Goal: Information Seeking & Learning: Learn about a topic

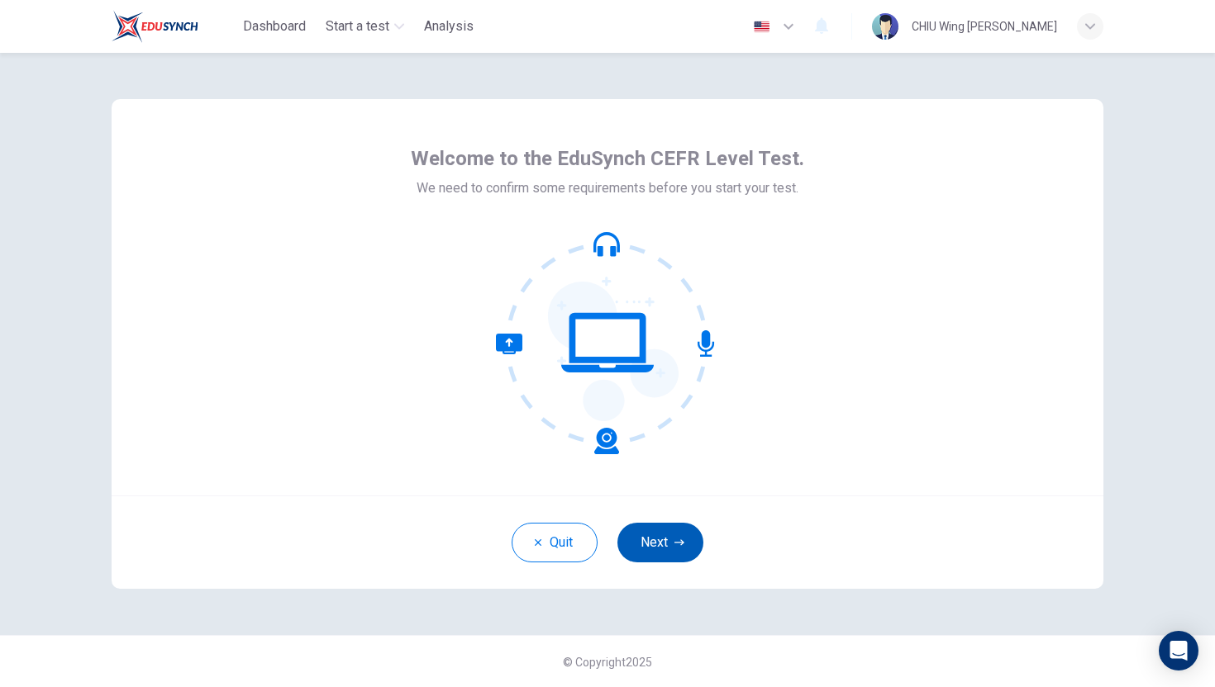
click at [673, 550] on button "Next" at bounding box center [660, 543] width 86 height 40
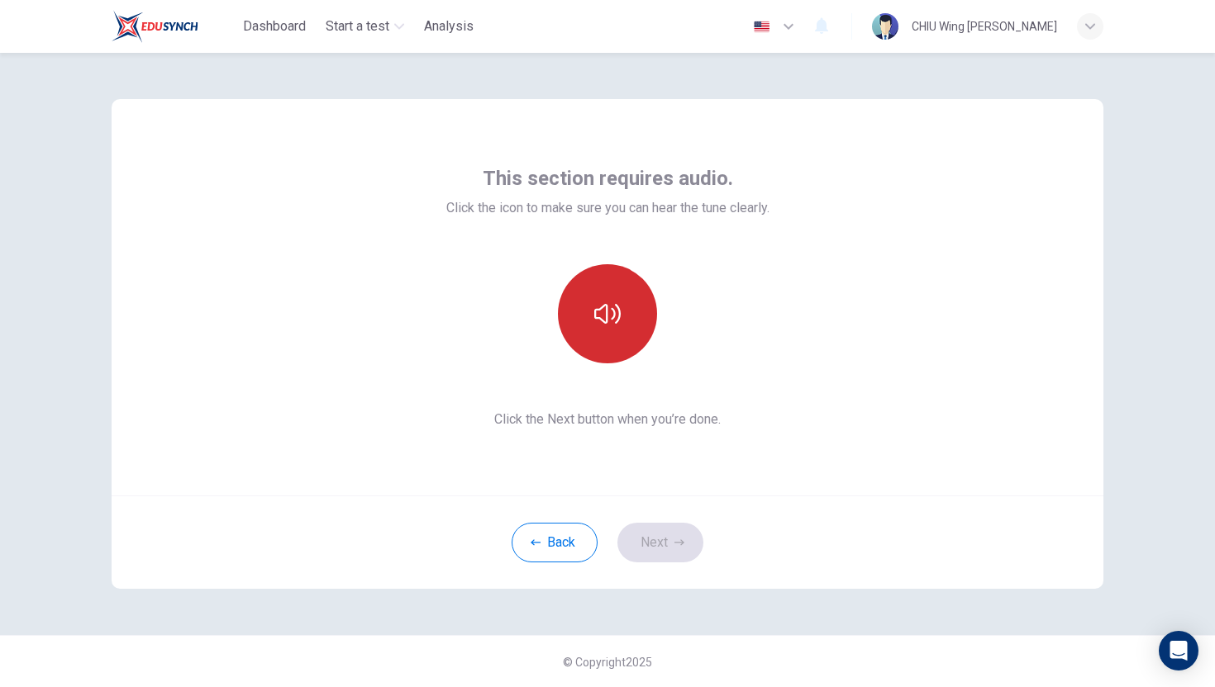
click at [615, 318] on icon "button" at bounding box center [607, 314] width 26 height 26
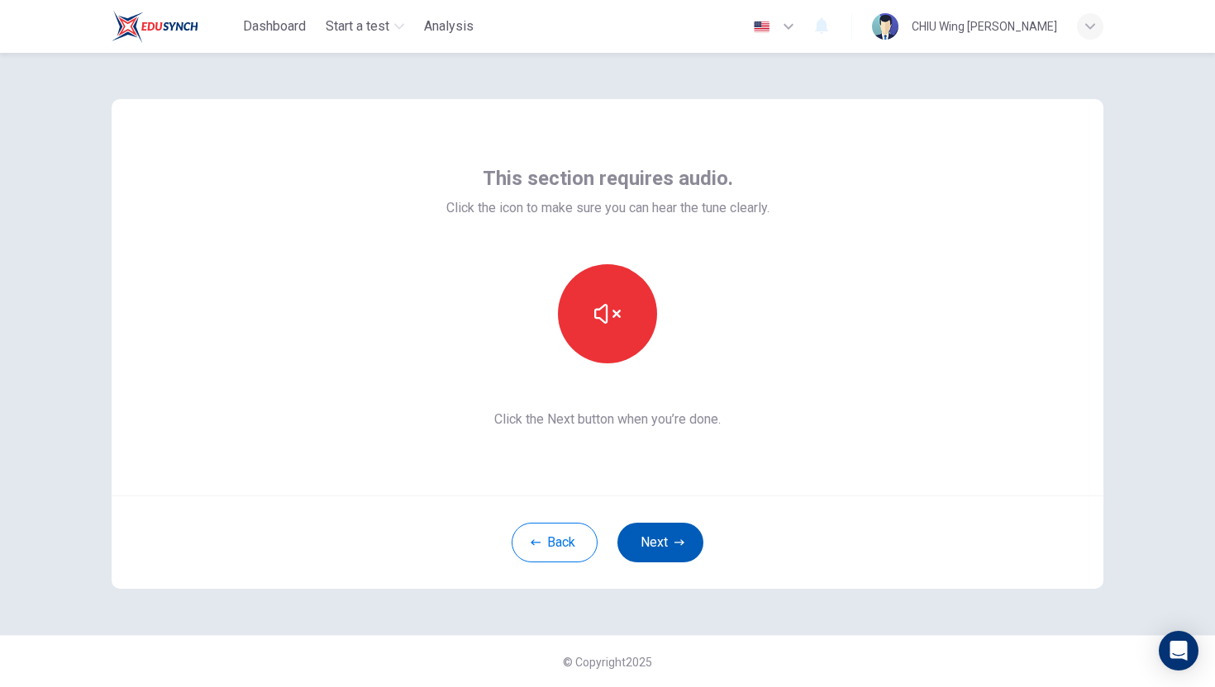
click at [671, 558] on button "Next" at bounding box center [660, 543] width 86 height 40
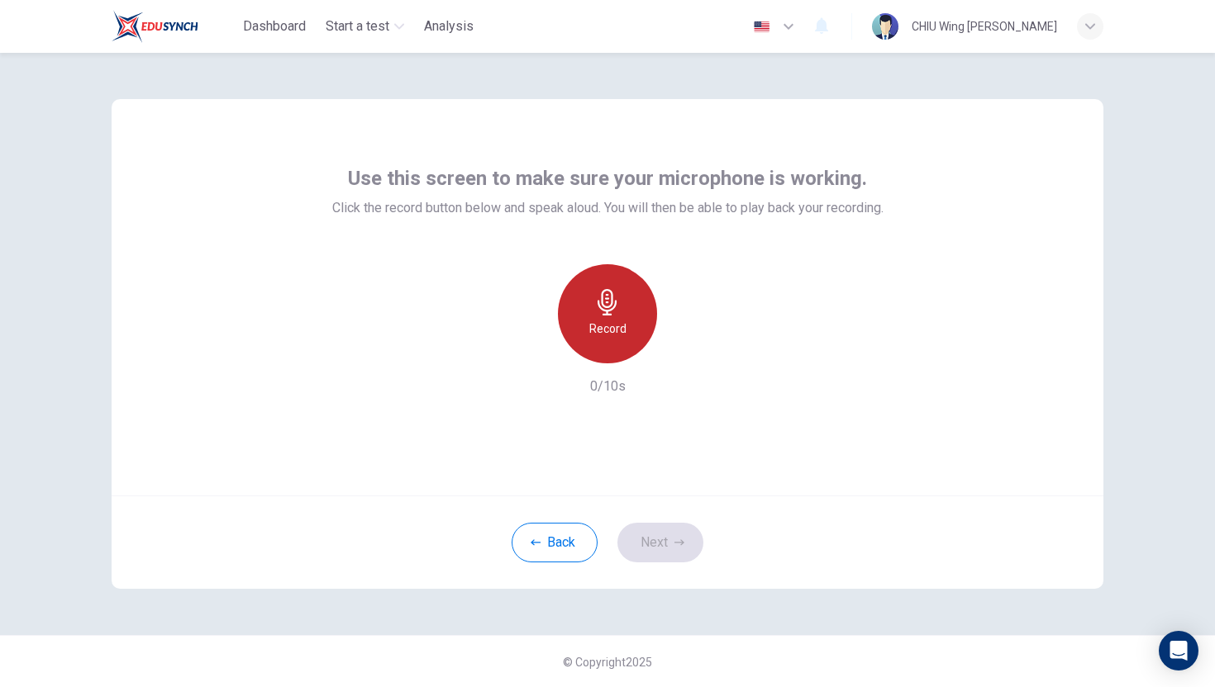
click at [630, 323] on div "Record" at bounding box center [607, 313] width 99 height 99
click at [630, 323] on div "Stop" at bounding box center [607, 313] width 99 height 99
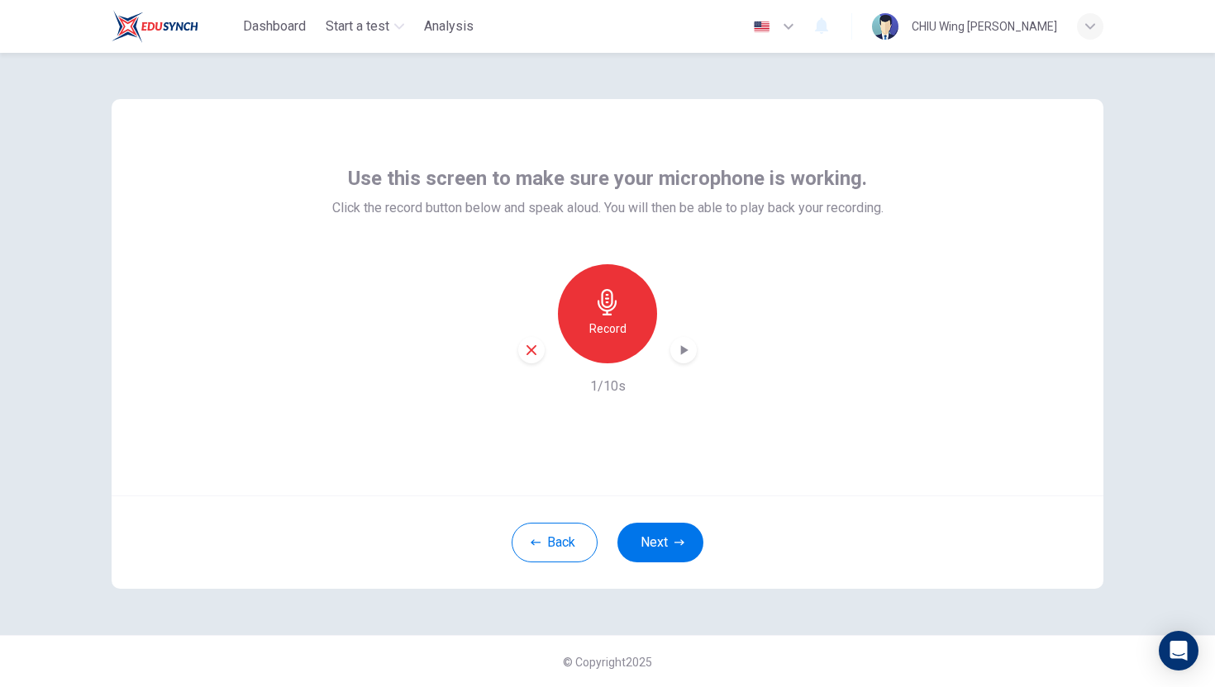
click at [532, 345] on icon "button" at bounding box center [531, 350] width 15 height 15
click at [589, 302] on div "Record" at bounding box center [607, 313] width 99 height 99
click at [603, 313] on icon "button" at bounding box center [607, 302] width 26 height 26
click at [685, 354] on icon "button" at bounding box center [683, 350] width 17 height 17
click at [662, 541] on button "Next" at bounding box center [660, 543] width 86 height 40
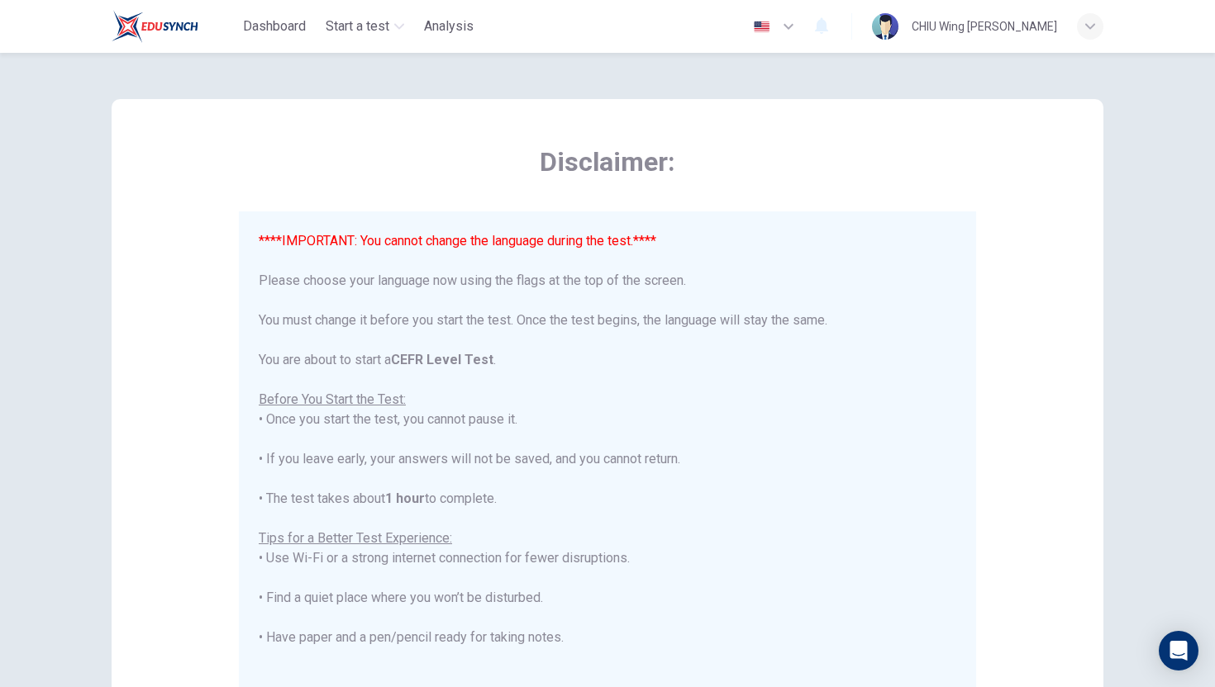
scroll to position [158, 0]
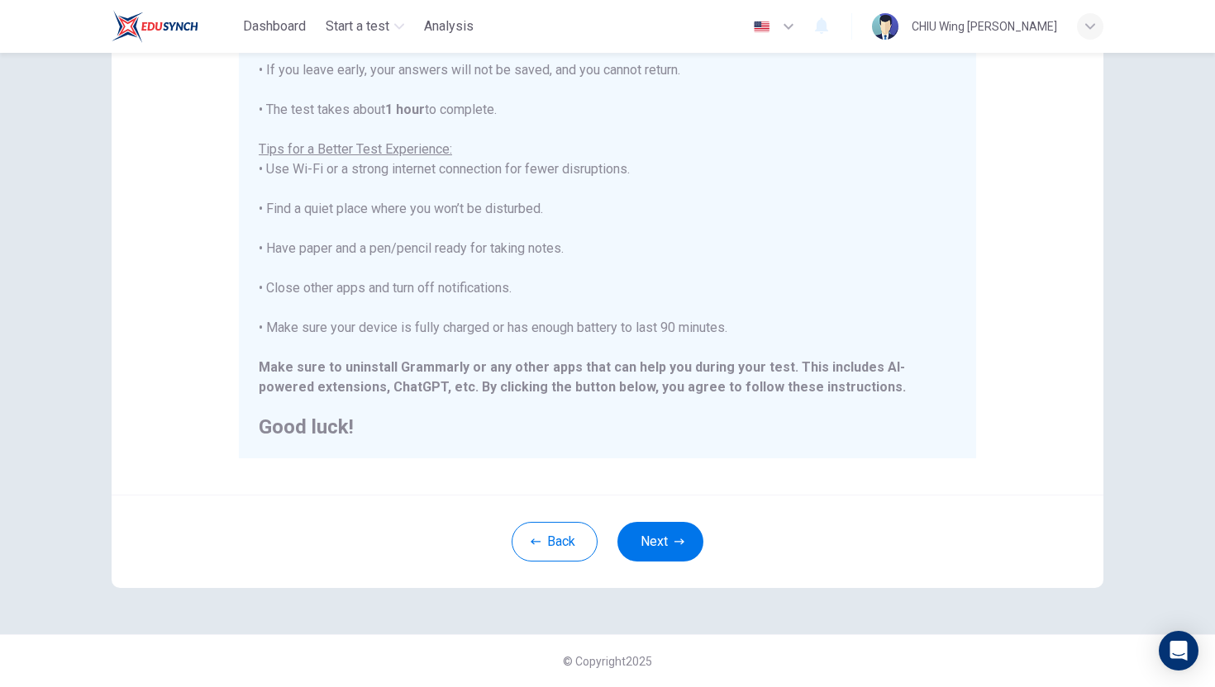
click at [680, 537] on icon "button" at bounding box center [679, 542] width 10 height 10
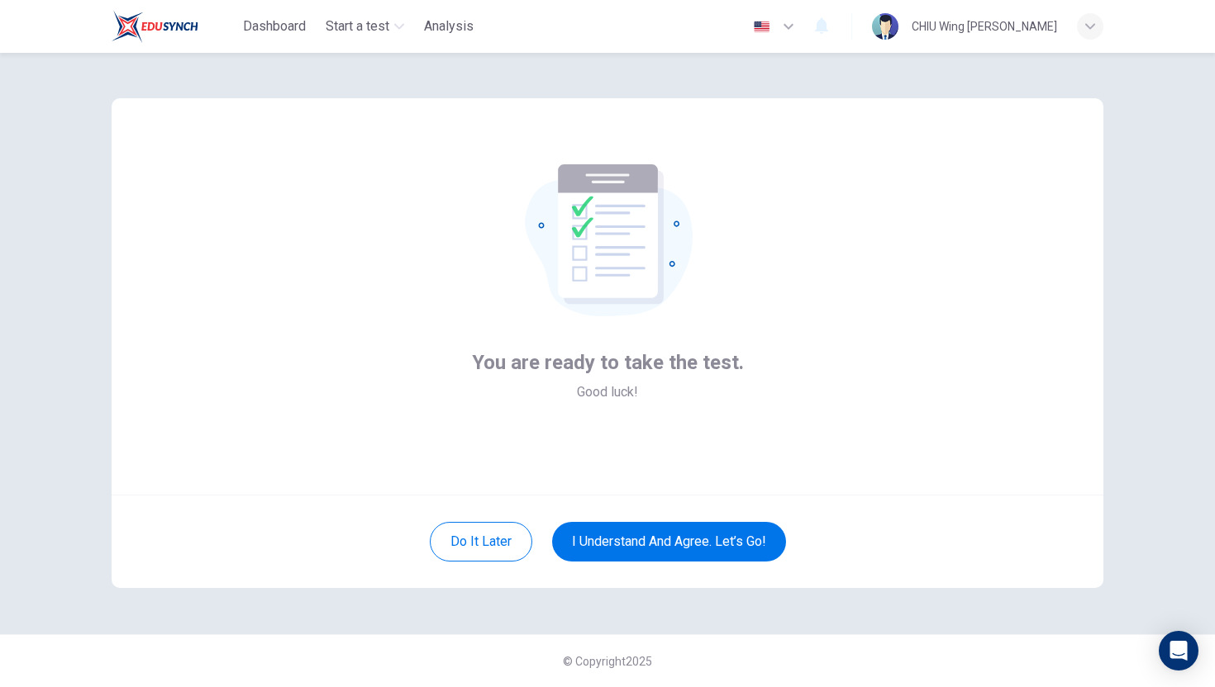
scroll to position [1, 0]
click at [689, 543] on button "I understand and agree. Let’s go!" at bounding box center [669, 542] width 234 height 40
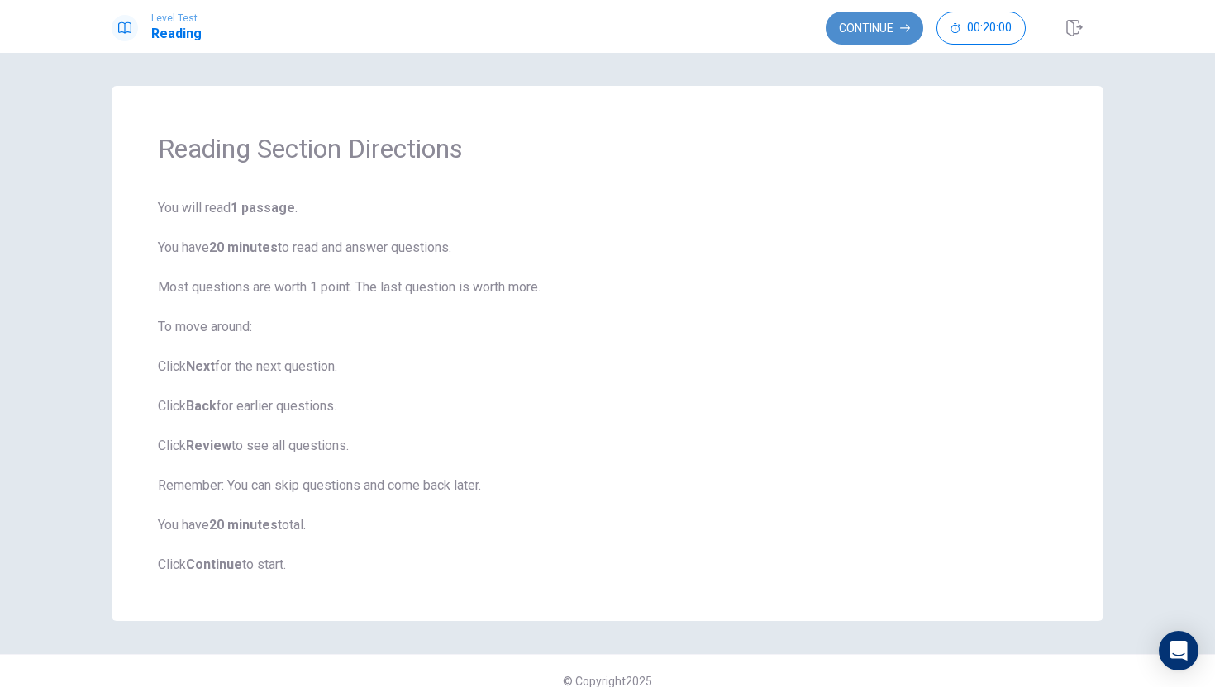
click at [851, 30] on button "Continue" at bounding box center [873, 28] width 97 height 33
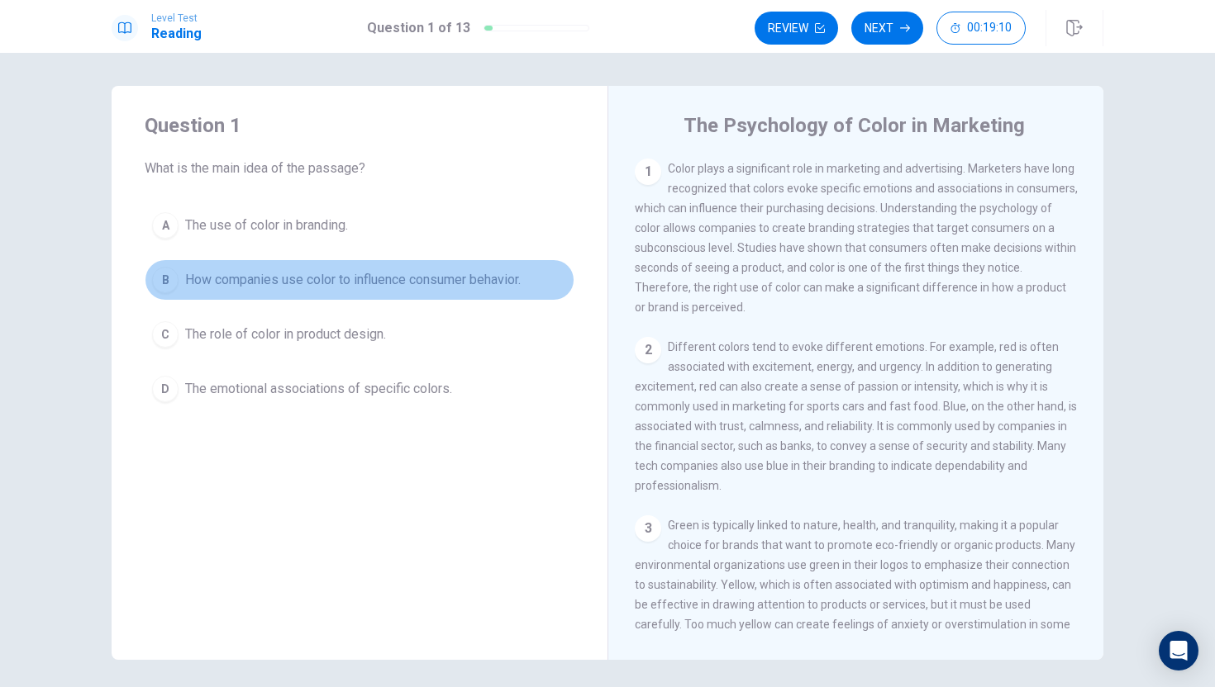
click at [173, 274] on div "B" at bounding box center [165, 280] width 26 height 26
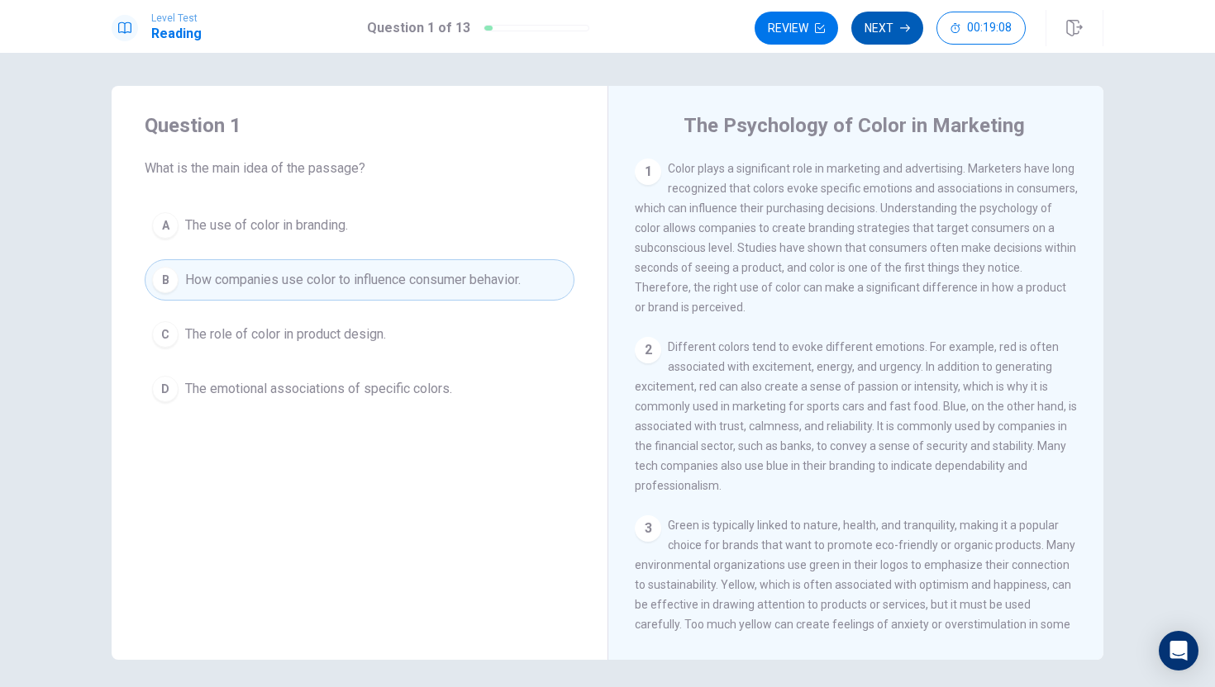
click at [878, 26] on button "Next" at bounding box center [887, 28] width 72 height 33
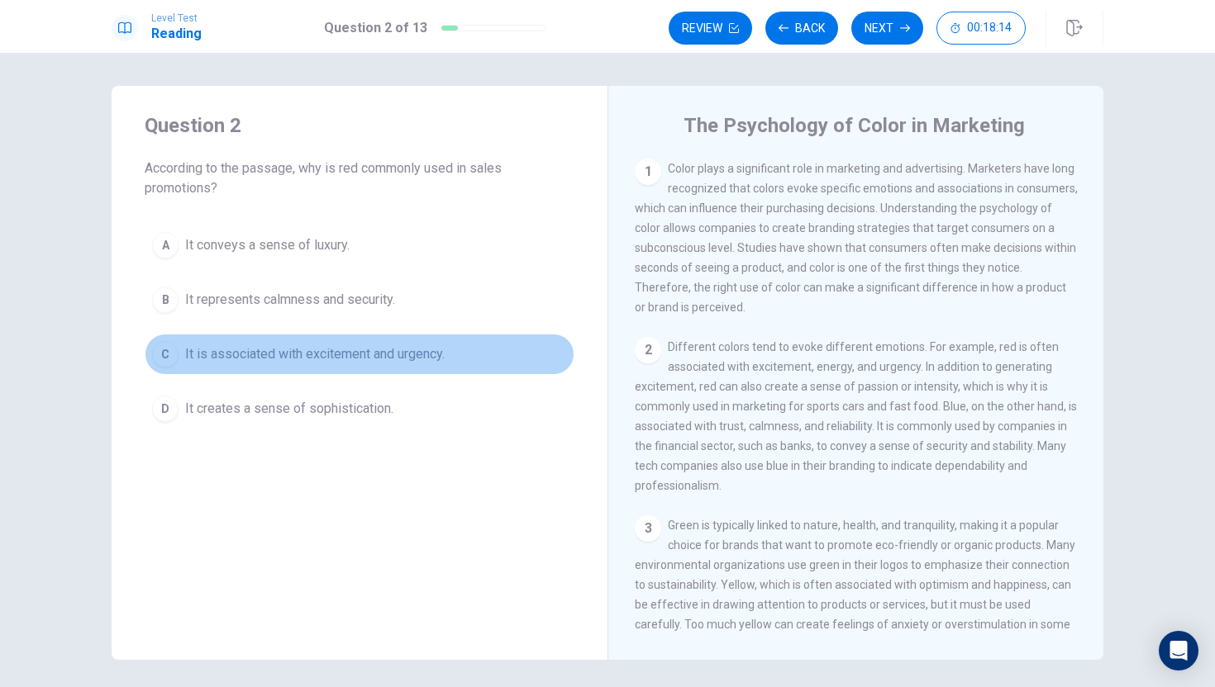
click at [174, 355] on div "C" at bounding box center [165, 354] width 26 height 26
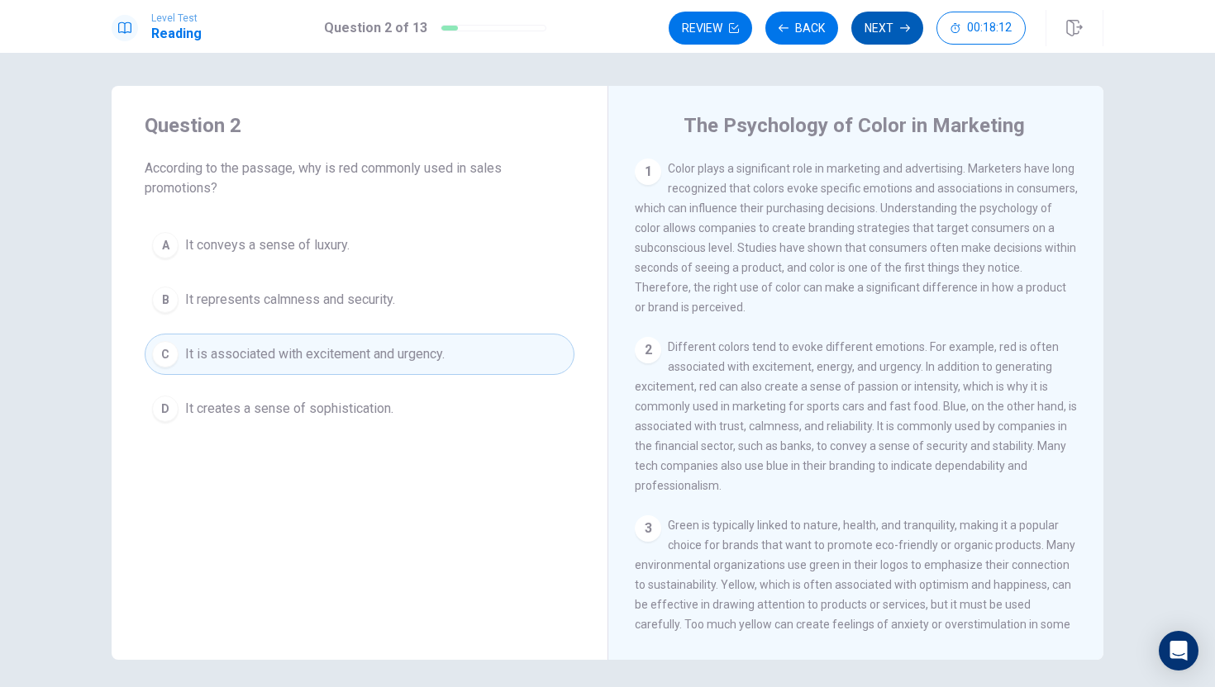
click at [895, 22] on button "Next" at bounding box center [887, 28] width 72 height 33
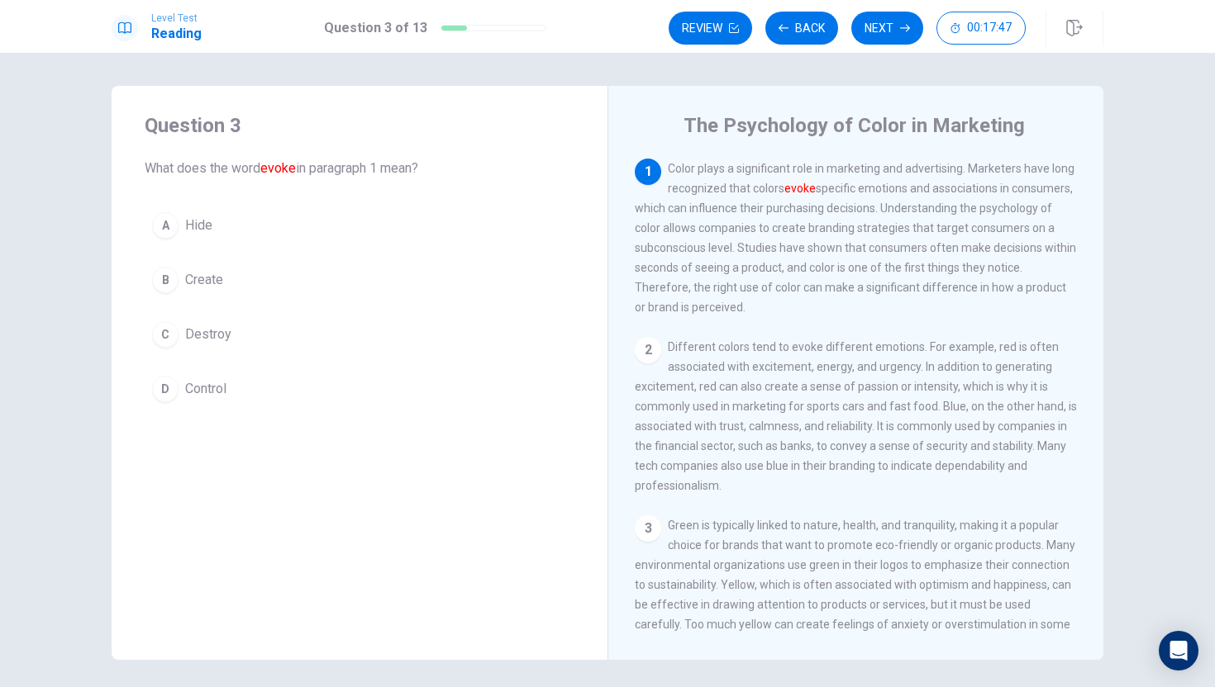
click at [172, 276] on div "B" at bounding box center [165, 280] width 26 height 26
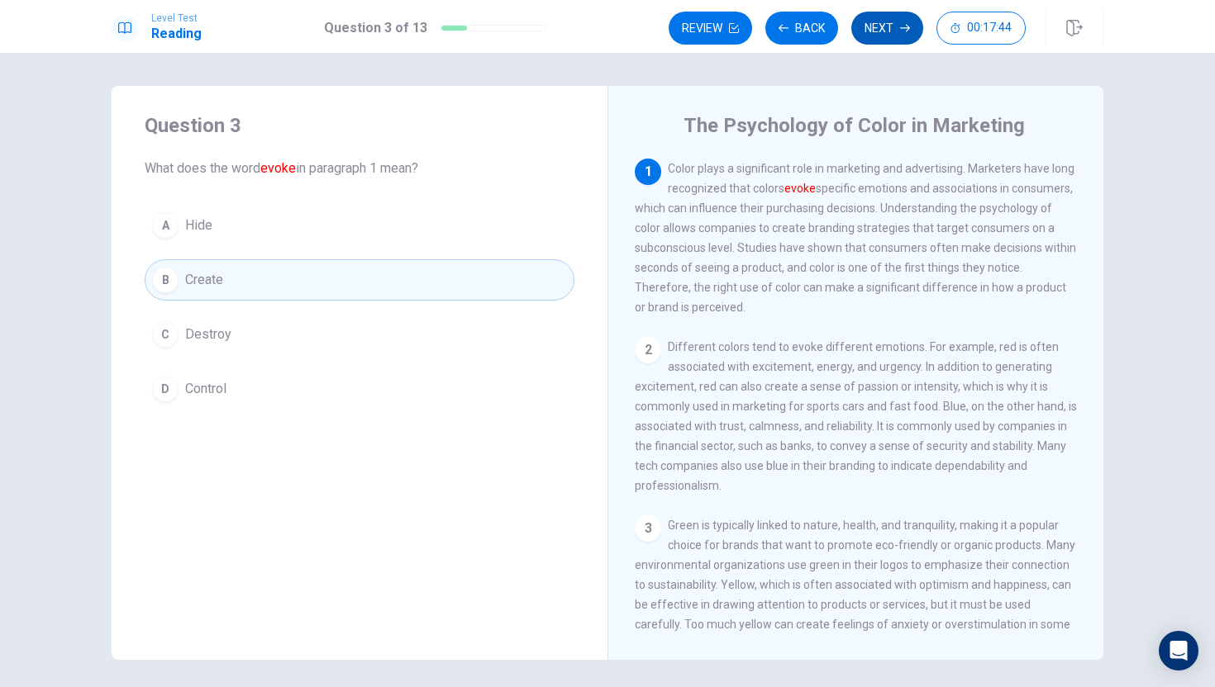
click at [883, 30] on button "Next" at bounding box center [887, 28] width 72 height 33
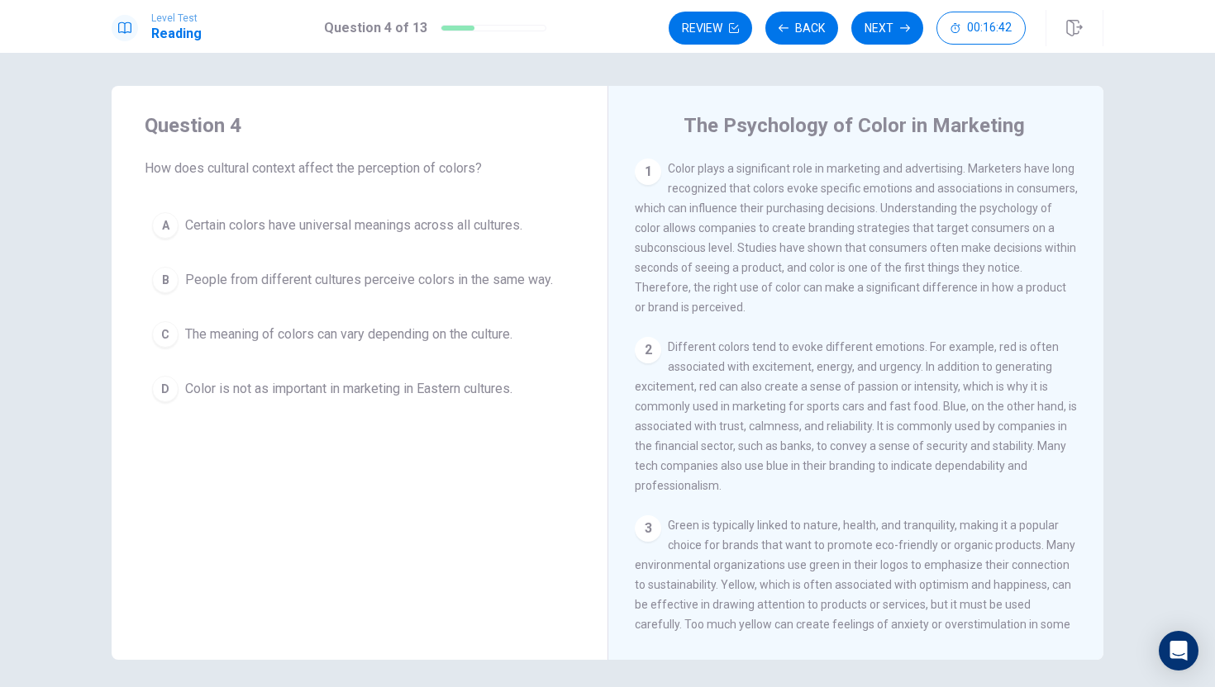
click at [185, 342] on span "The meaning of colors can vary depending on the culture." at bounding box center [348, 335] width 327 height 20
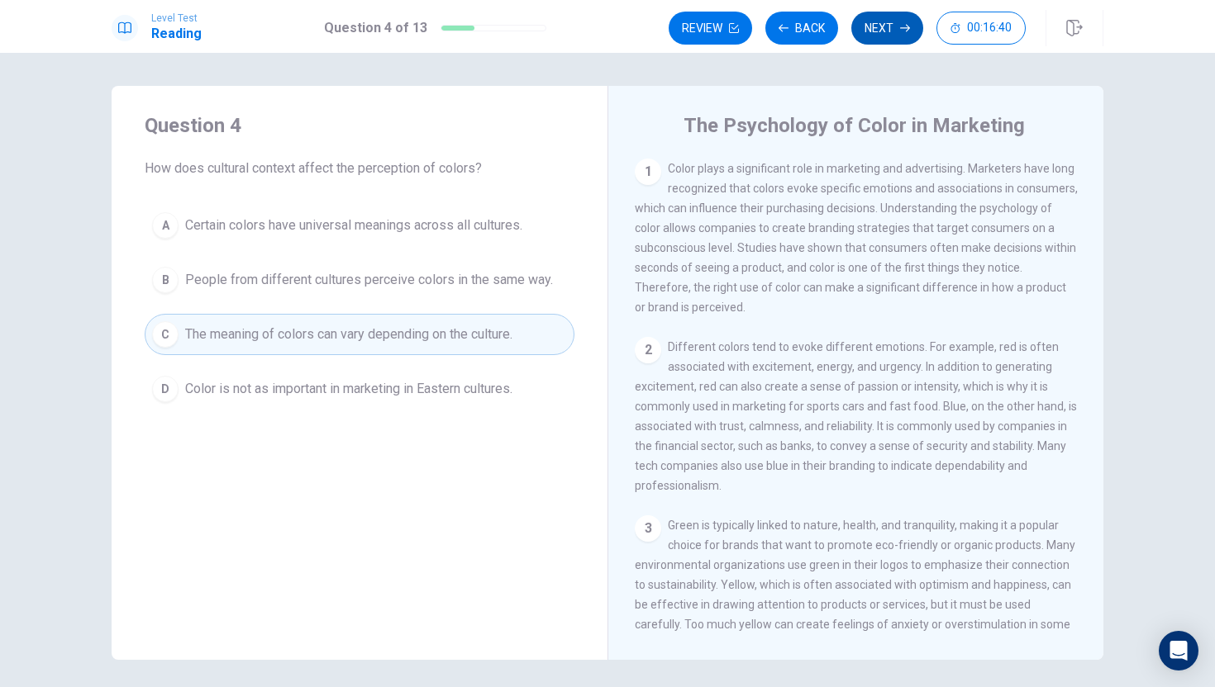
click at [901, 33] on button "Next" at bounding box center [887, 28] width 72 height 33
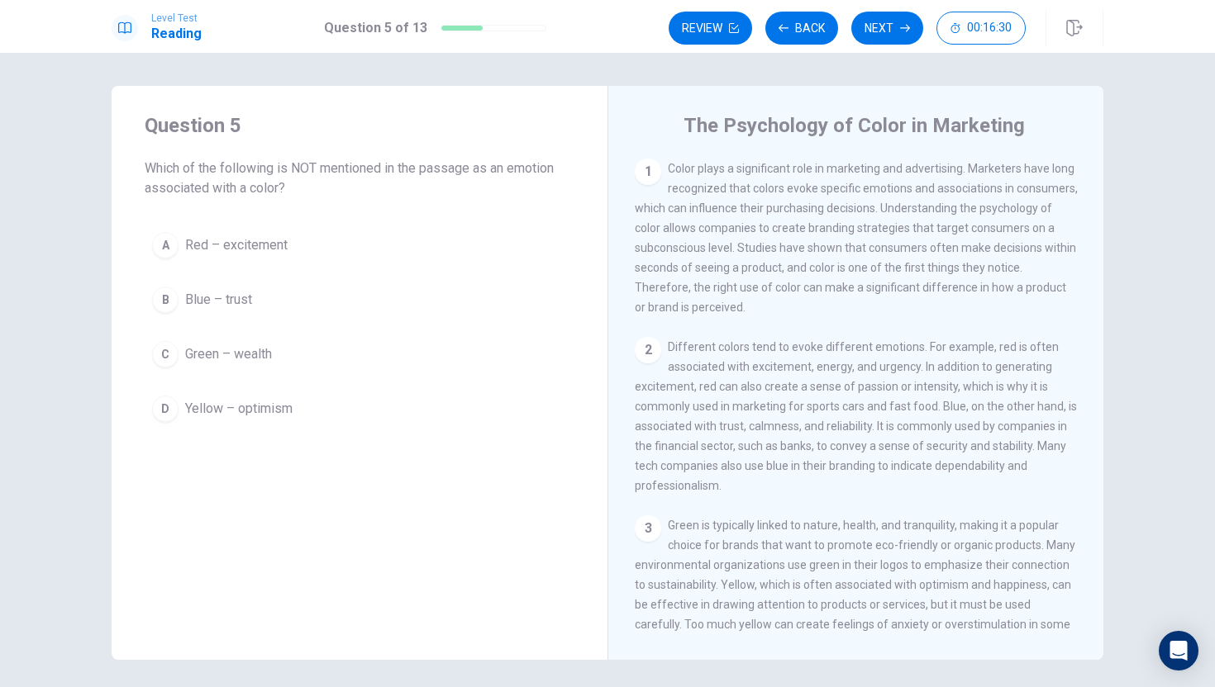
click at [179, 356] on button "C Green – wealth" at bounding box center [360, 354] width 430 height 41
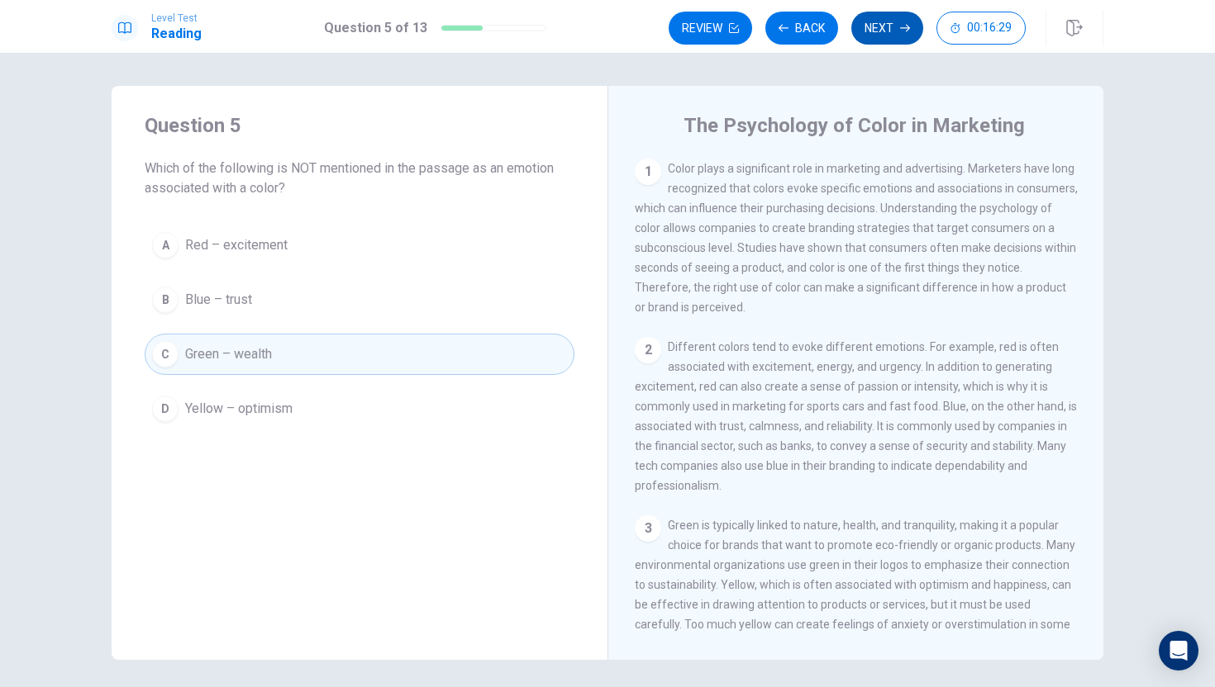
click at [885, 28] on button "Next" at bounding box center [887, 28] width 72 height 33
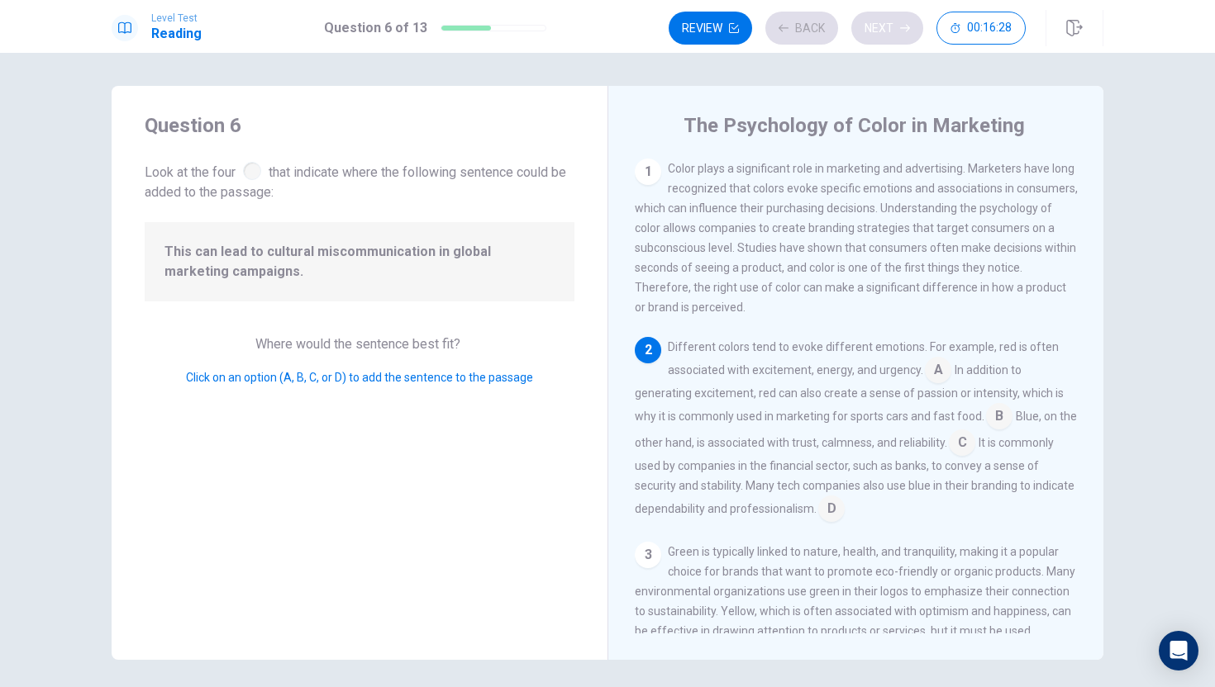
scroll to position [60, 0]
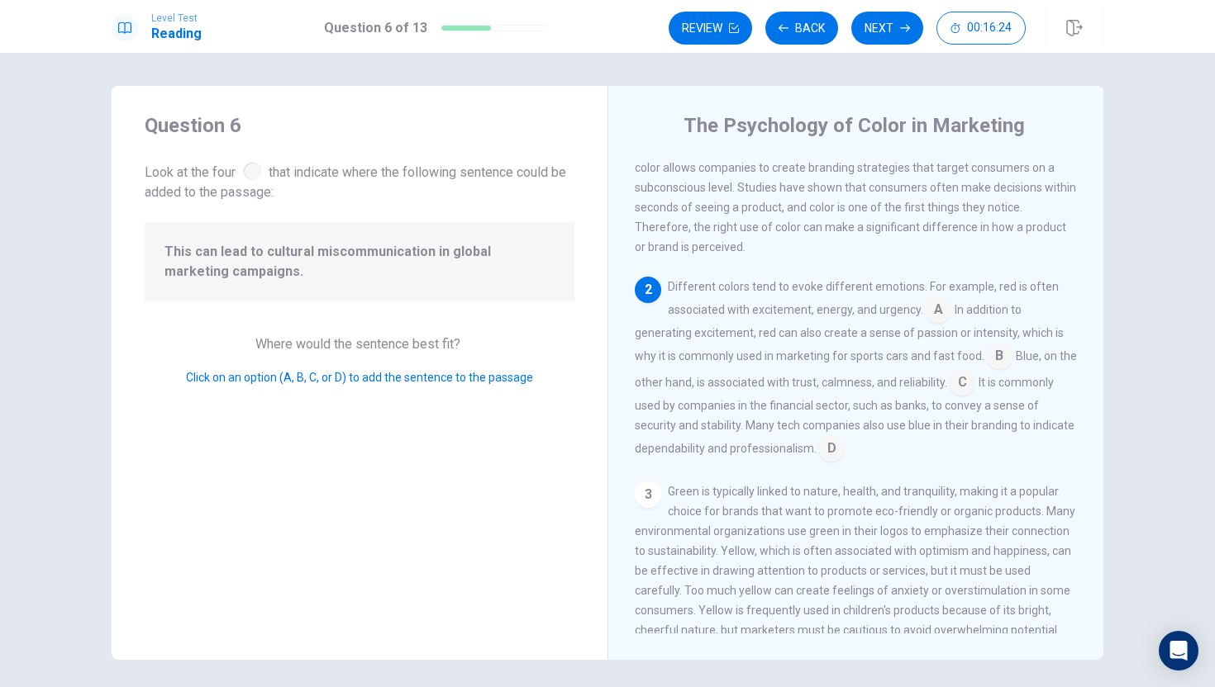
click at [262, 176] on span "Look at the four that indicate where the following sentence could be added to t…" at bounding box center [360, 181] width 430 height 44
click at [258, 174] on div at bounding box center [252, 171] width 18 height 18
click at [824, 34] on button "Back" at bounding box center [801, 28] width 73 height 33
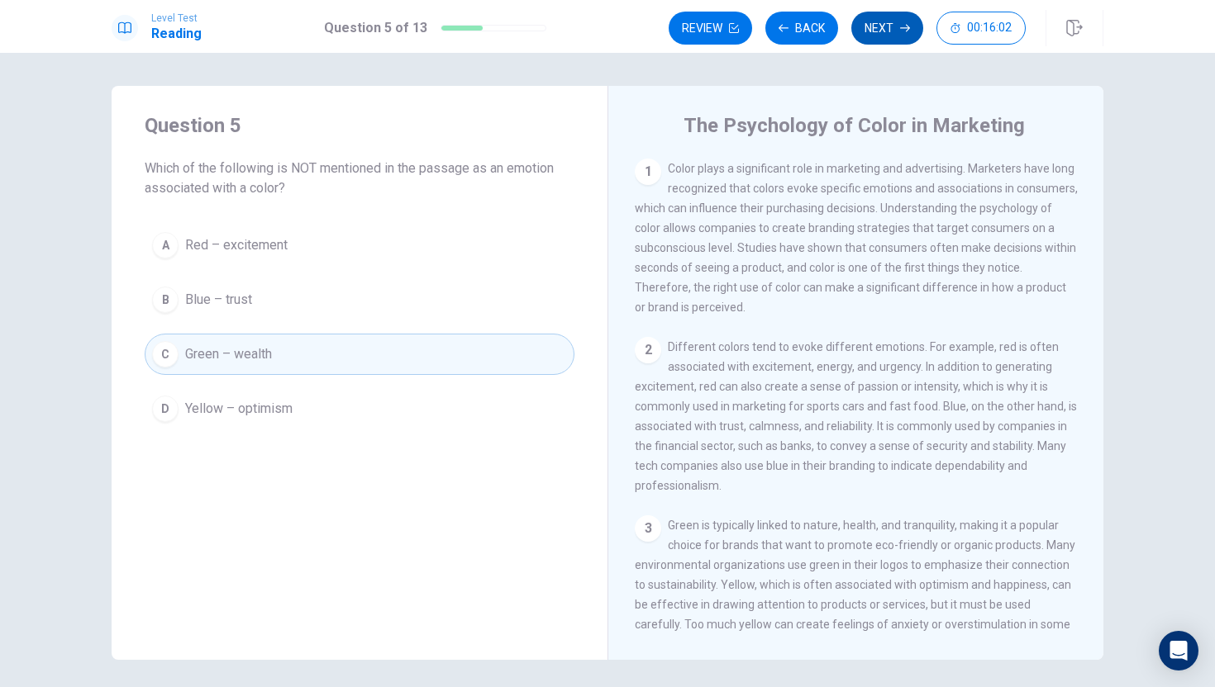
click at [872, 32] on button "Next" at bounding box center [887, 28] width 72 height 33
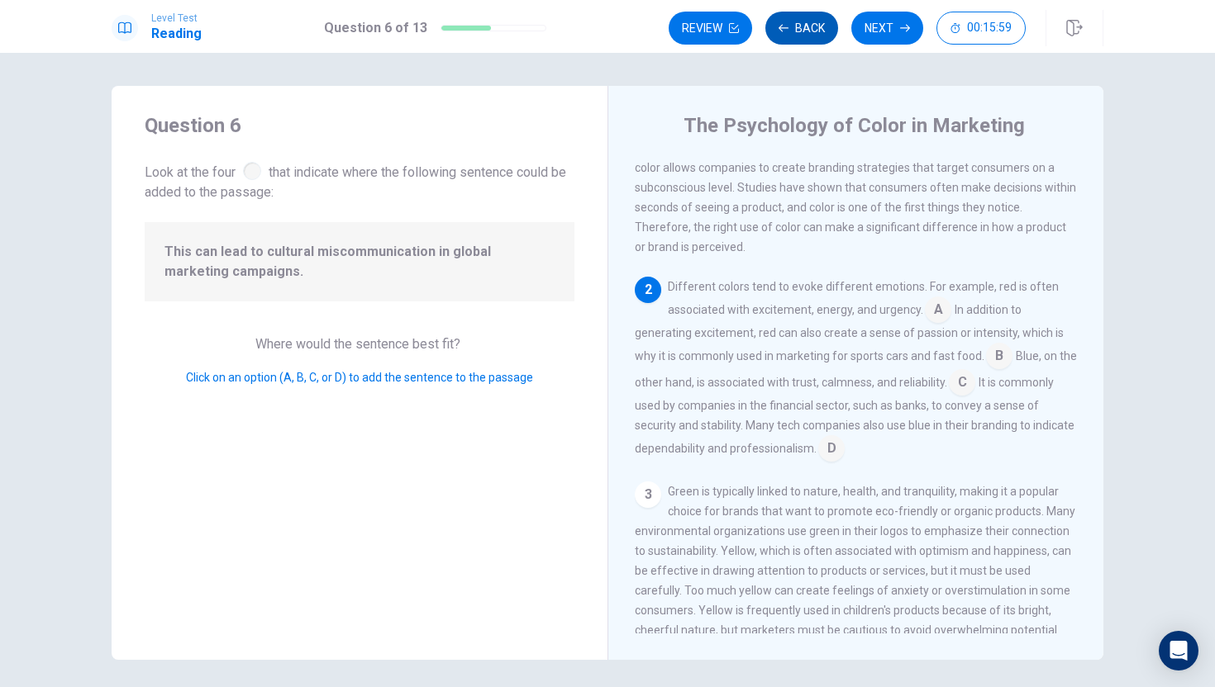
click at [832, 31] on button "Back" at bounding box center [801, 28] width 73 height 33
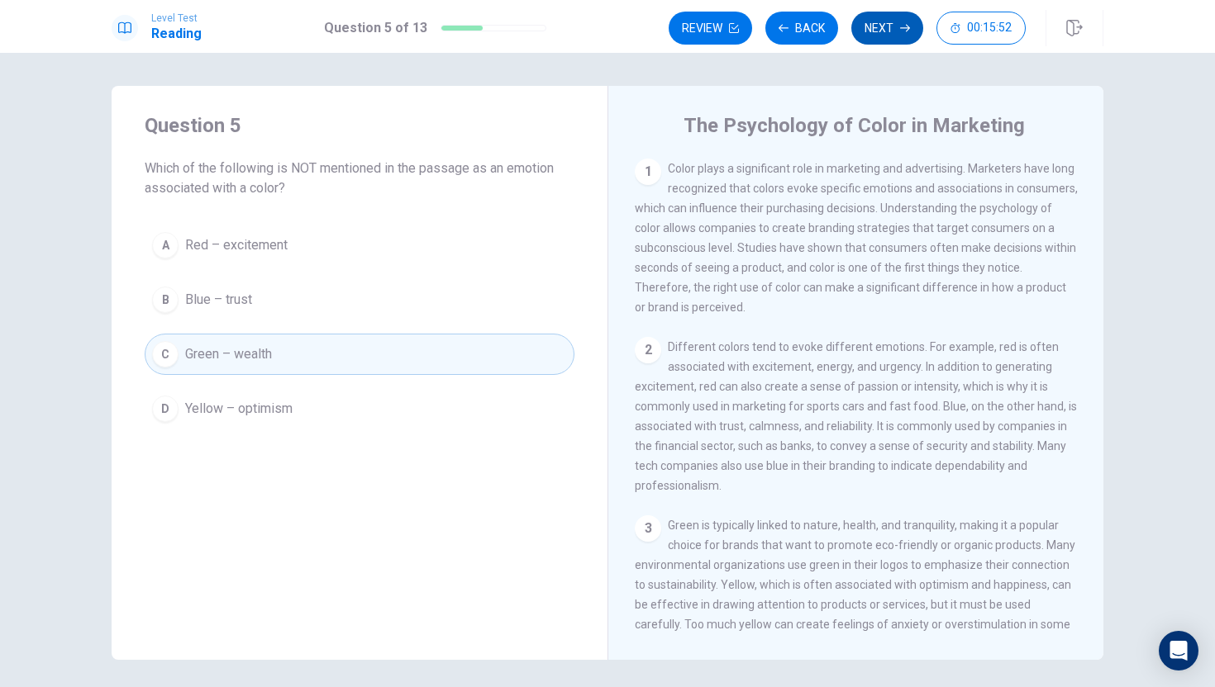
click at [898, 39] on button "Next" at bounding box center [887, 28] width 72 height 33
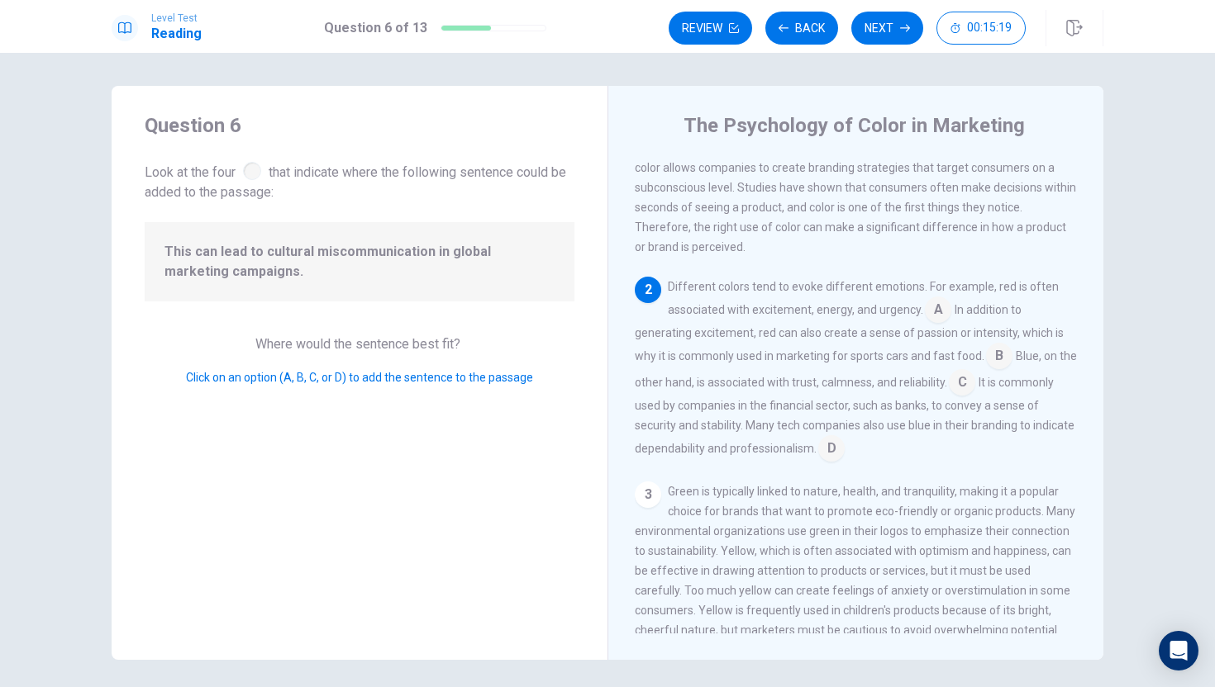
click at [834, 453] on input at bounding box center [831, 450] width 26 height 26
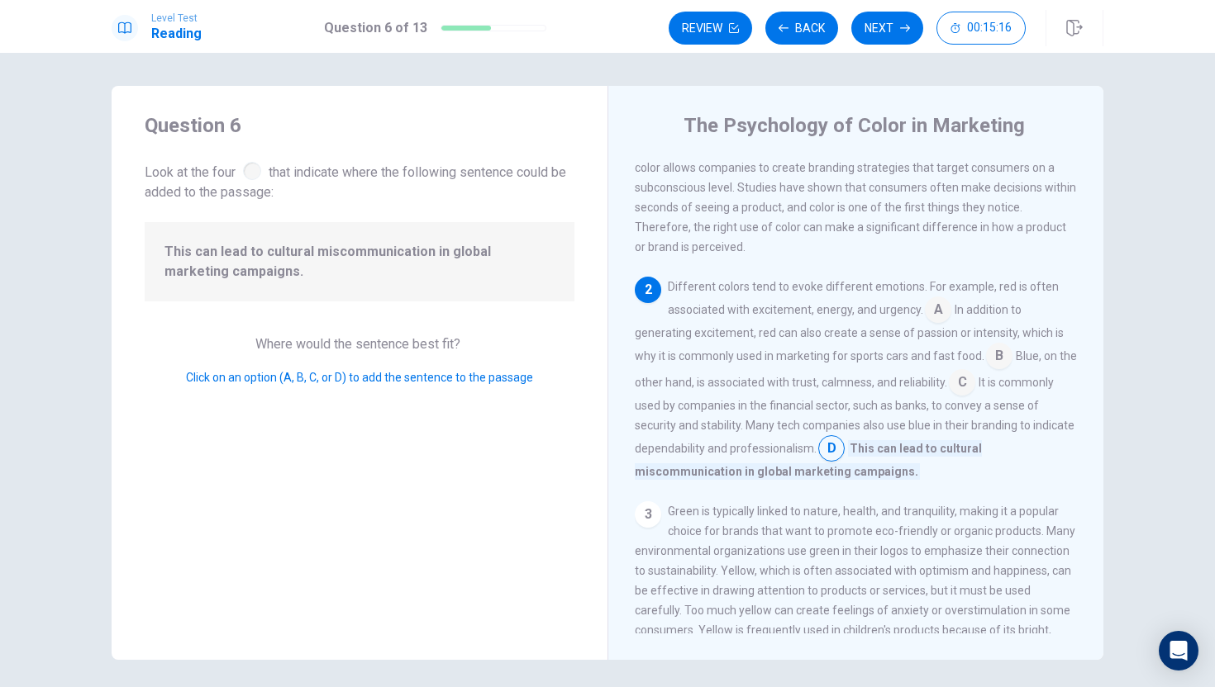
click at [975, 392] on input at bounding box center [961, 384] width 26 height 26
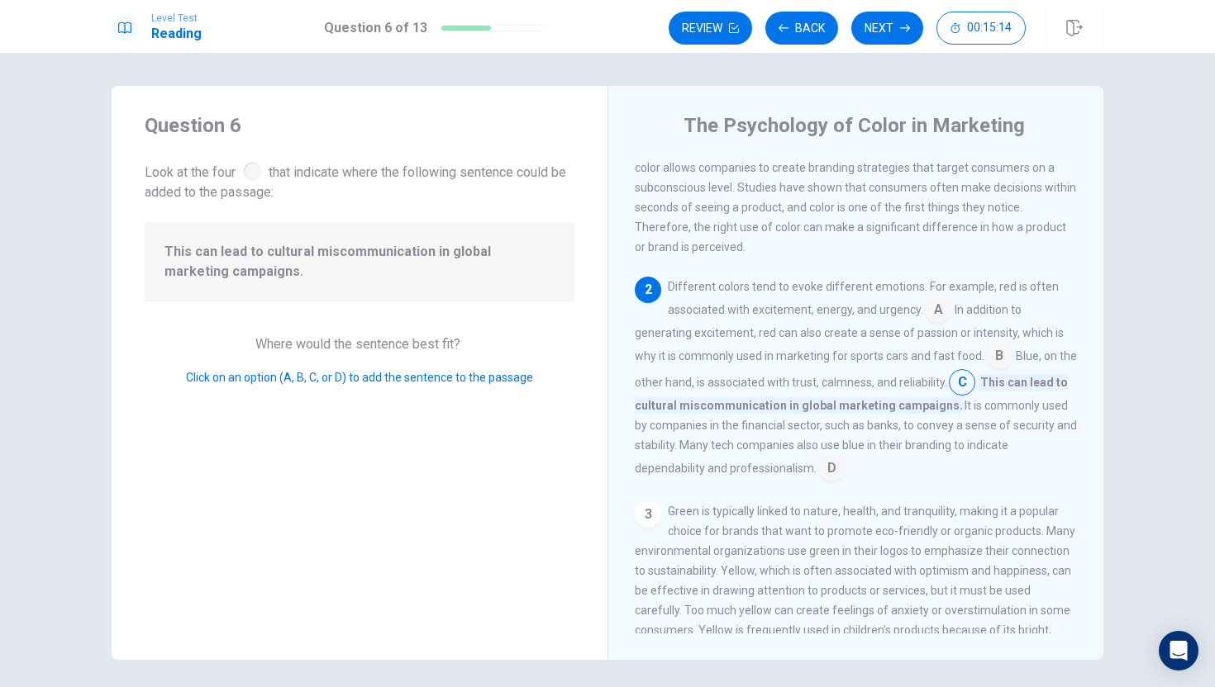
click at [830, 483] on input at bounding box center [831, 470] width 26 height 26
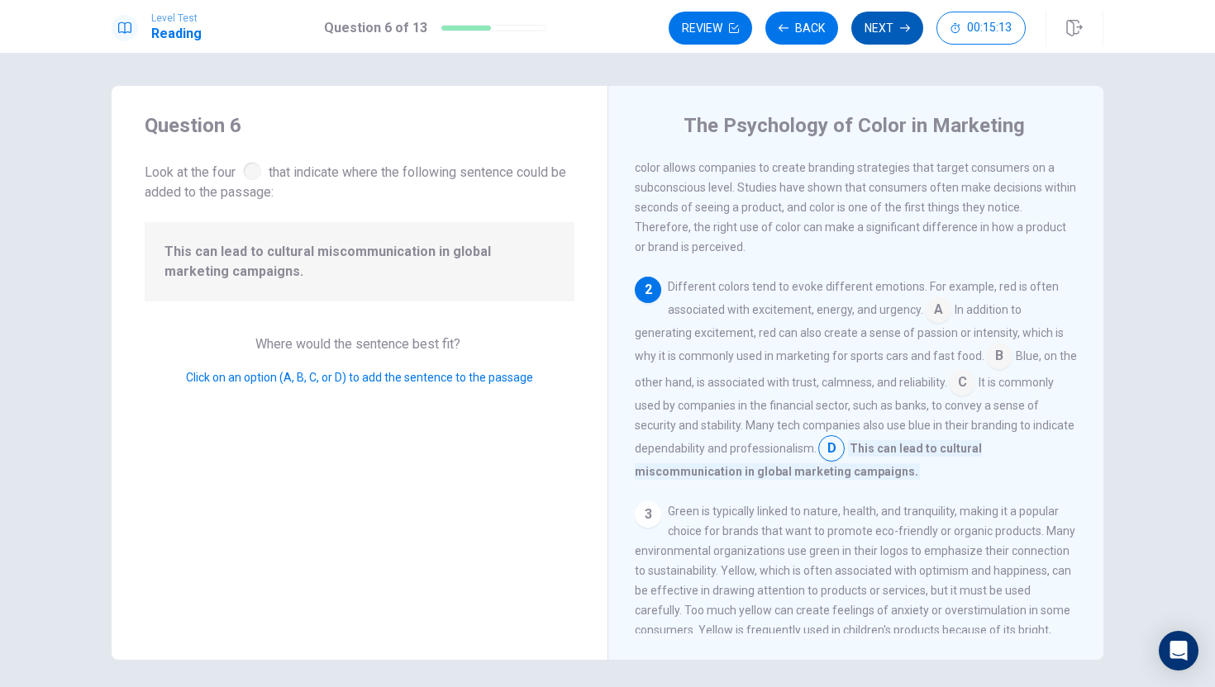
click at [894, 37] on button "Next" at bounding box center [887, 28] width 72 height 33
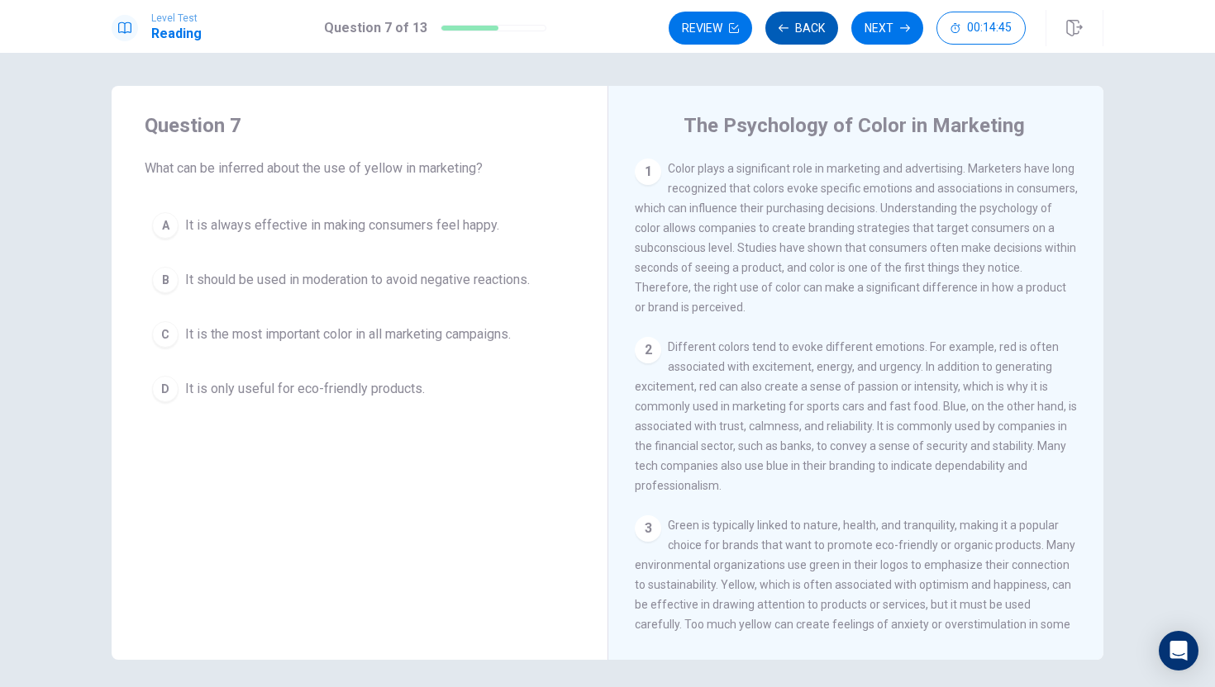
click at [818, 21] on button "Back" at bounding box center [801, 28] width 73 height 33
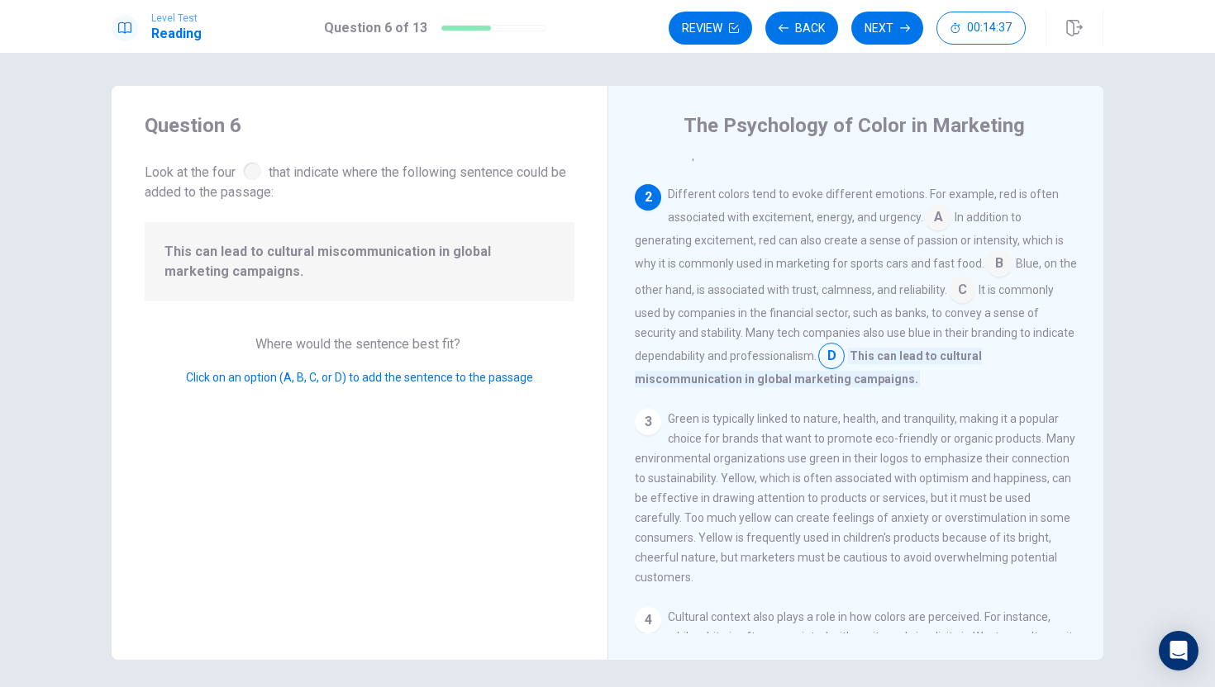
scroll to position [148, 0]
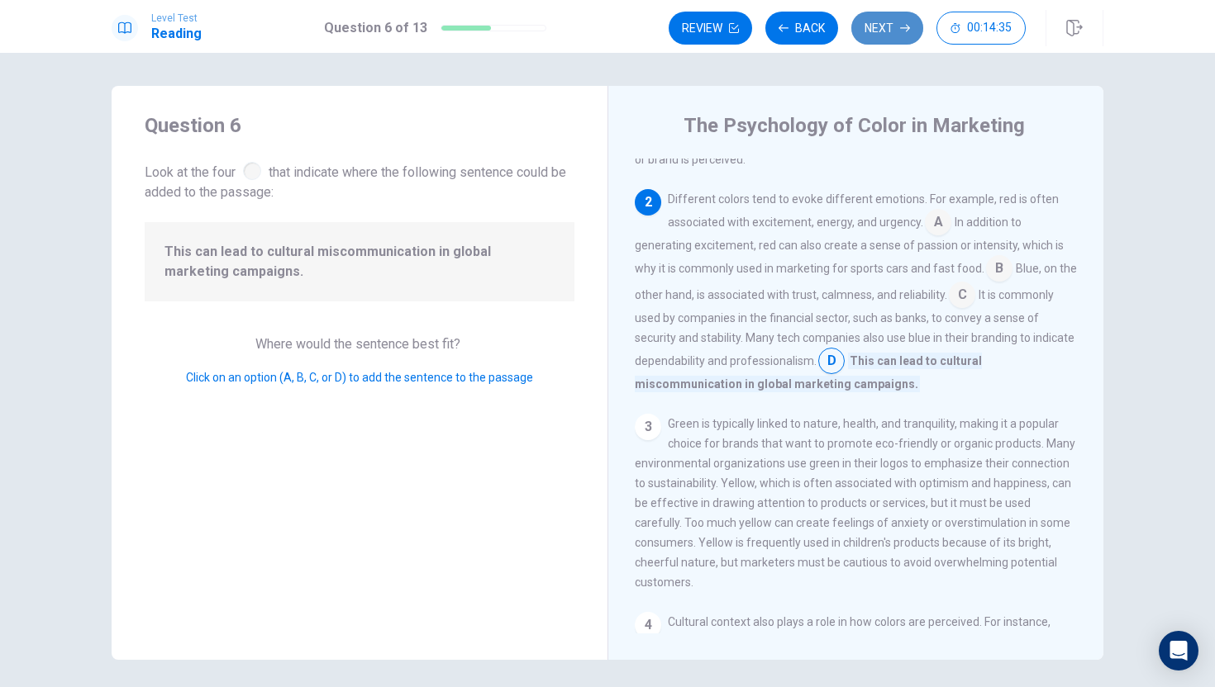
click at [887, 32] on button "Next" at bounding box center [887, 28] width 72 height 33
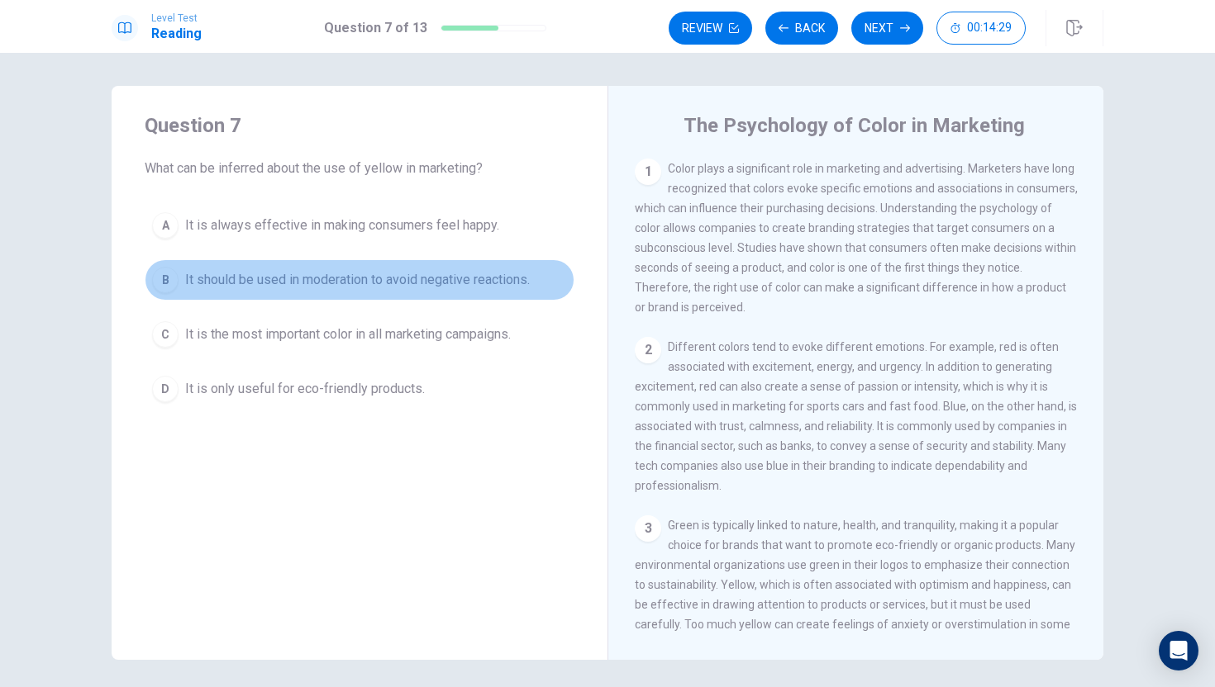
click at [171, 282] on div "B" at bounding box center [165, 280] width 26 height 26
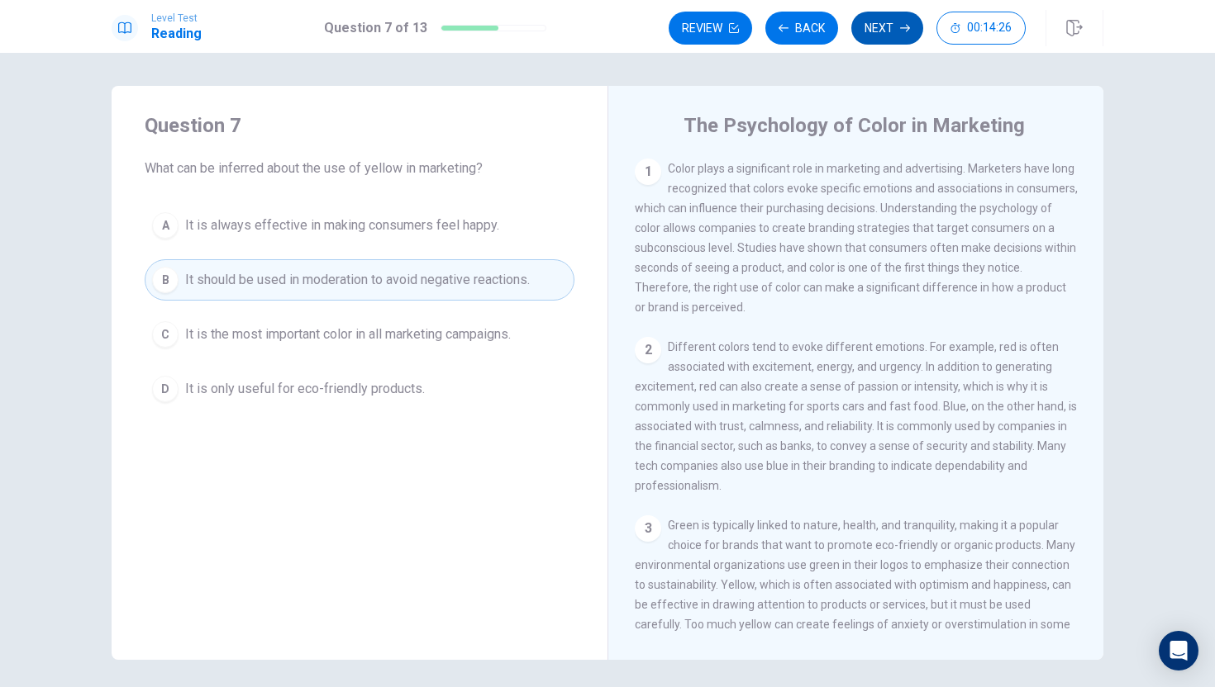
click at [893, 40] on button "Next" at bounding box center [887, 28] width 72 height 33
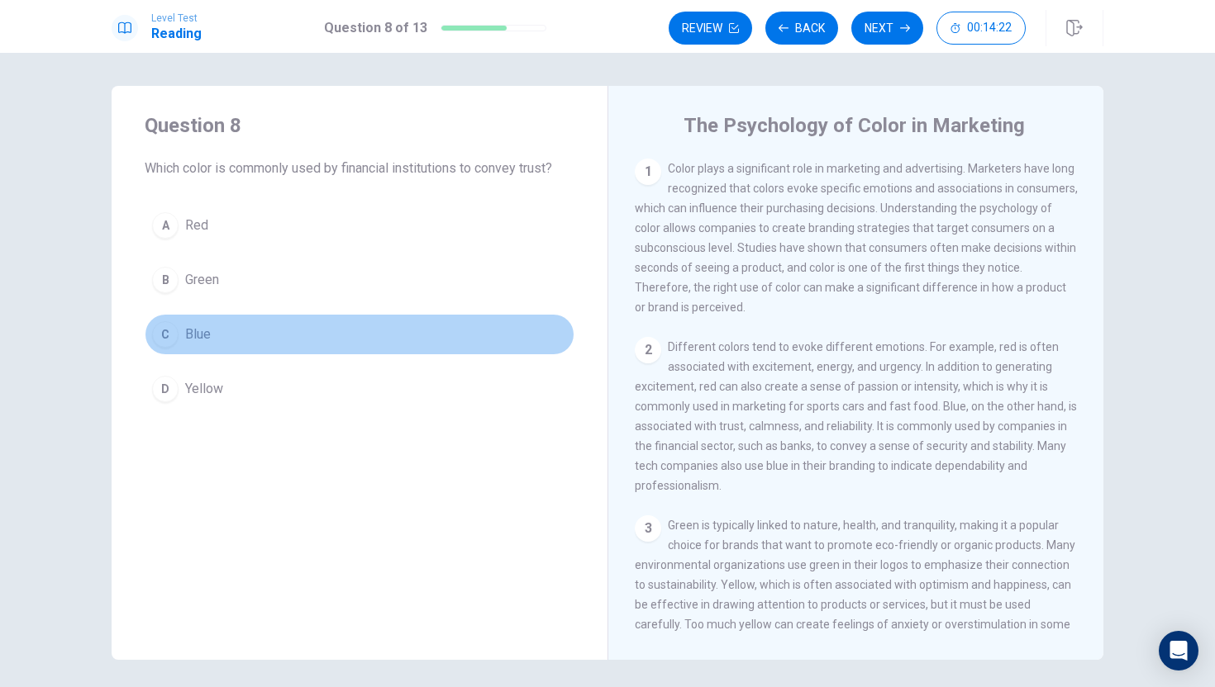
click at [150, 330] on button "C Blue" at bounding box center [360, 334] width 430 height 41
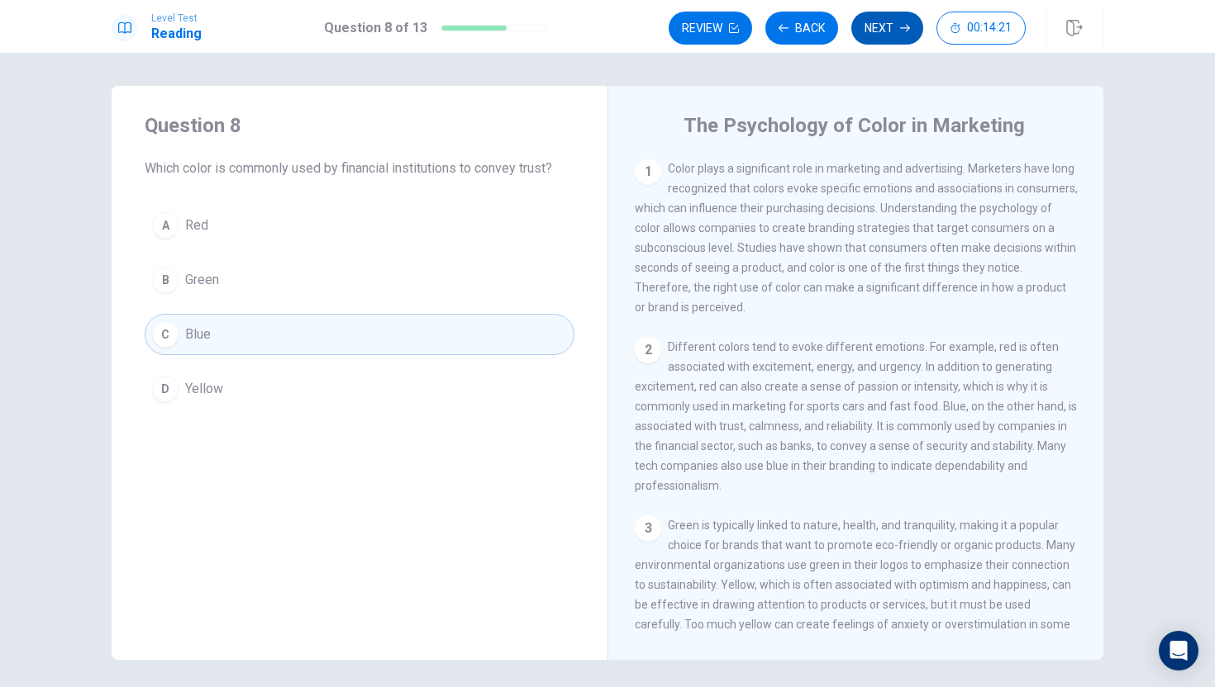
click at [886, 21] on button "Next" at bounding box center [887, 28] width 72 height 33
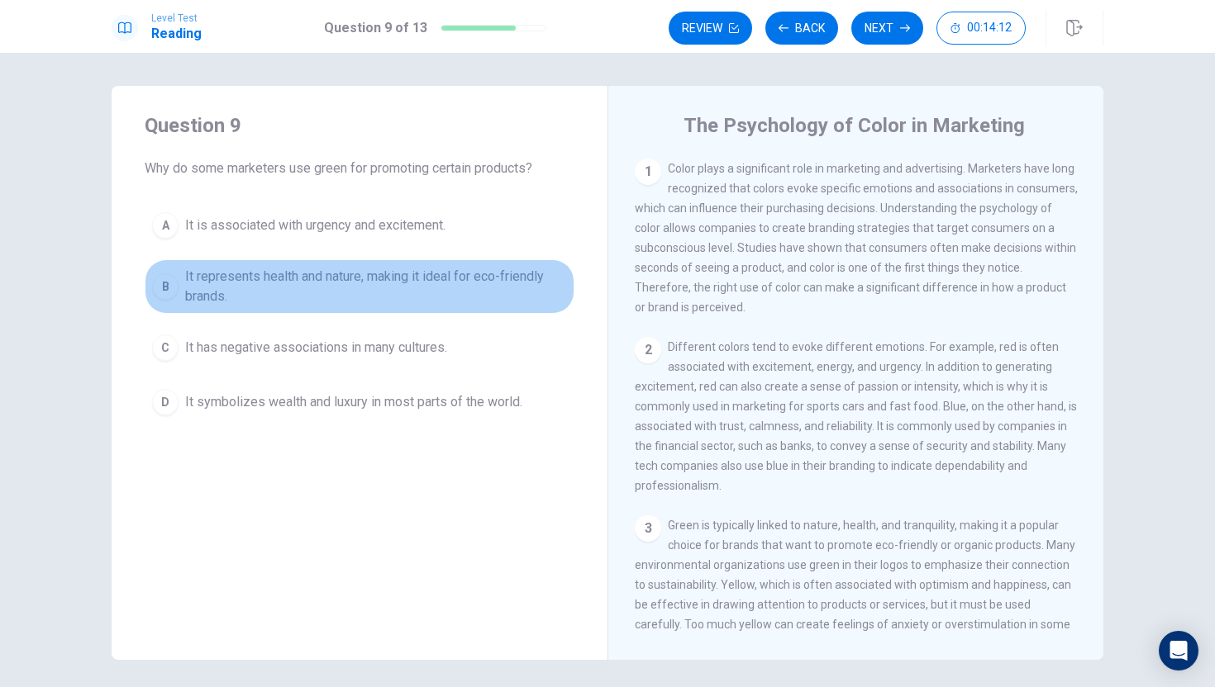
click at [202, 278] on span "It represents health and nature, making it ideal for eco-friendly brands." at bounding box center [376, 287] width 382 height 40
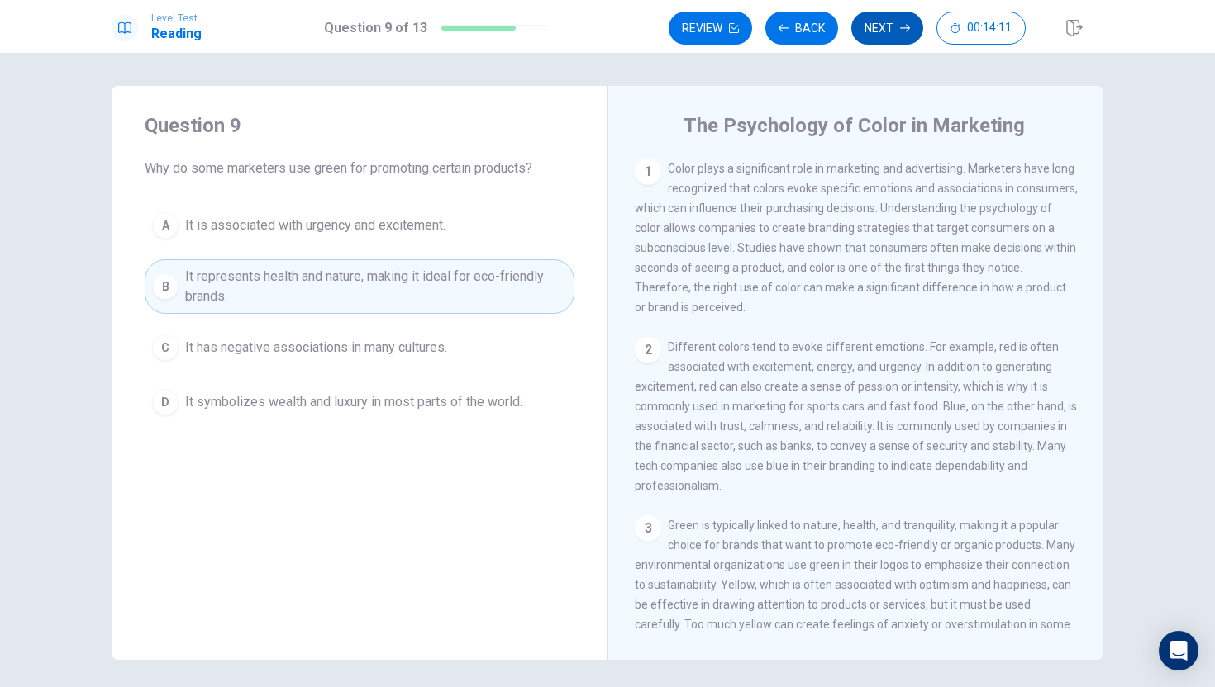
click at [887, 38] on button "Next" at bounding box center [887, 28] width 72 height 33
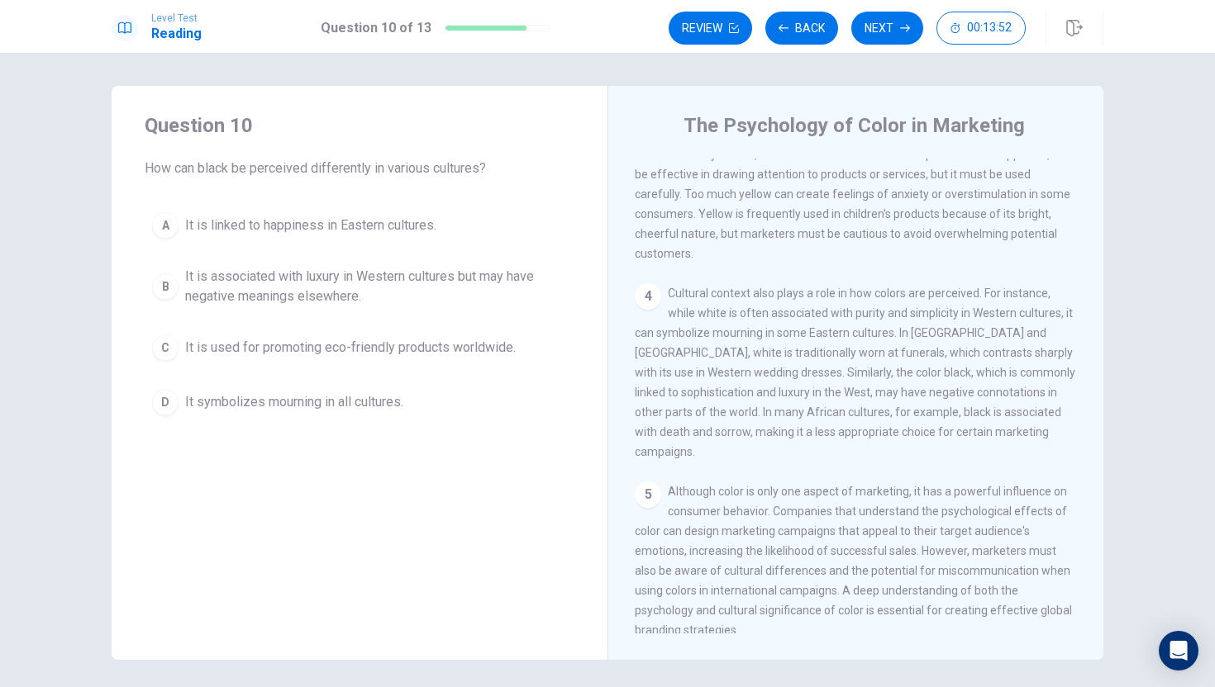
scroll to position [425, 0]
click at [223, 284] on span "It is associated with luxury in Western cultures but may have negative meanings…" at bounding box center [376, 287] width 382 height 40
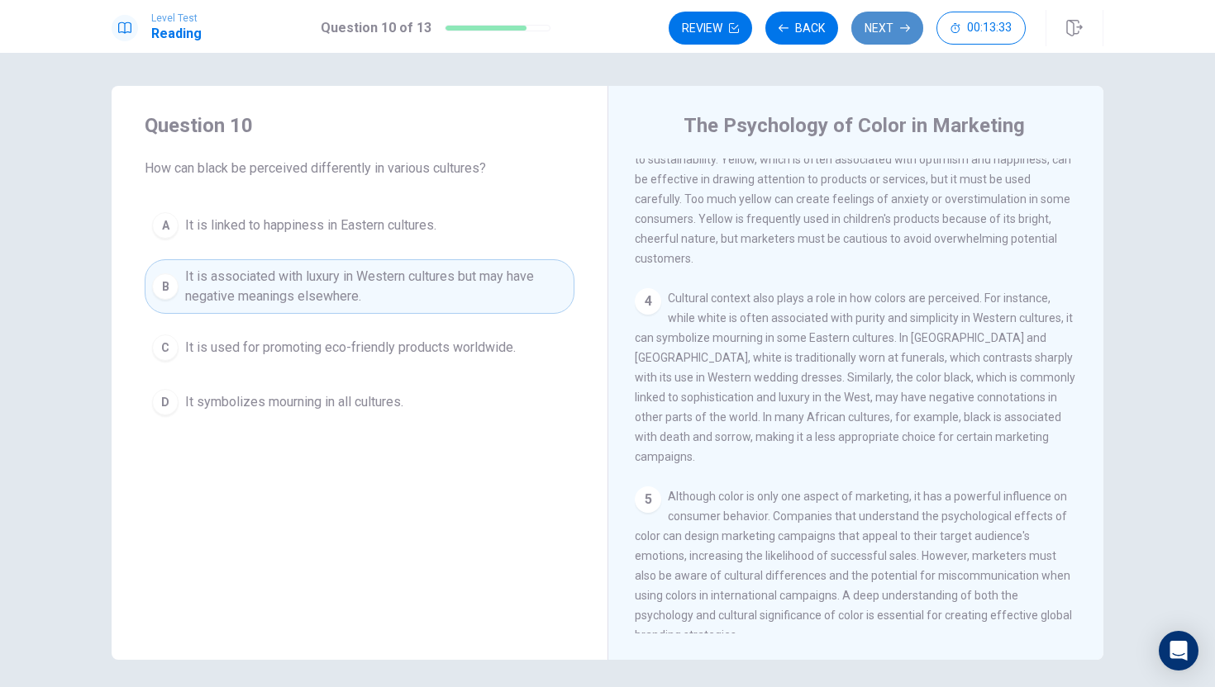
click at [877, 28] on button "Next" at bounding box center [887, 28] width 72 height 33
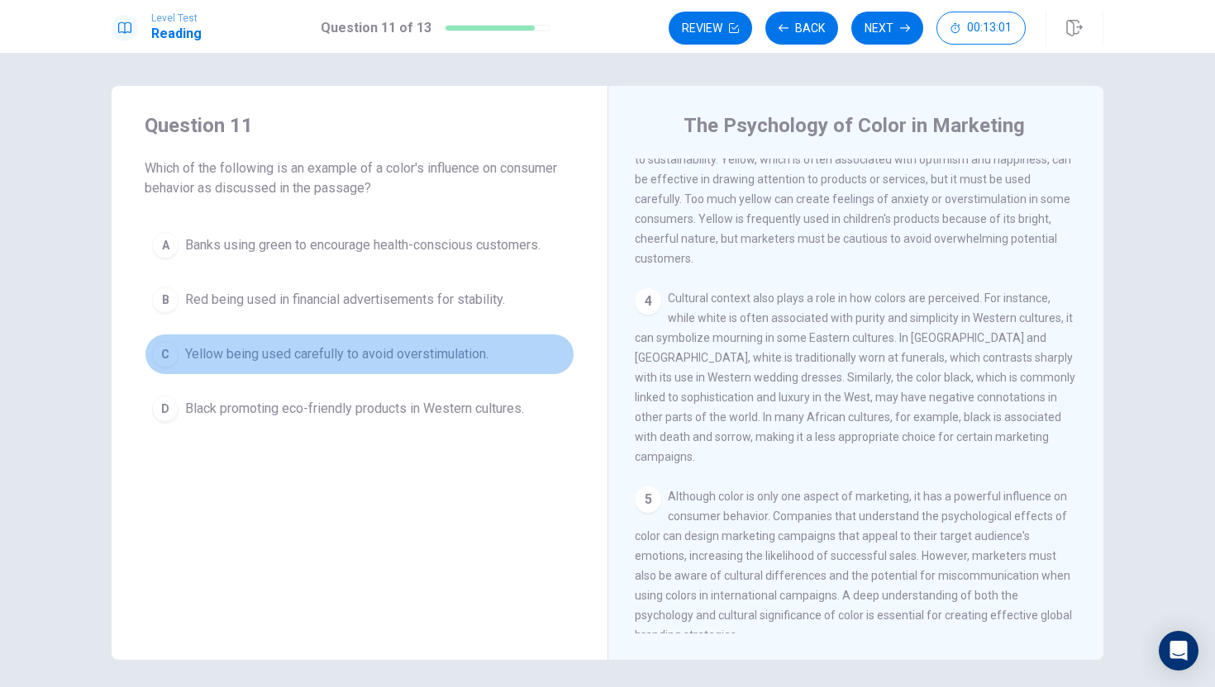
click at [177, 353] on div "C" at bounding box center [165, 354] width 26 height 26
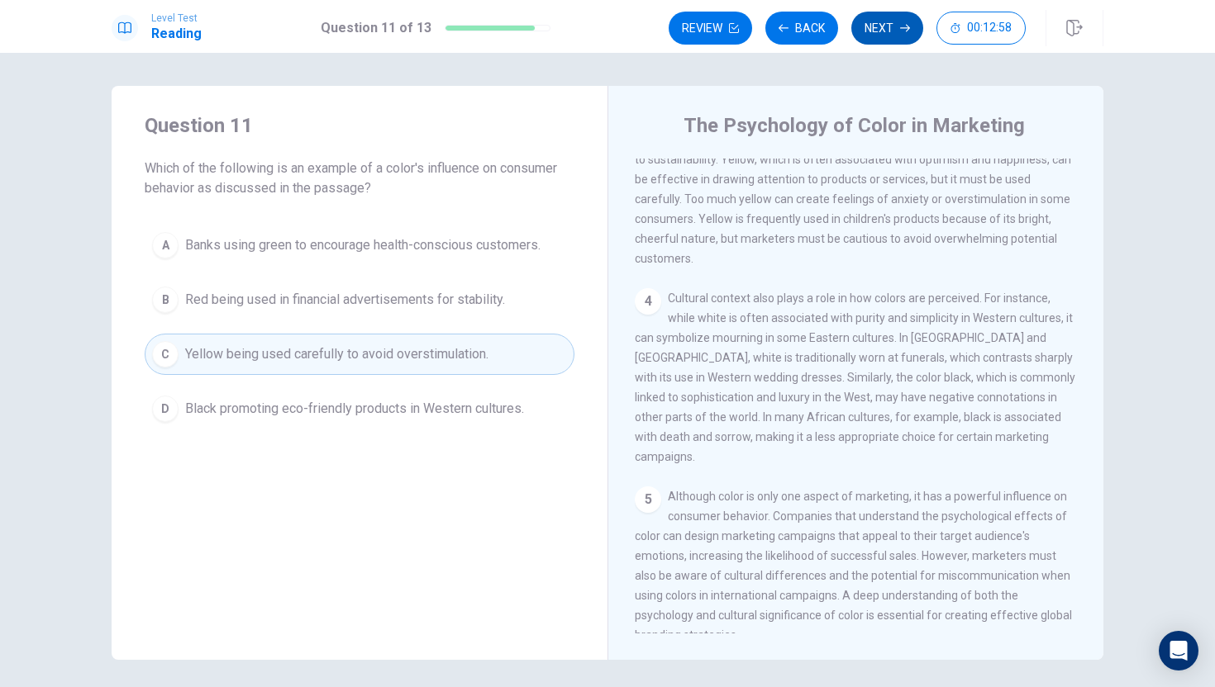
click at [877, 37] on button "Next" at bounding box center [887, 28] width 72 height 33
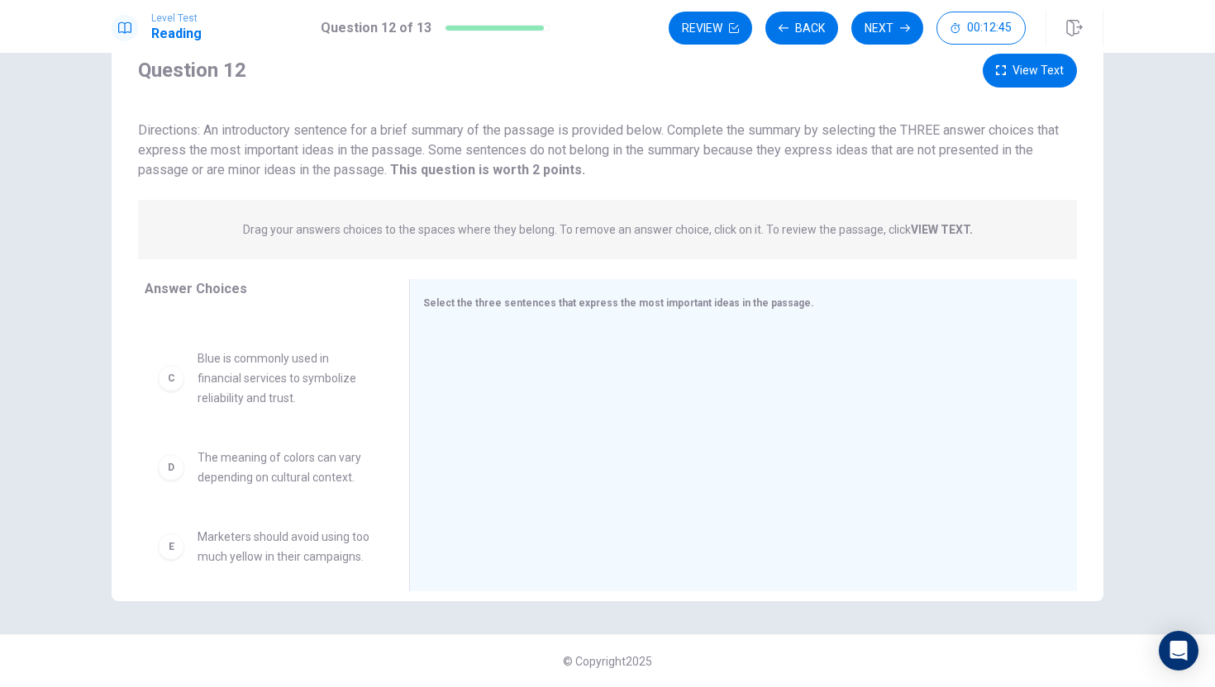
scroll to position [0, 0]
click at [197, 360] on div "A Different colors can evoke specific emotions and influence purchasing decisio…" at bounding box center [264, 355] width 212 height 59
click at [172, 359] on div "A" at bounding box center [171, 355] width 26 height 26
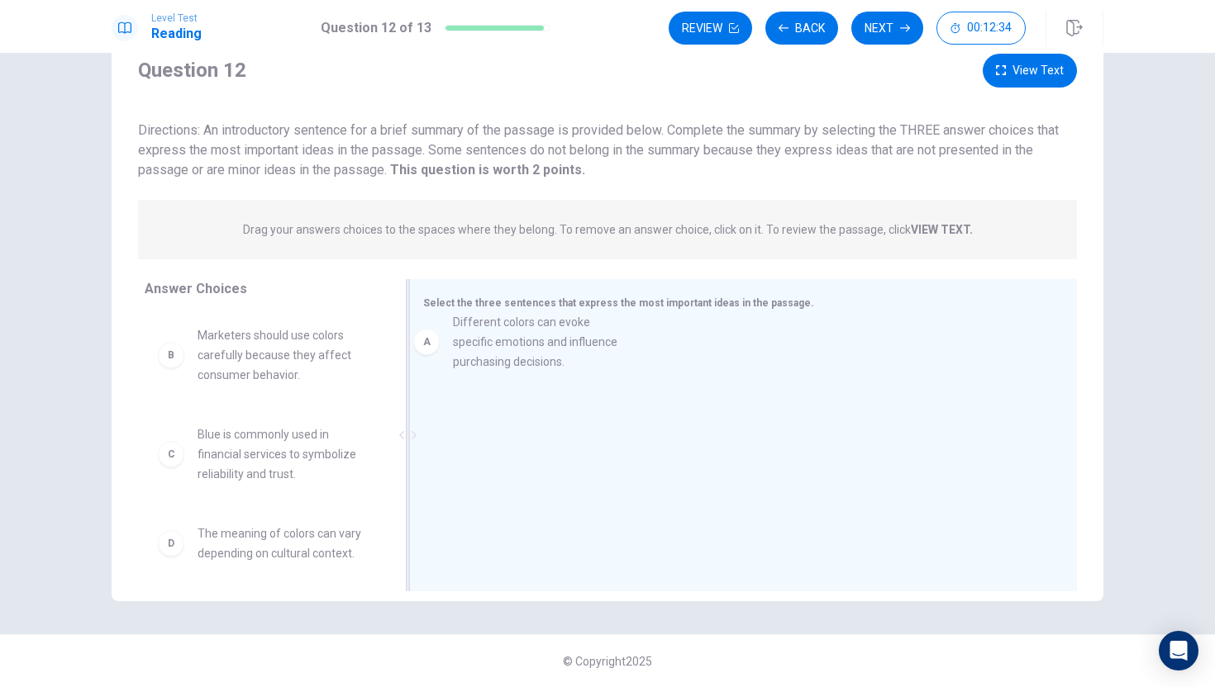
drag, startPoint x: 172, startPoint y: 359, endPoint x: 435, endPoint y: 347, distance: 263.8
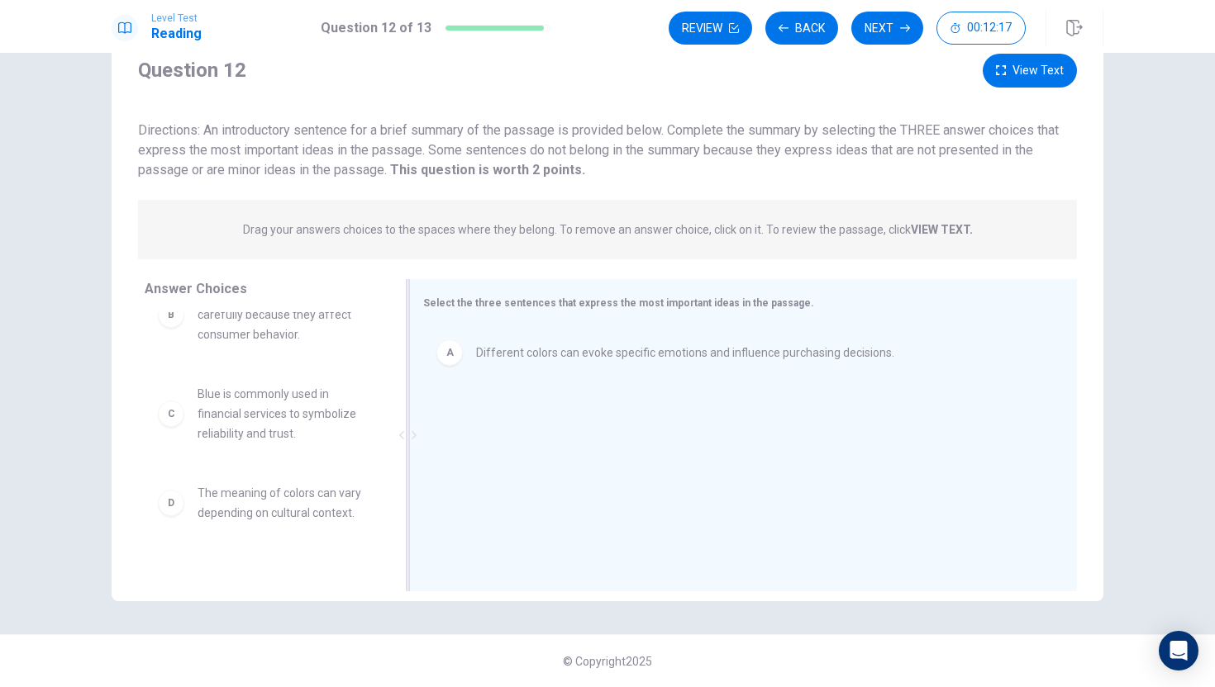
scroll to position [41, 0]
drag, startPoint x: 279, startPoint y: 516, endPoint x: 619, endPoint y: 455, distance: 345.0
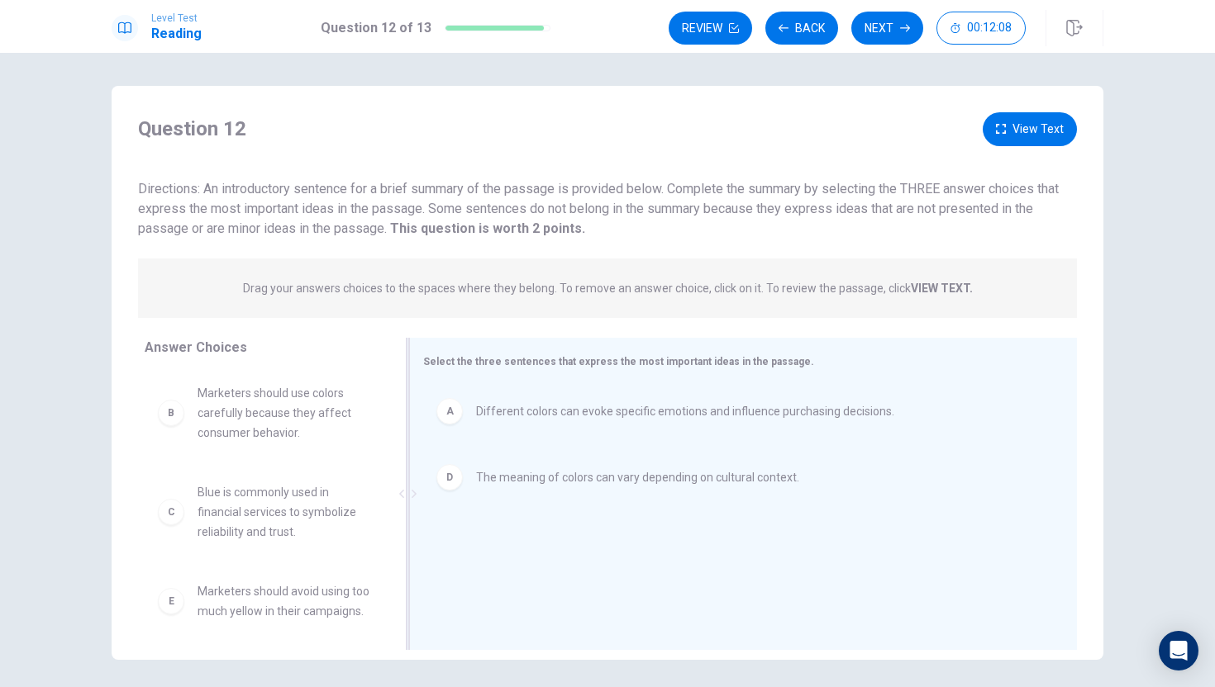
scroll to position [0, 0]
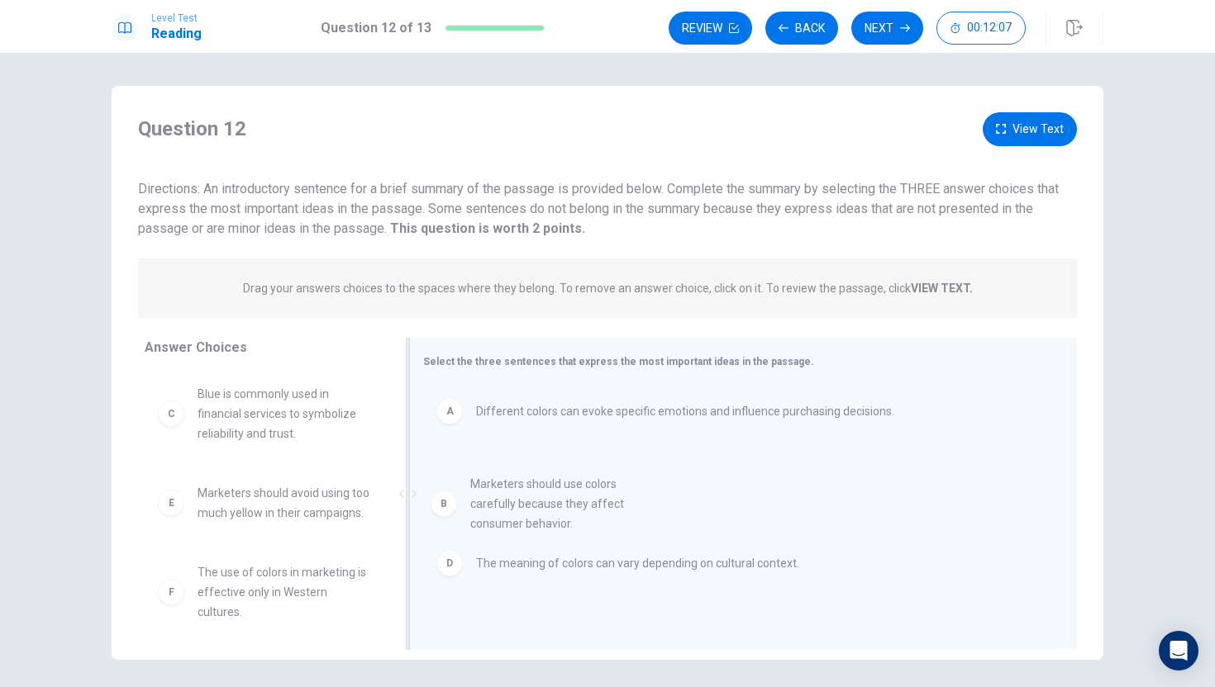
drag, startPoint x: 283, startPoint y: 429, endPoint x: 574, endPoint y: 511, distance: 302.3
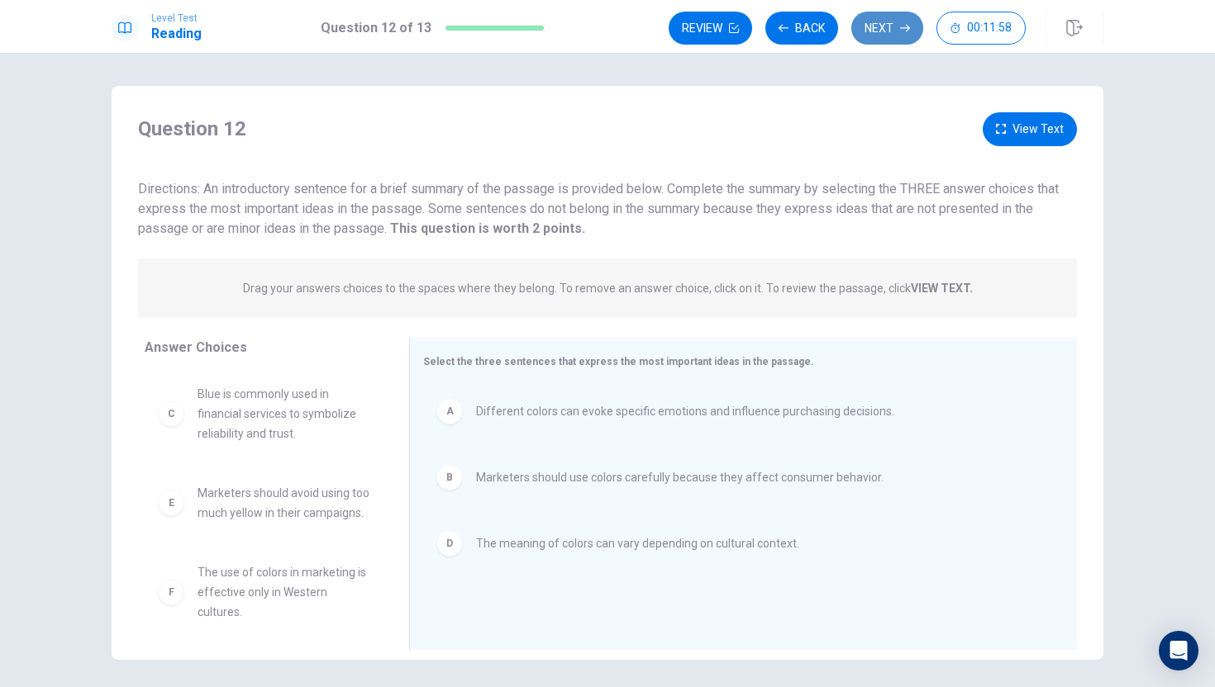
click at [893, 30] on button "Next" at bounding box center [887, 28] width 72 height 33
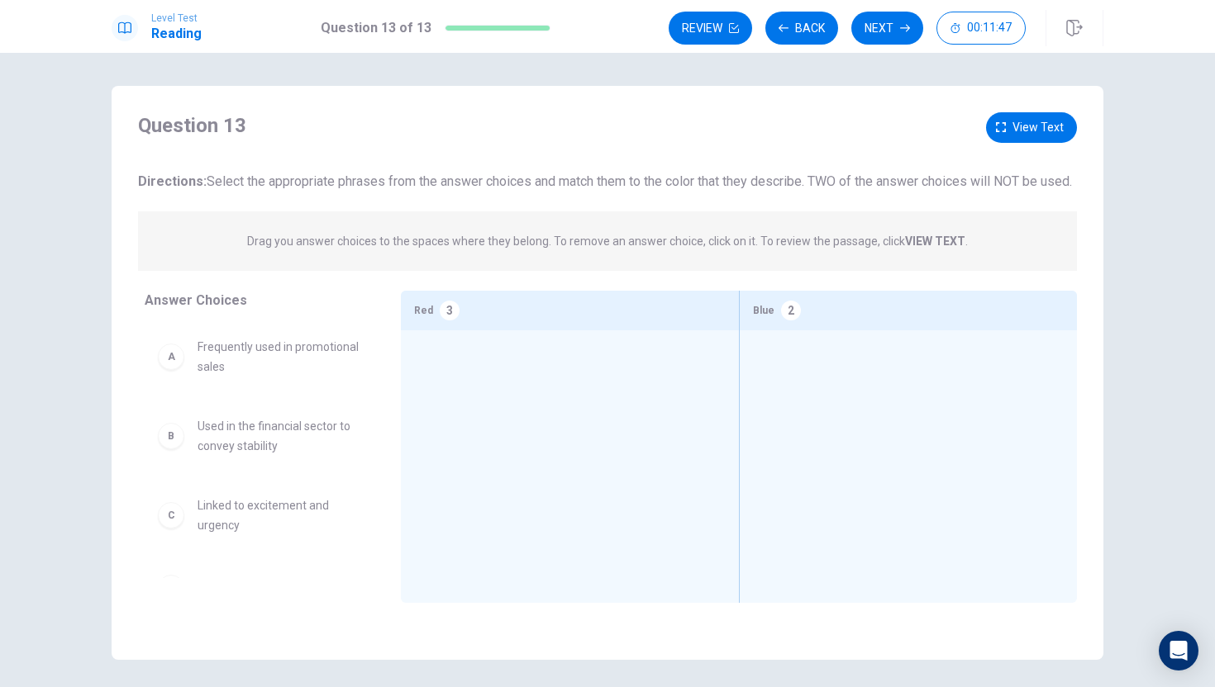
scroll to position [248, 0]
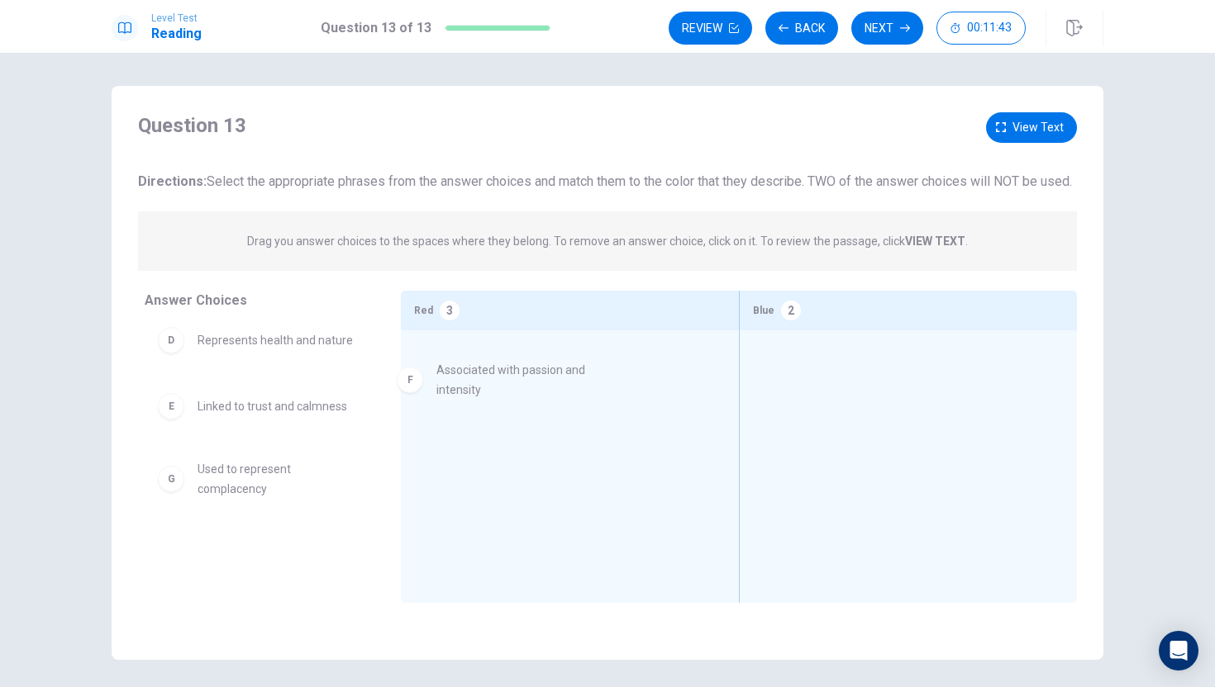
drag, startPoint x: 335, startPoint y: 508, endPoint x: 578, endPoint y: 389, distance: 269.7
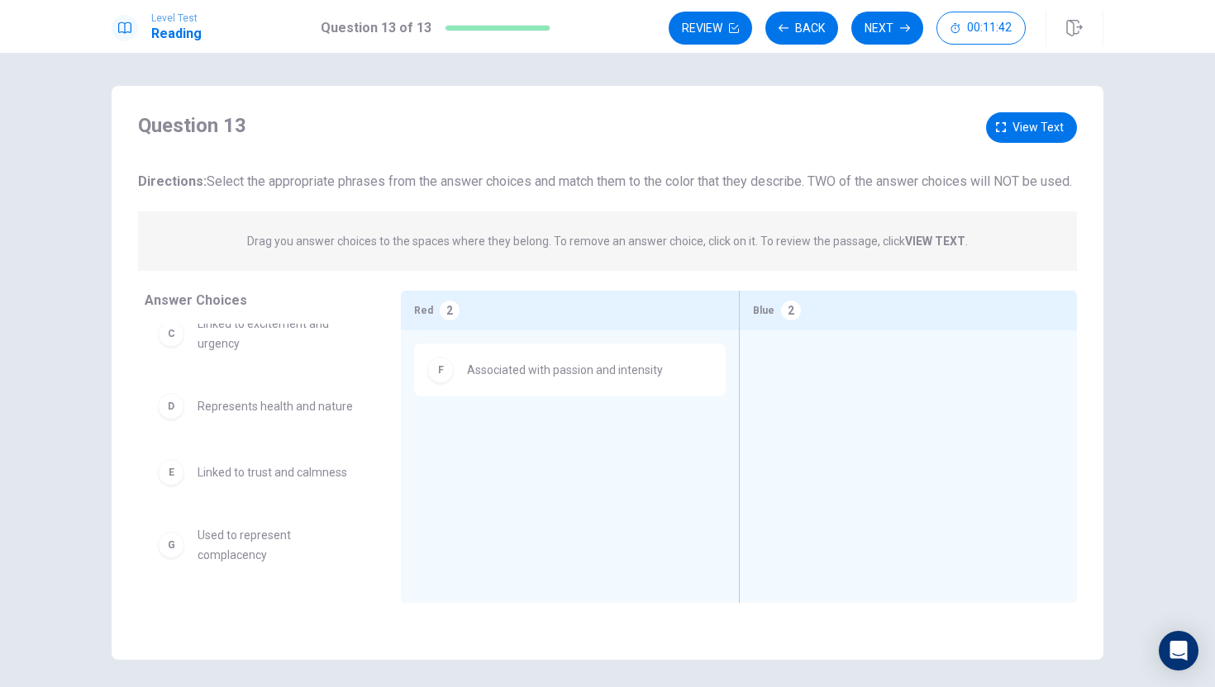
scroll to position [169, 0]
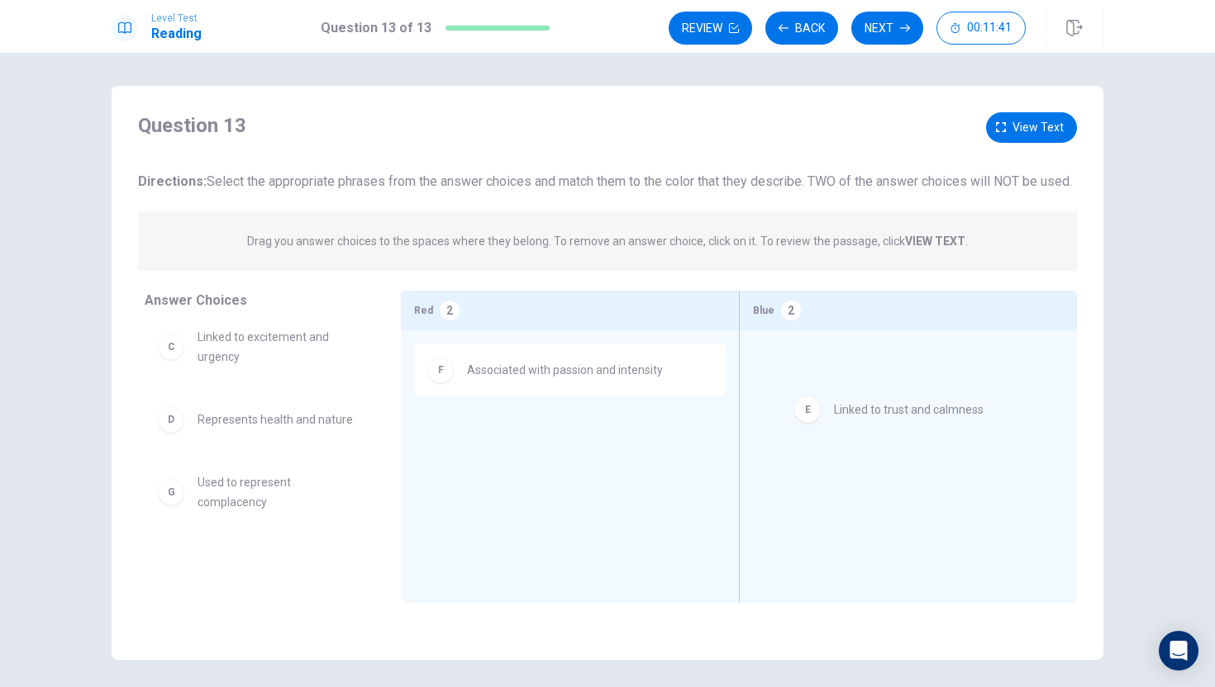
drag, startPoint x: 316, startPoint y: 509, endPoint x: 958, endPoint y: 411, distance: 650.1
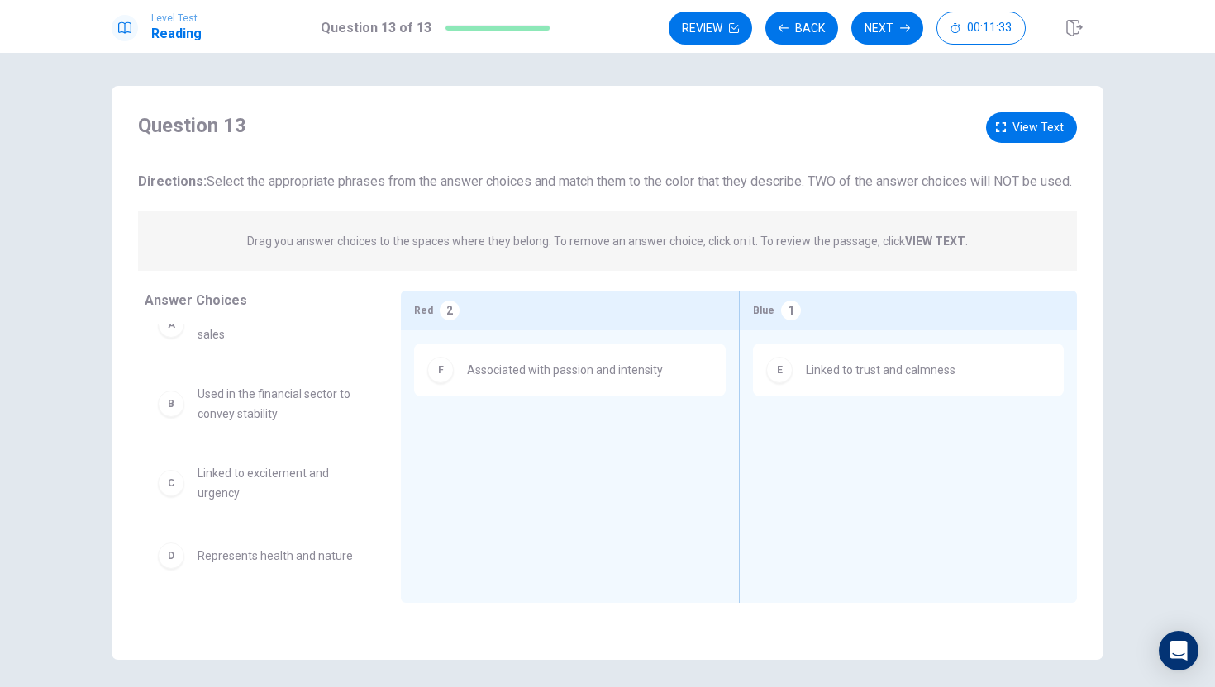
scroll to position [0, 0]
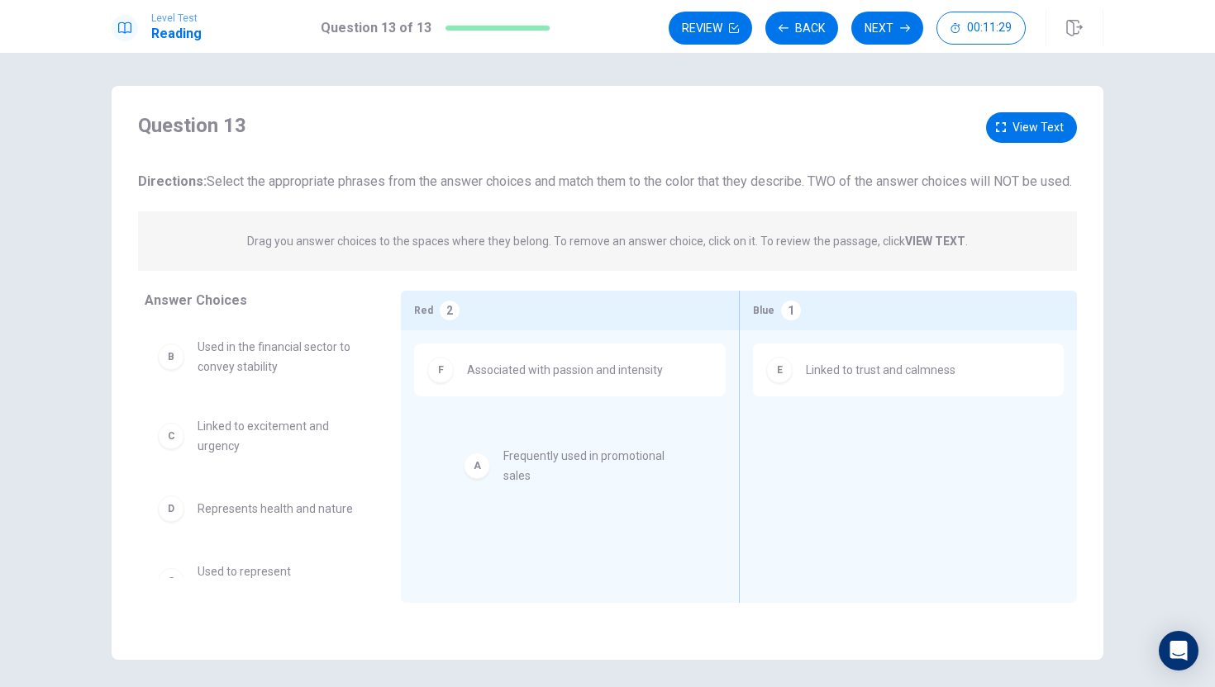
drag, startPoint x: 317, startPoint y: 405, endPoint x: 614, endPoint y: 496, distance: 310.2
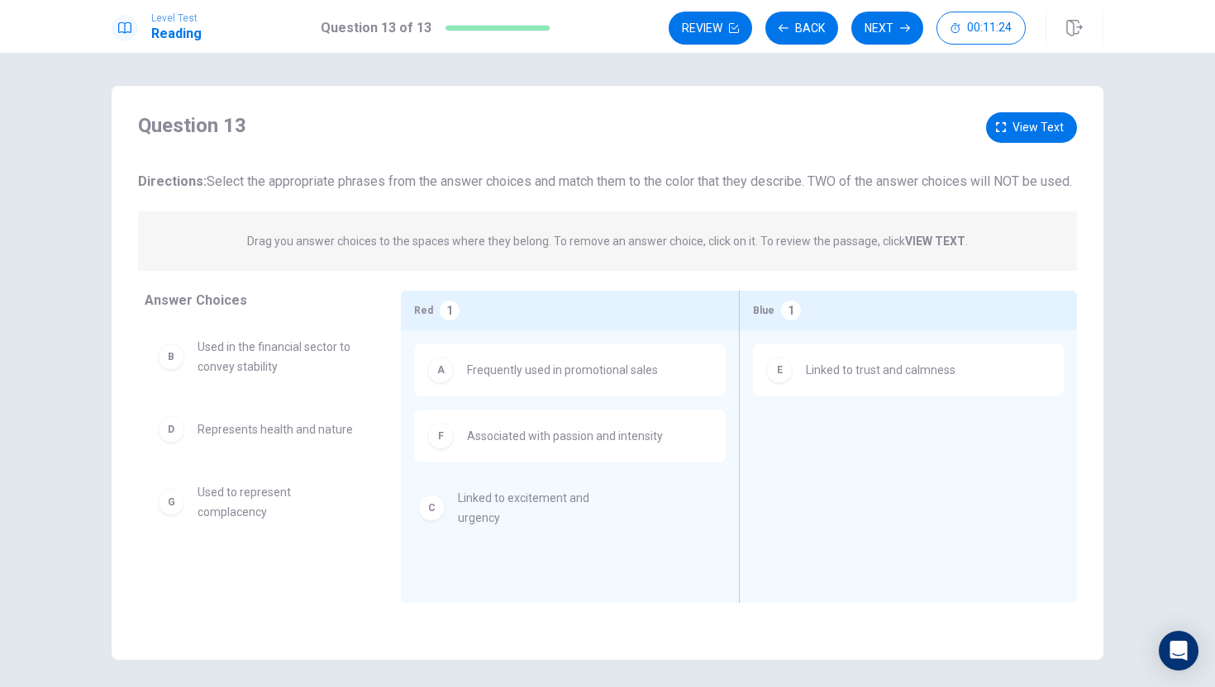
drag, startPoint x: 342, startPoint y: 473, endPoint x: 606, endPoint y: 525, distance: 269.3
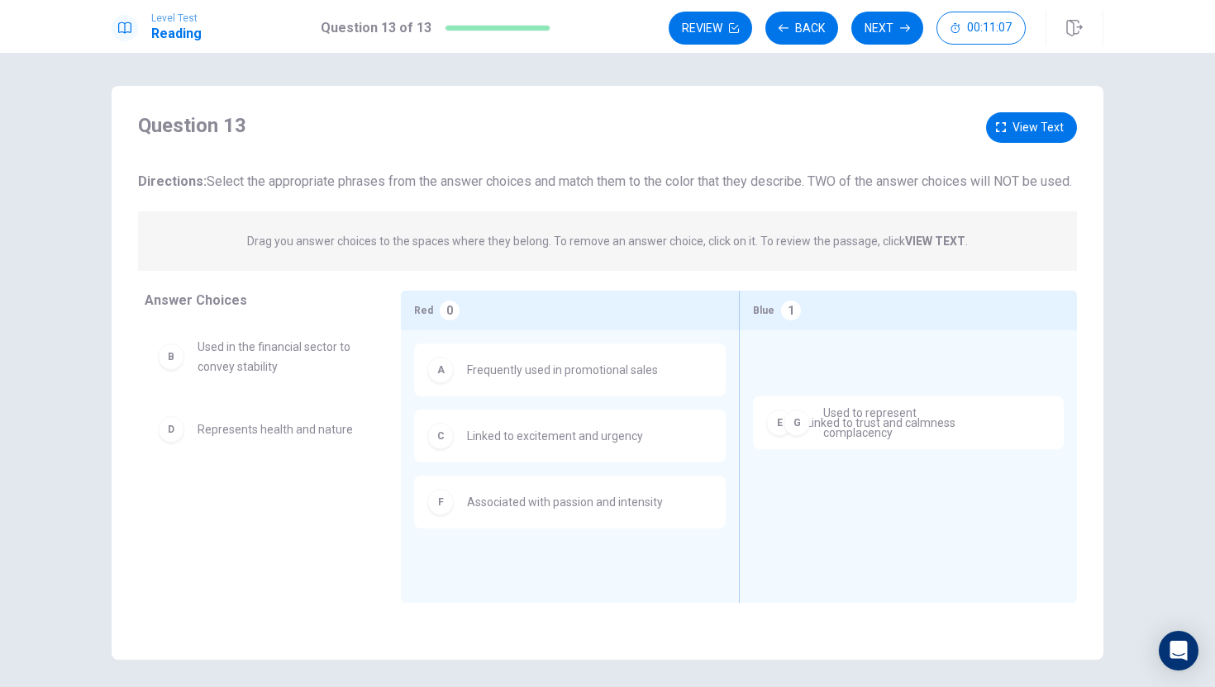
drag, startPoint x: 355, startPoint y: 526, endPoint x: 986, endPoint y: 426, distance: 638.3
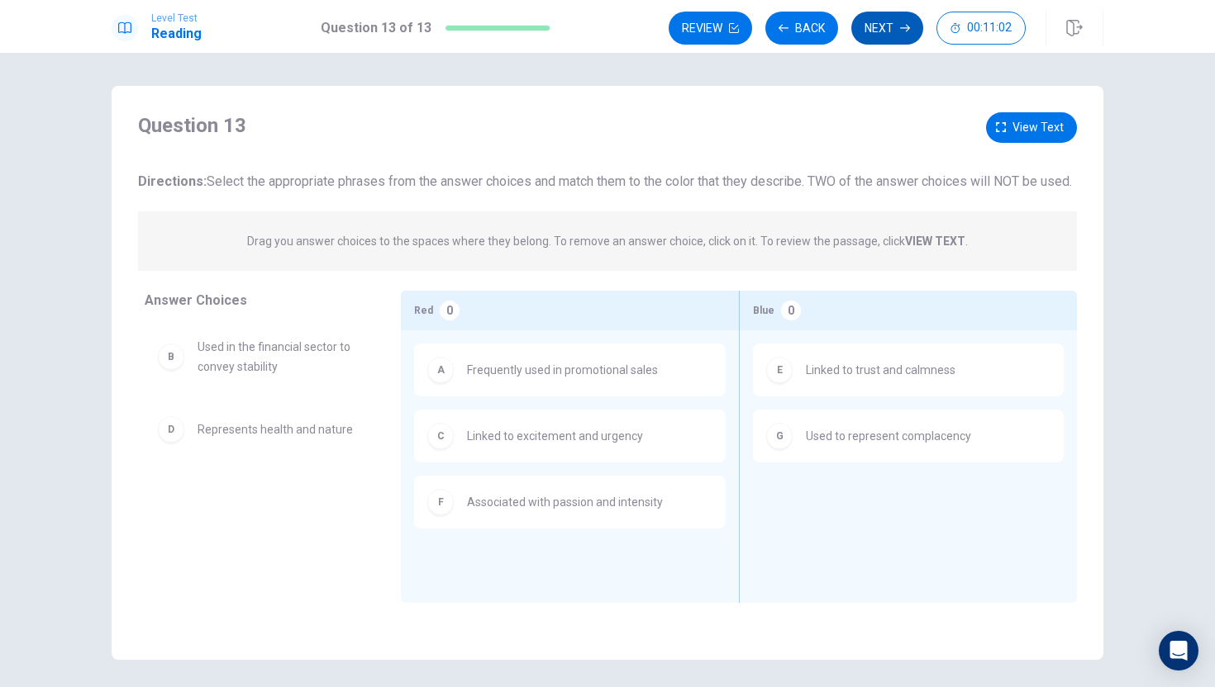
click at [902, 36] on button "Next" at bounding box center [887, 28] width 72 height 33
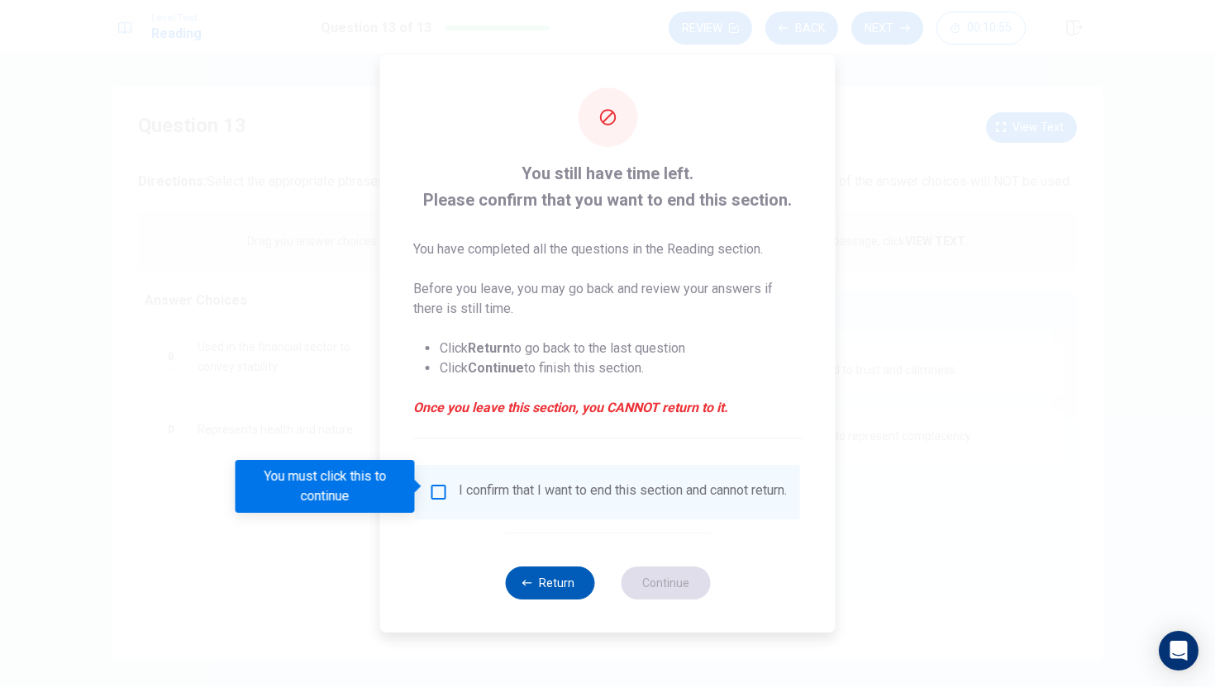
click at [551, 600] on button "Return" at bounding box center [549, 583] width 89 height 33
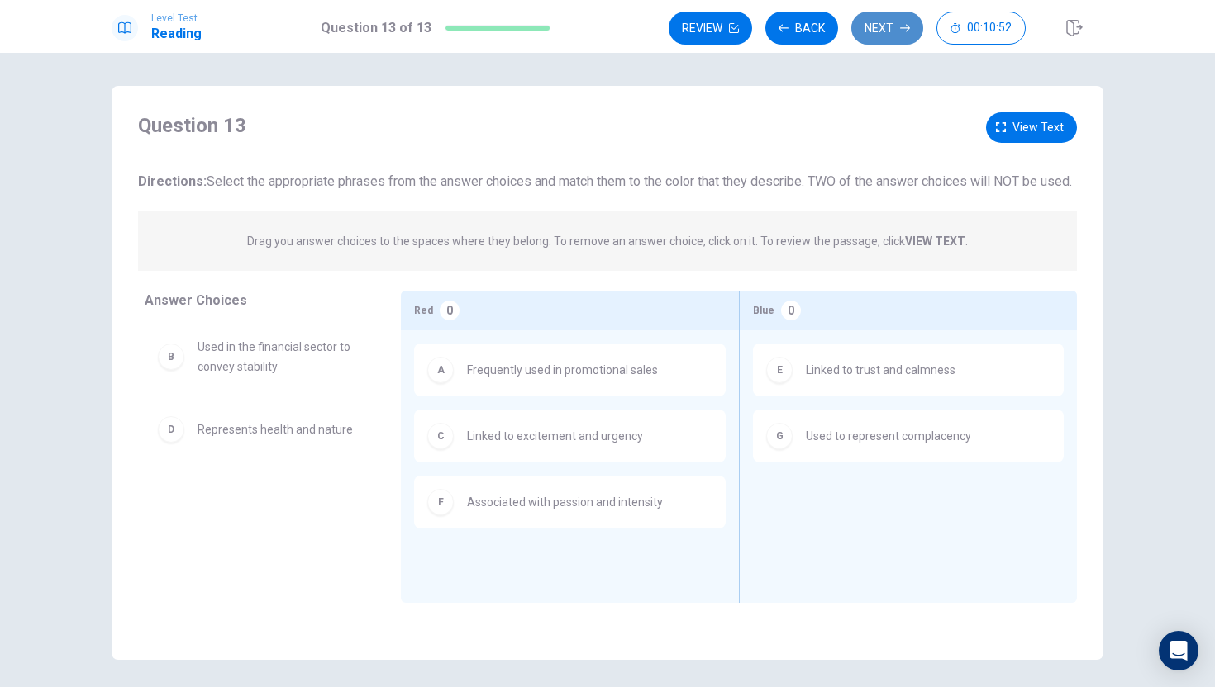
click at [904, 38] on button "Next" at bounding box center [887, 28] width 72 height 33
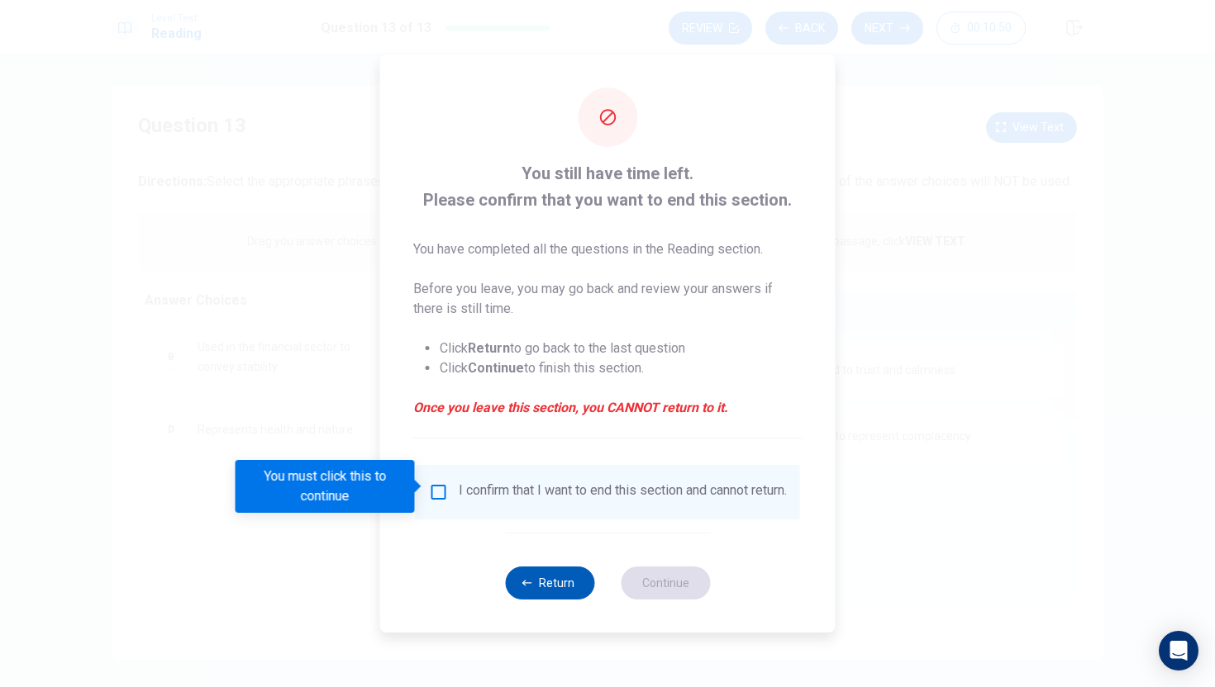
click at [544, 597] on button "Return" at bounding box center [549, 583] width 89 height 33
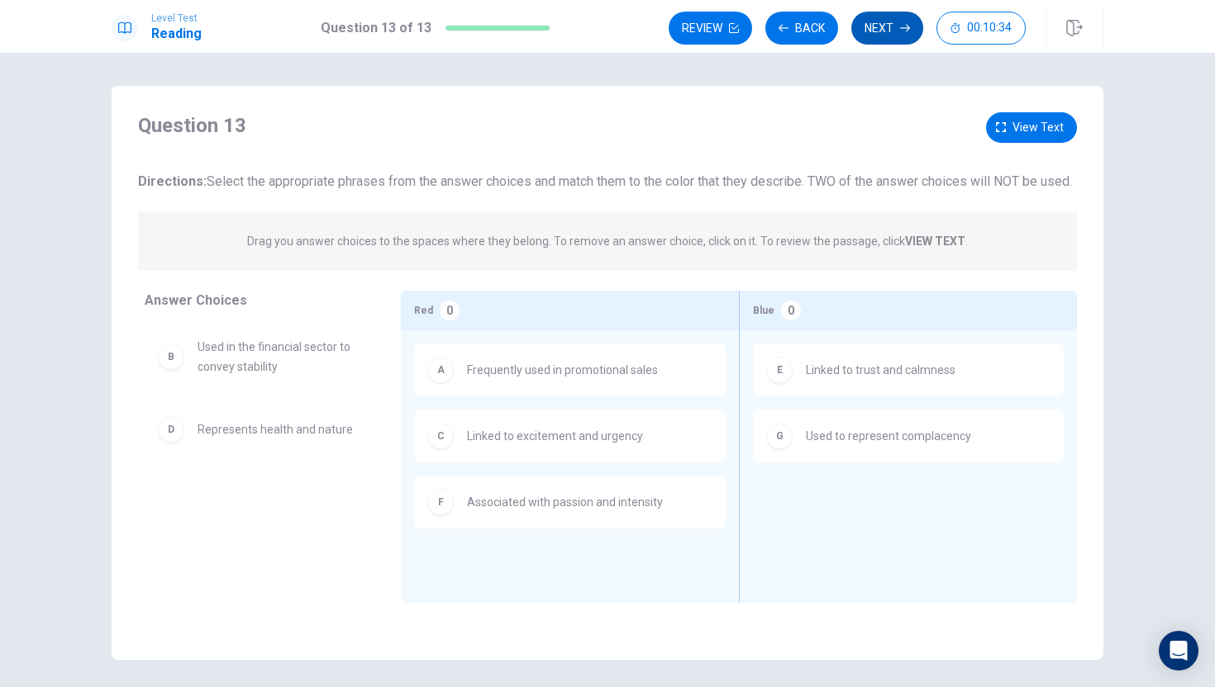
click at [897, 26] on button "Next" at bounding box center [887, 28] width 72 height 33
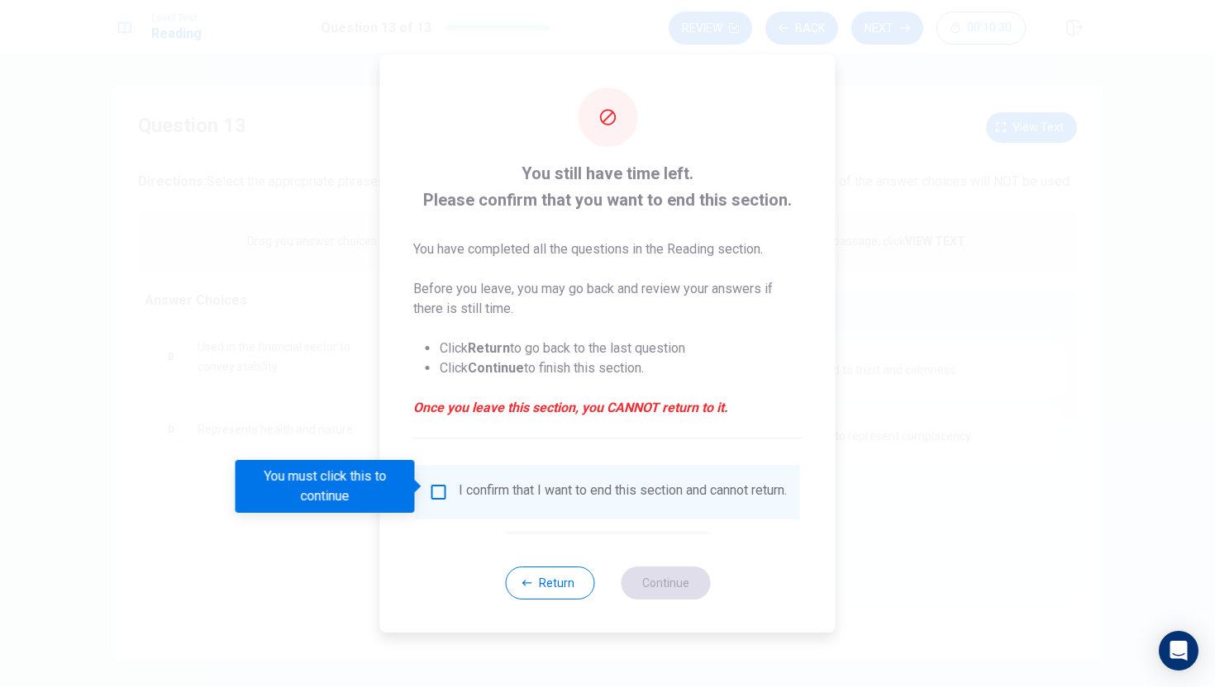
click at [884, 83] on div at bounding box center [607, 343] width 1215 height 687
click at [570, 600] on button "Return" at bounding box center [549, 583] width 89 height 33
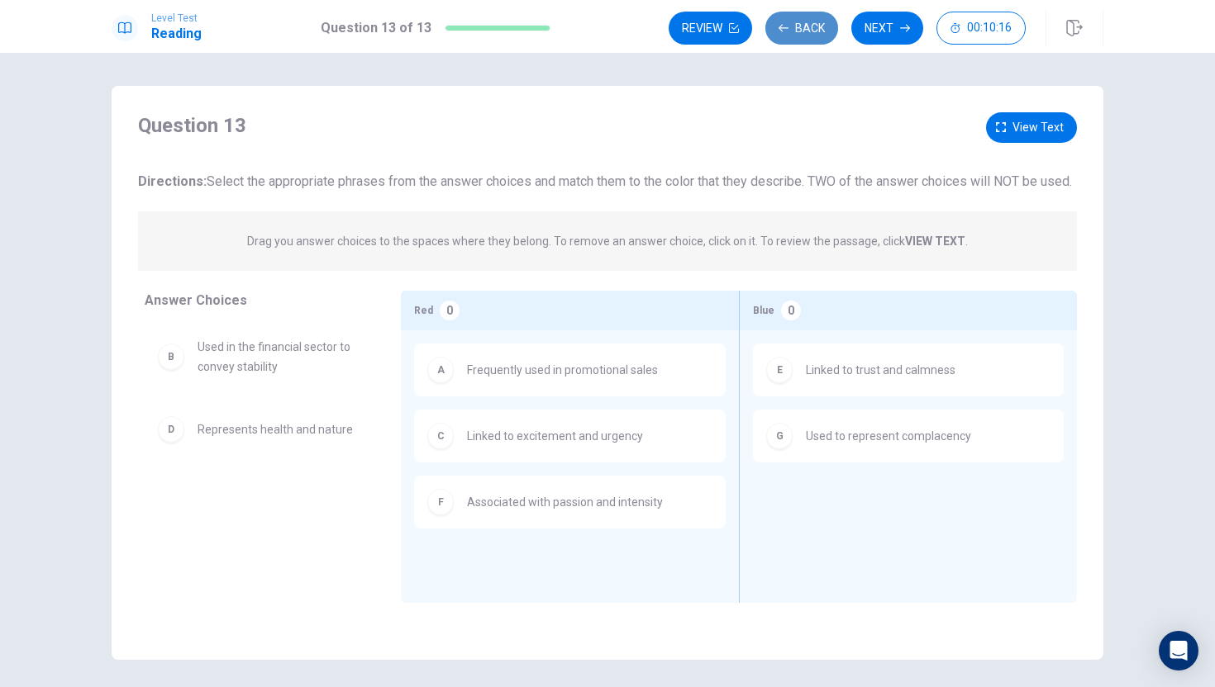
click at [813, 40] on button "Back" at bounding box center [801, 28] width 73 height 33
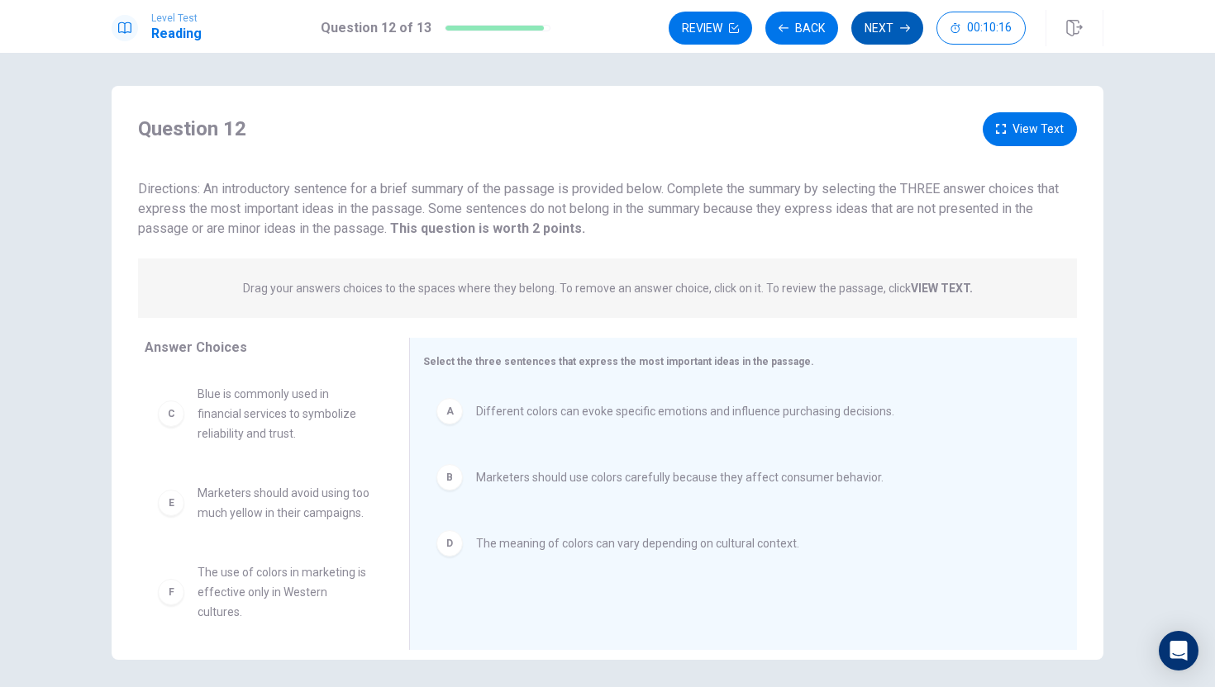
click at [861, 34] on button "Next" at bounding box center [887, 28] width 72 height 33
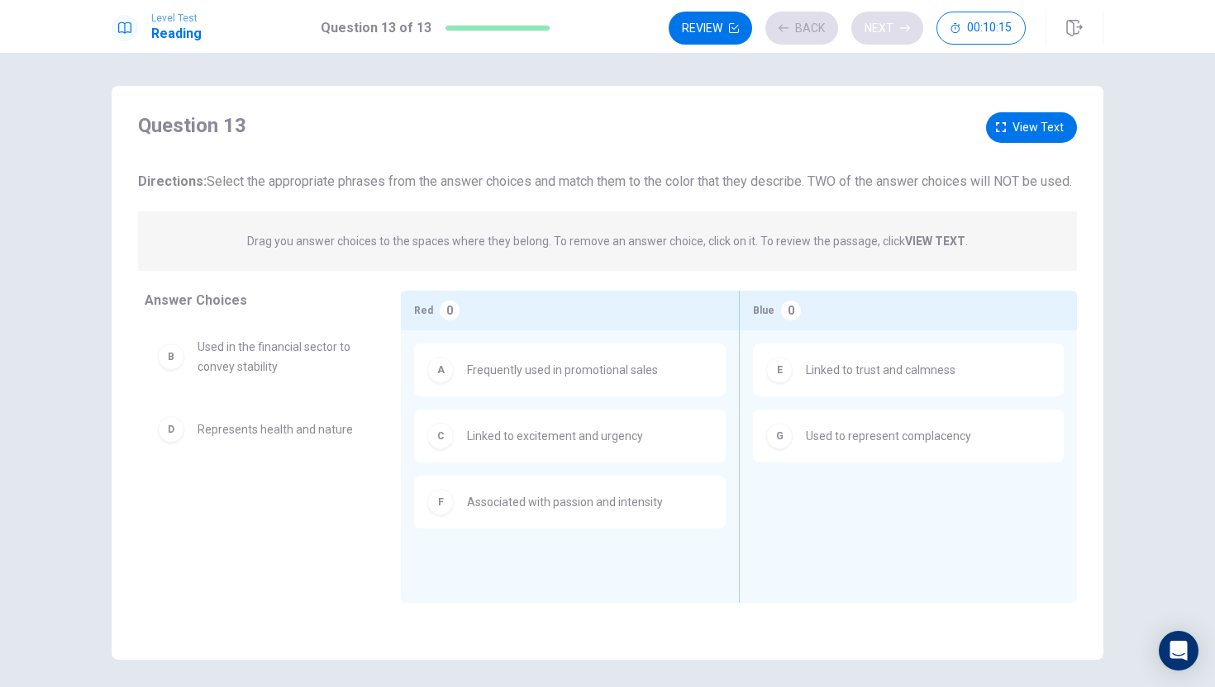
click at [861, 34] on div "Review Back Next 00:10:15" at bounding box center [846, 28] width 357 height 33
click at [878, 30] on button "Next" at bounding box center [887, 28] width 72 height 33
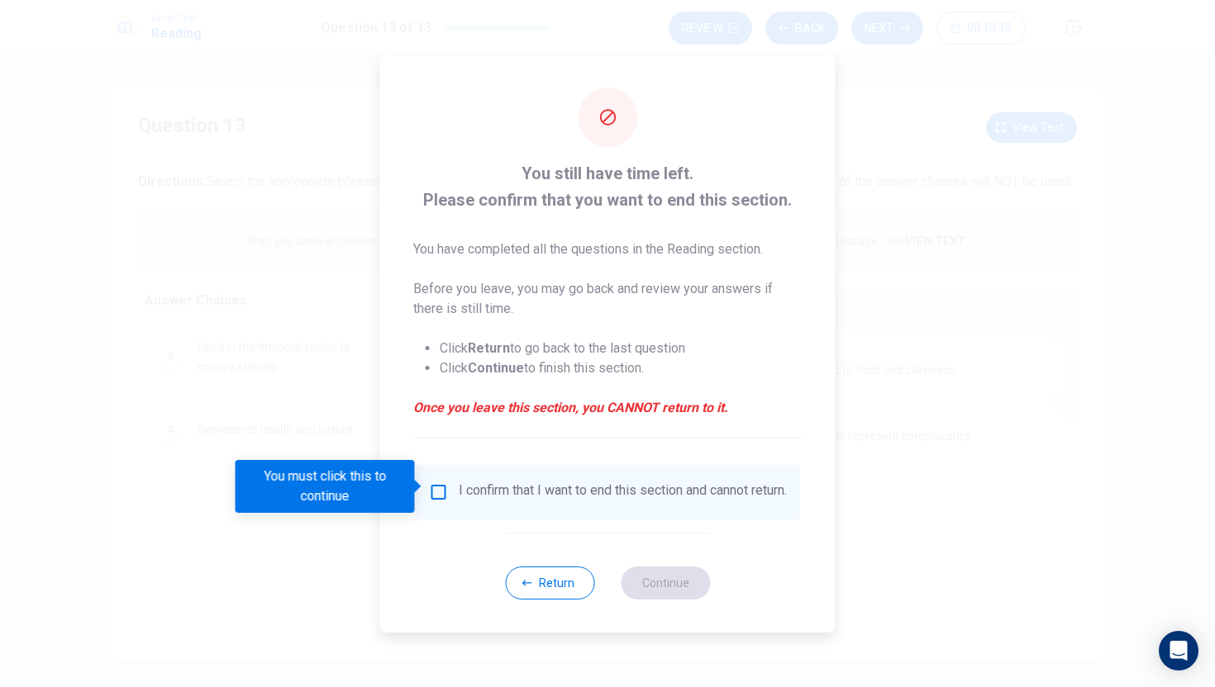
click at [435, 498] on div "I confirm that I want to end this section and cannot return." at bounding box center [608, 493] width 358 height 20
click at [433, 483] on input "You must click this to continue" at bounding box center [439, 493] width 20 height 20
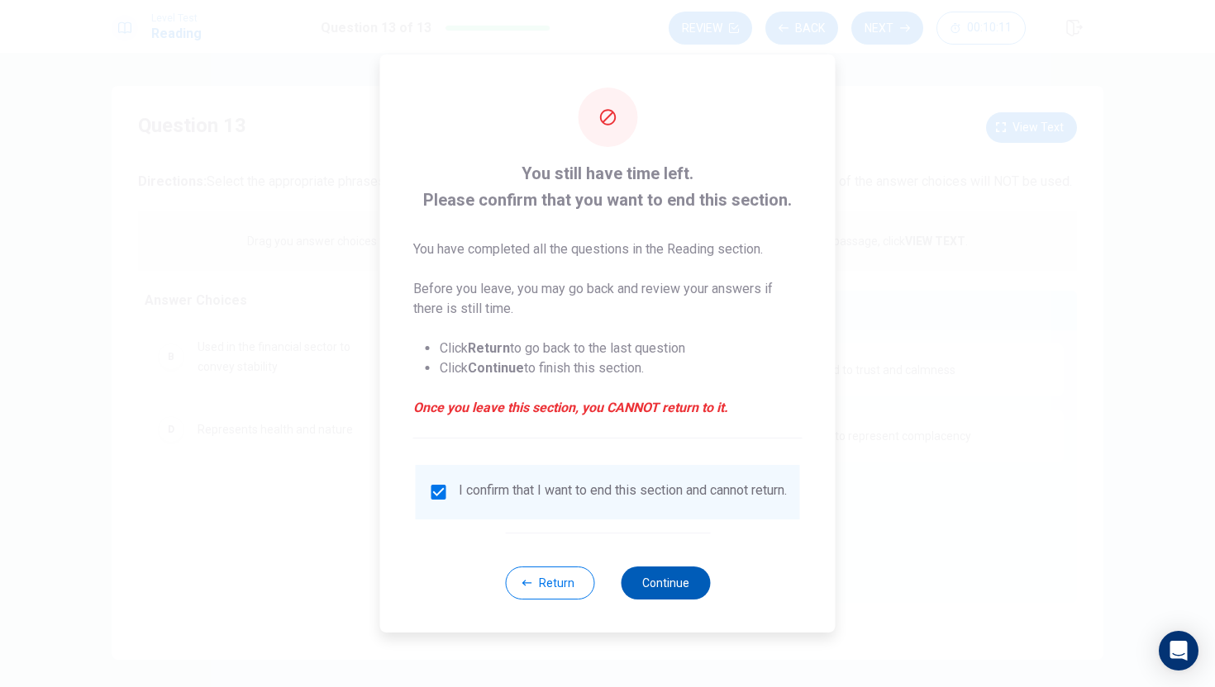
click at [685, 584] on button "Continue" at bounding box center [664, 583] width 89 height 33
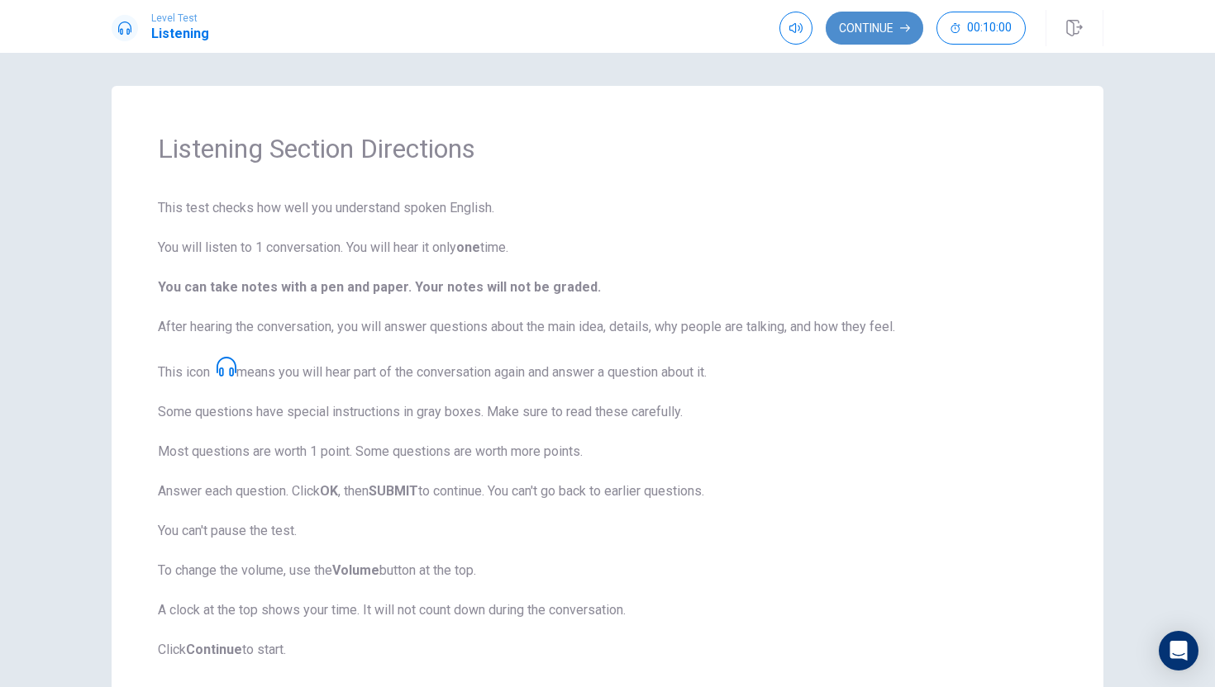
click at [872, 16] on button "Continue" at bounding box center [873, 28] width 97 height 33
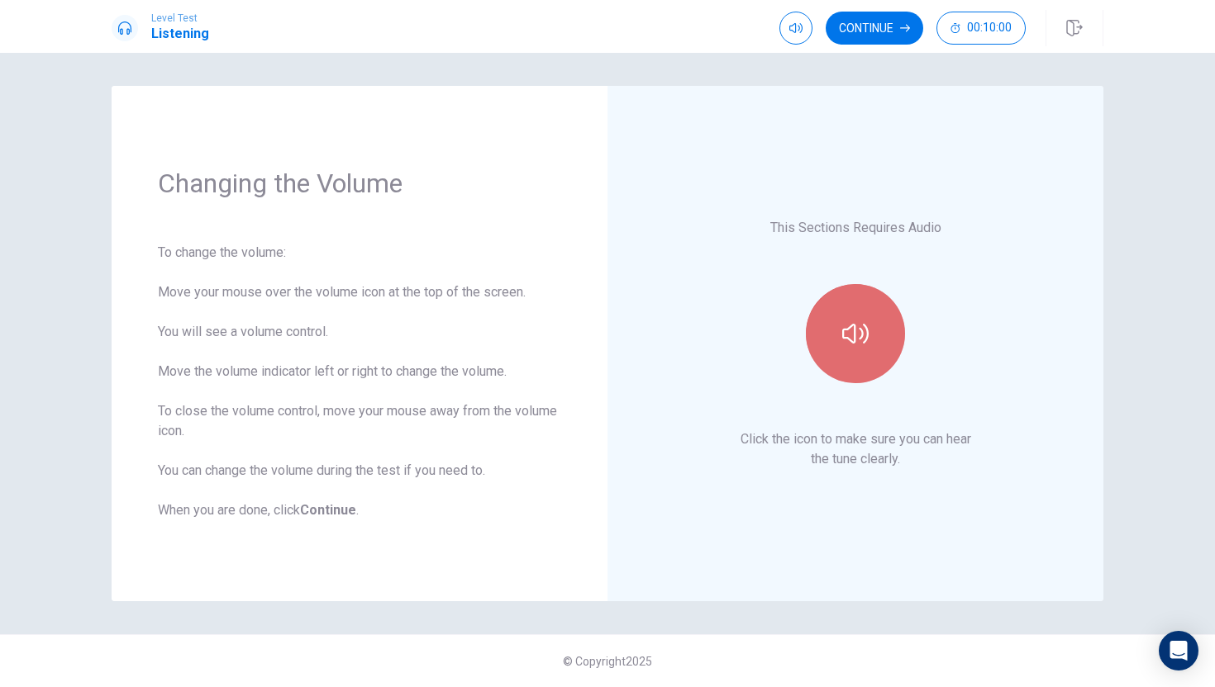
click at [879, 336] on button "button" at bounding box center [855, 333] width 99 height 99
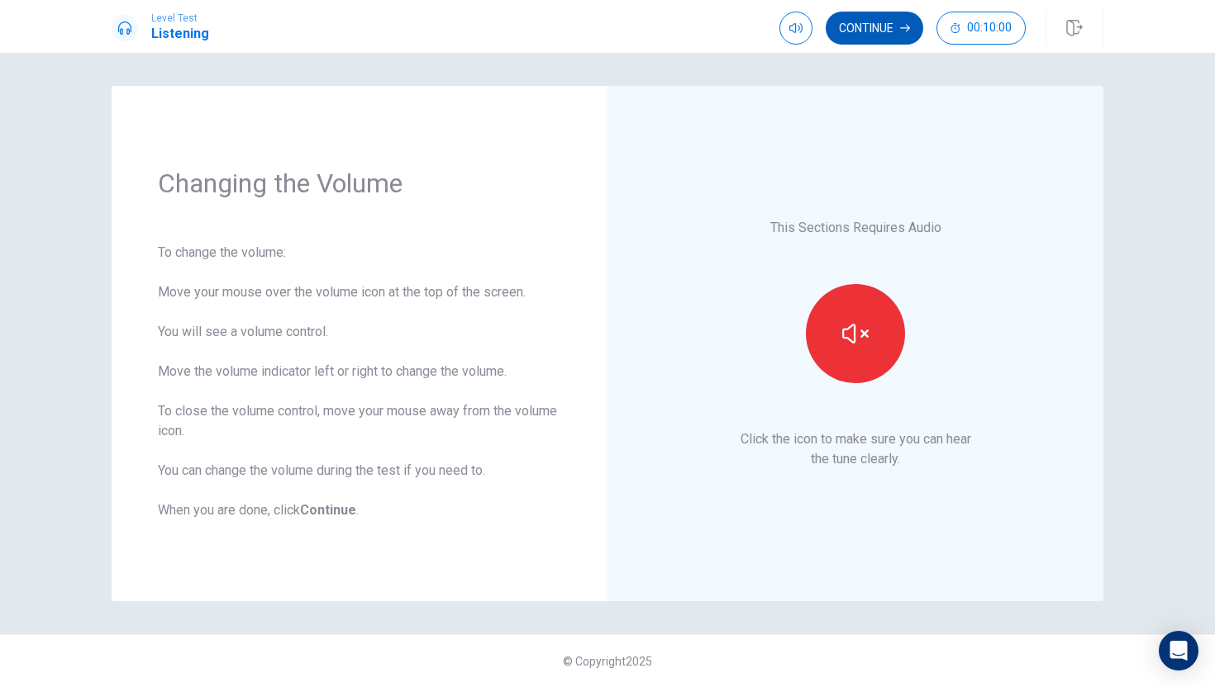
click at [866, 25] on button "Continue" at bounding box center [873, 28] width 97 height 33
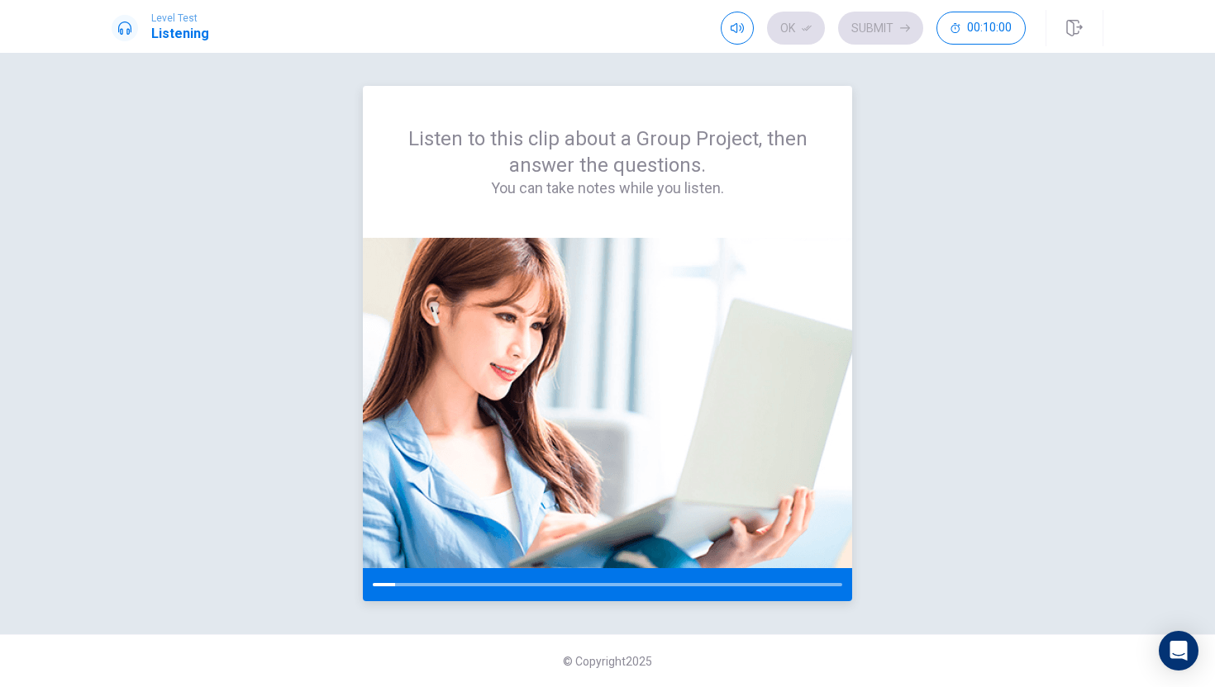
click at [767, 159] on div "Listen to this clip about a Group Project, then answer the questions. You can t…" at bounding box center [607, 162] width 410 height 73
click at [913, 256] on div "Listen to this clip about a Group Project, then answer the questions. You can t…" at bounding box center [607, 344] width 991 height 516
click at [975, 225] on div "Listen to this clip about a Group Project, then answer the questions. You can t…" at bounding box center [607, 344] width 991 height 516
click at [1189, 635] on div "Open Intercom Messenger" at bounding box center [1179, 652] width 44 height 44
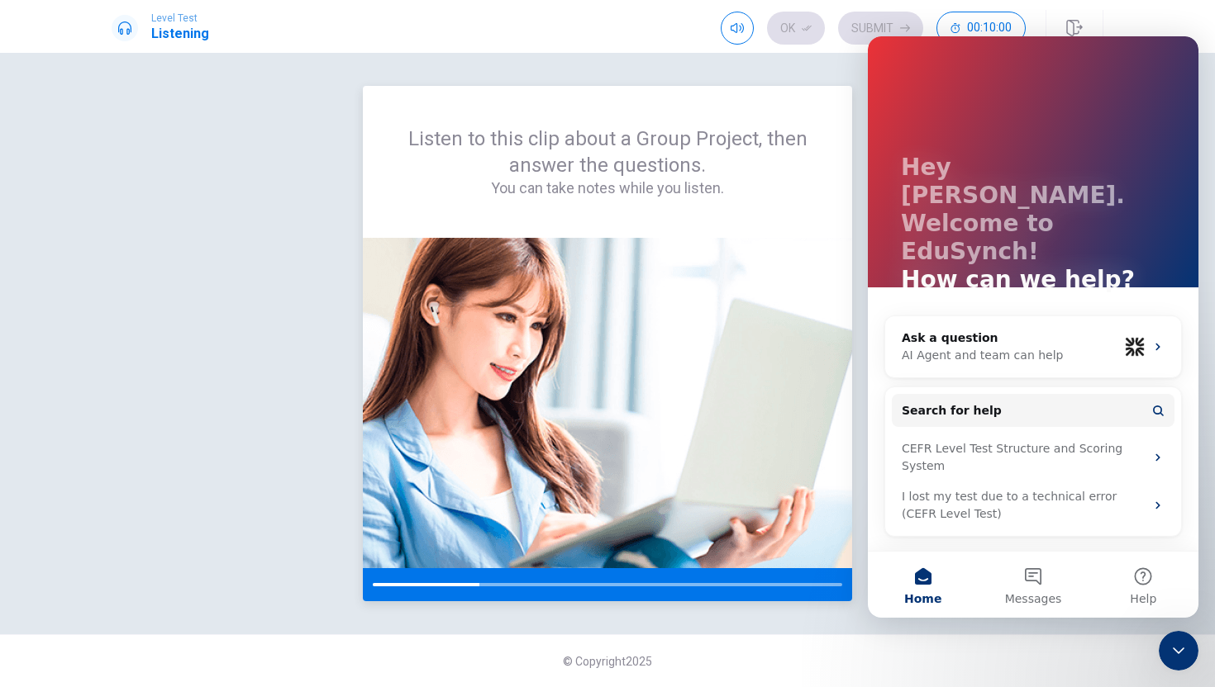
click at [797, 354] on img at bounding box center [607, 403] width 489 height 330
click at [840, 192] on div "Listen to this clip about a Group Project, then answer the questions. You can t…" at bounding box center [607, 162] width 489 height 152
click at [1167, 18] on div "Level Test Listening Ok Submit 00:10:00" at bounding box center [607, 26] width 1215 height 53
click at [1171, 645] on icon "Close Intercom Messenger" at bounding box center [1178, 651] width 20 height 20
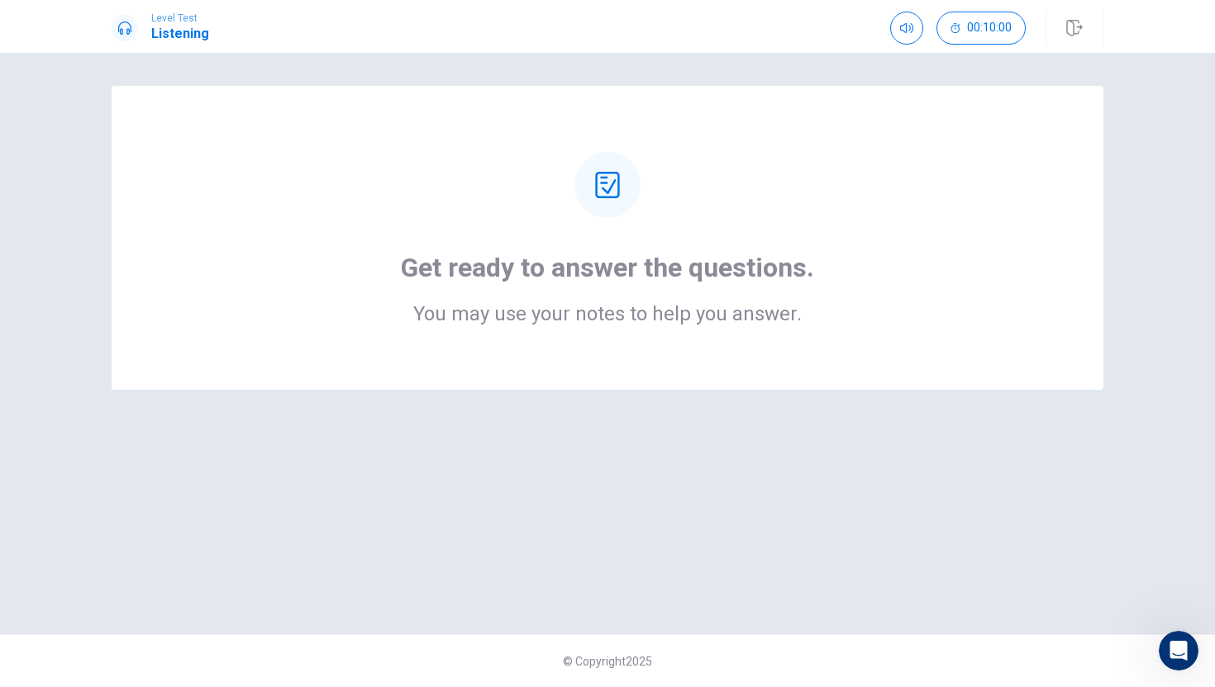
click at [611, 183] on icon at bounding box center [607, 185] width 26 height 26
click at [646, 241] on div "Get ready to answer the questions. You may use your notes to help you answer." at bounding box center [607, 238] width 859 height 172
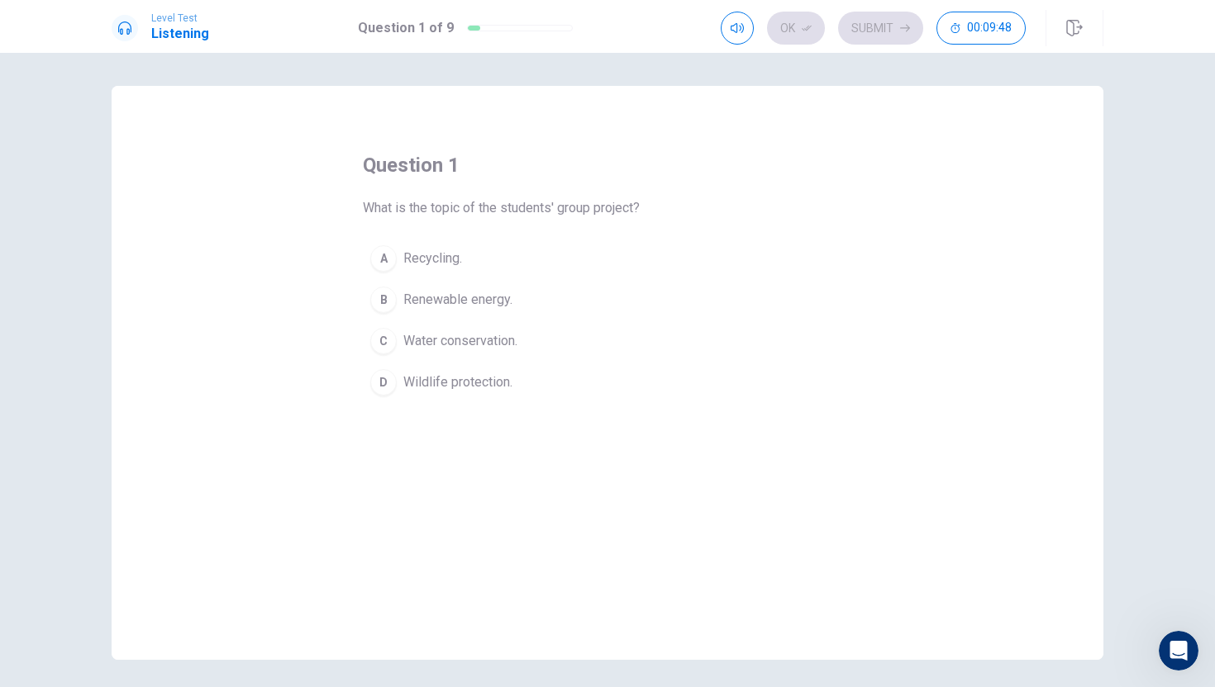
click at [397, 312] on button "B Renewable energy." at bounding box center [607, 299] width 489 height 41
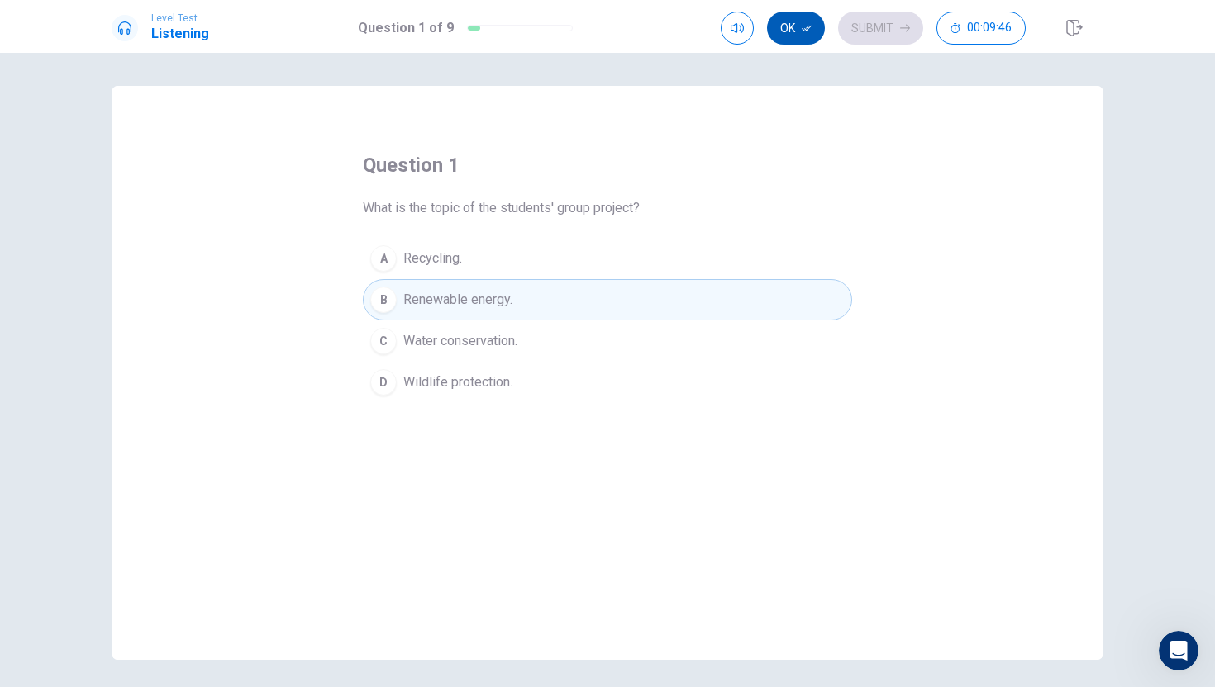
click at [803, 25] on icon "button" at bounding box center [806, 28] width 10 height 10
click at [881, 37] on button "Submit" at bounding box center [880, 28] width 85 height 33
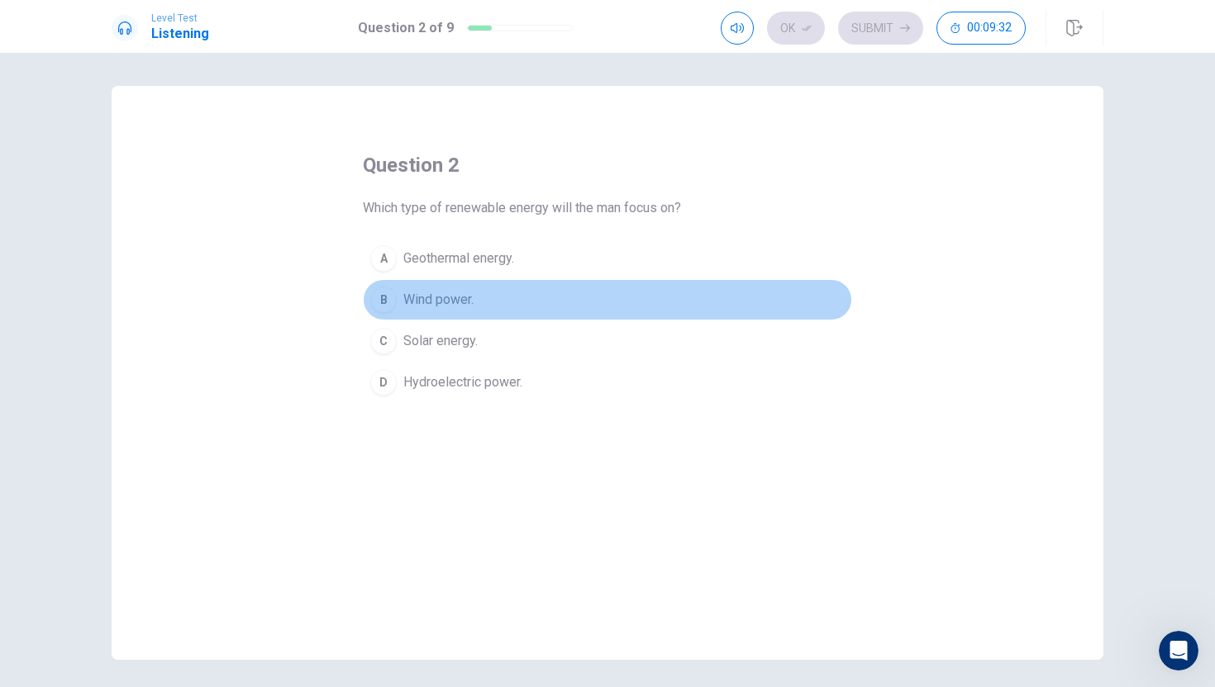
click at [395, 305] on button "B Wind power." at bounding box center [607, 299] width 489 height 41
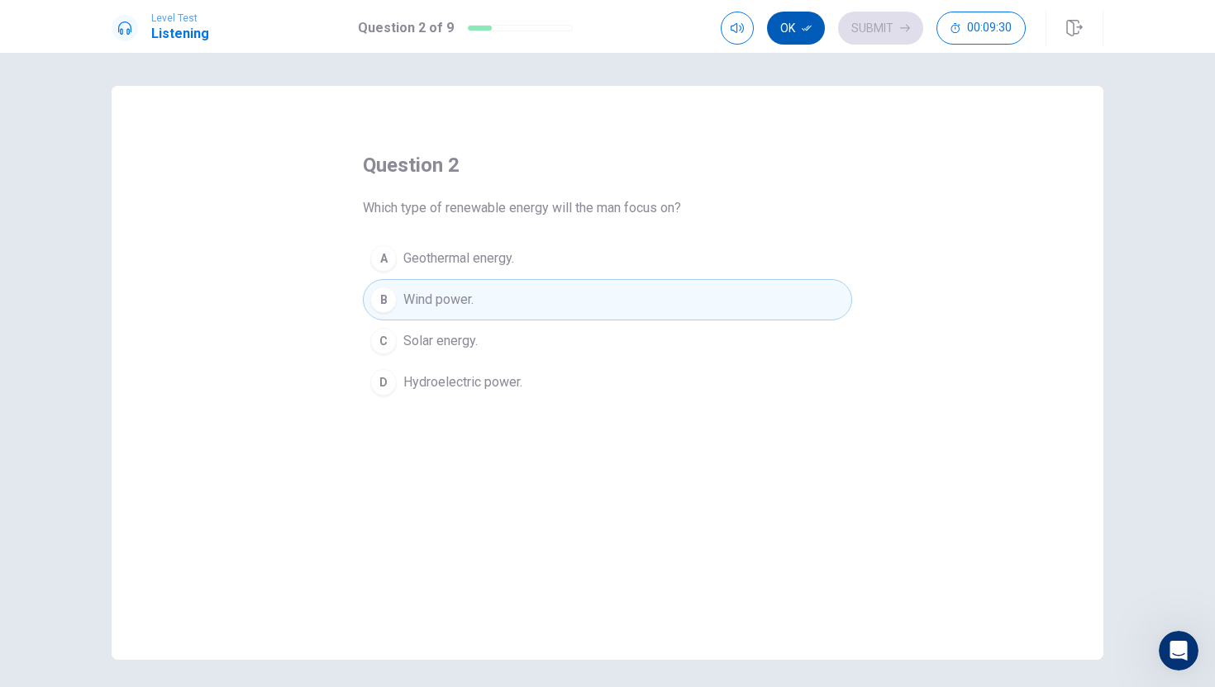
click at [808, 30] on icon "button" at bounding box center [806, 28] width 10 height 10
click at [869, 30] on button "Submit" at bounding box center [880, 28] width 85 height 33
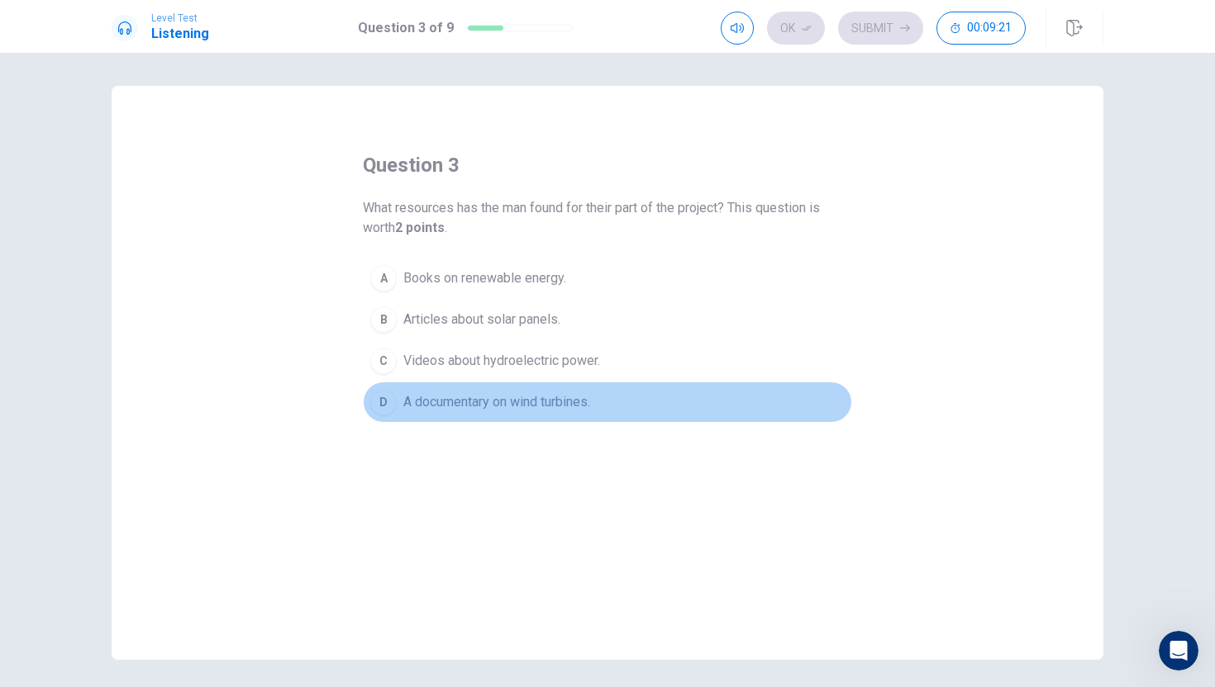
click at [439, 399] on span "A documentary on wind turbines." at bounding box center [496, 402] width 187 height 20
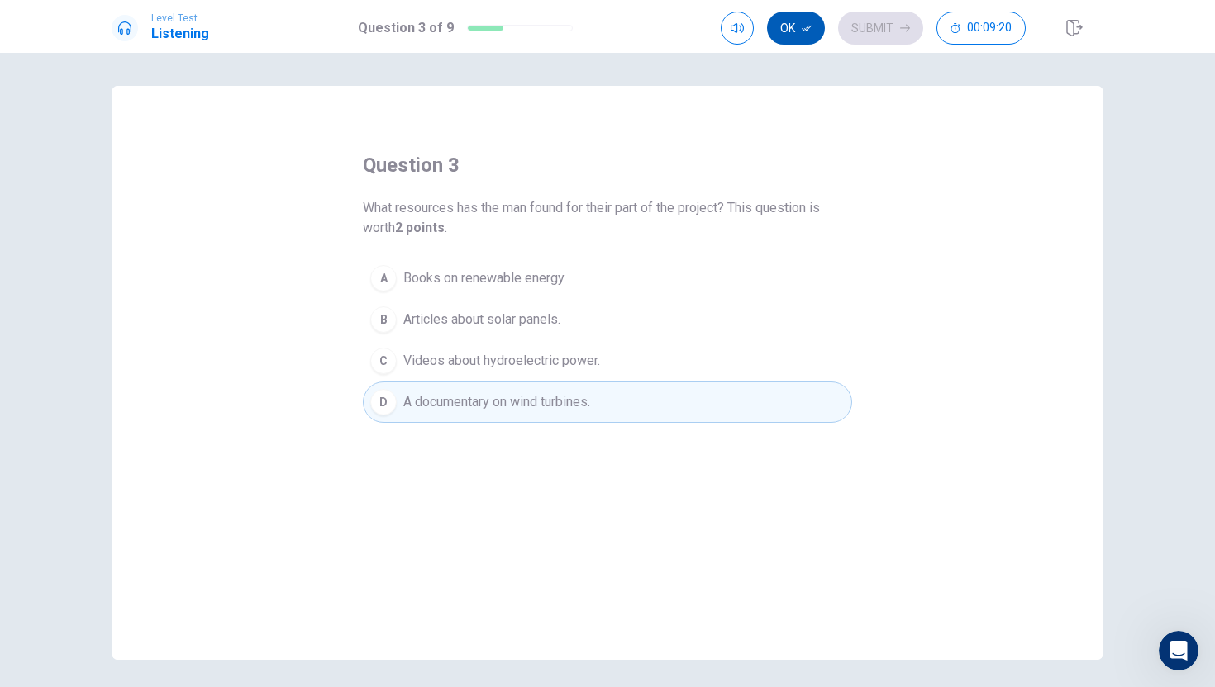
click at [806, 32] on icon "button" at bounding box center [806, 28] width 10 height 10
click at [846, 32] on button "Submit" at bounding box center [880, 28] width 85 height 33
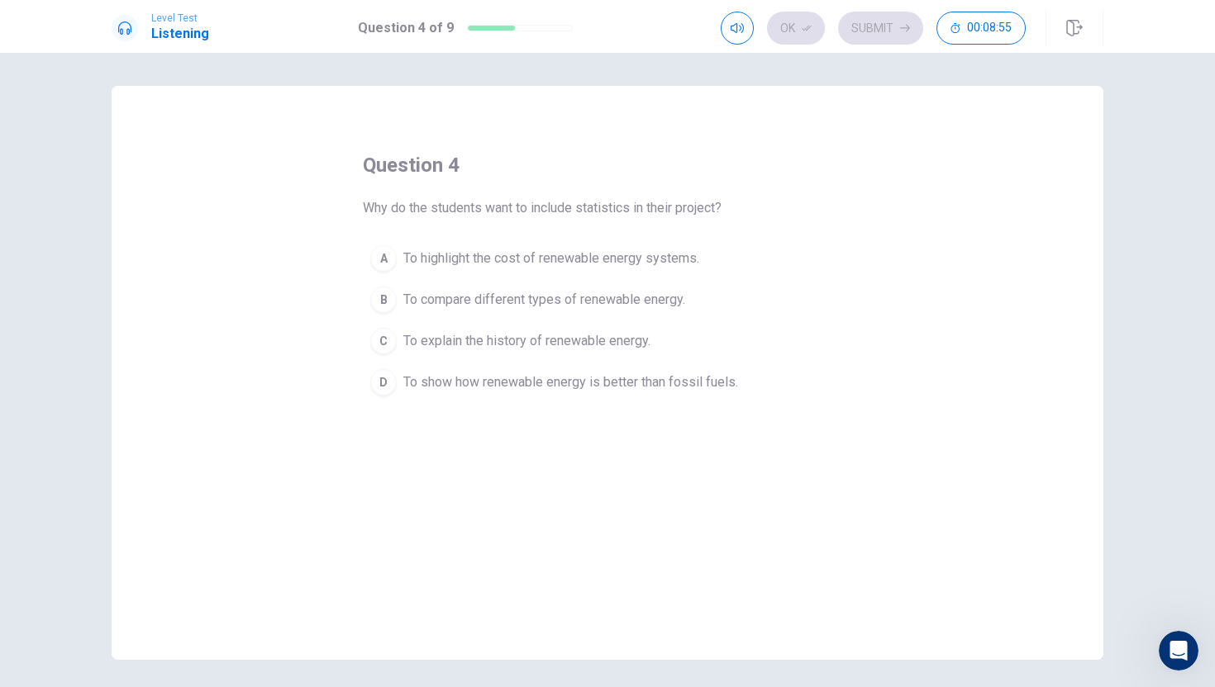
click at [408, 309] on span "To compare different types of renewable energy." at bounding box center [544, 300] width 282 height 20
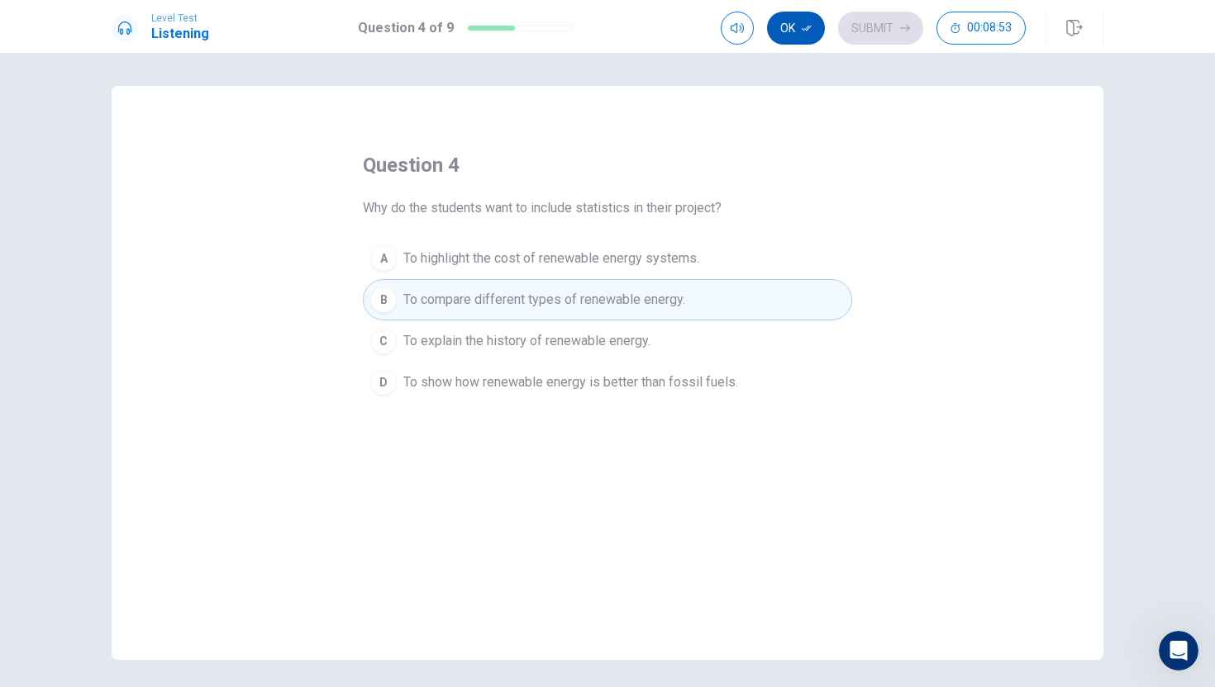
click at [804, 26] on icon "button" at bounding box center [806, 28] width 10 height 10
click at [843, 26] on button "Submit" at bounding box center [880, 28] width 85 height 33
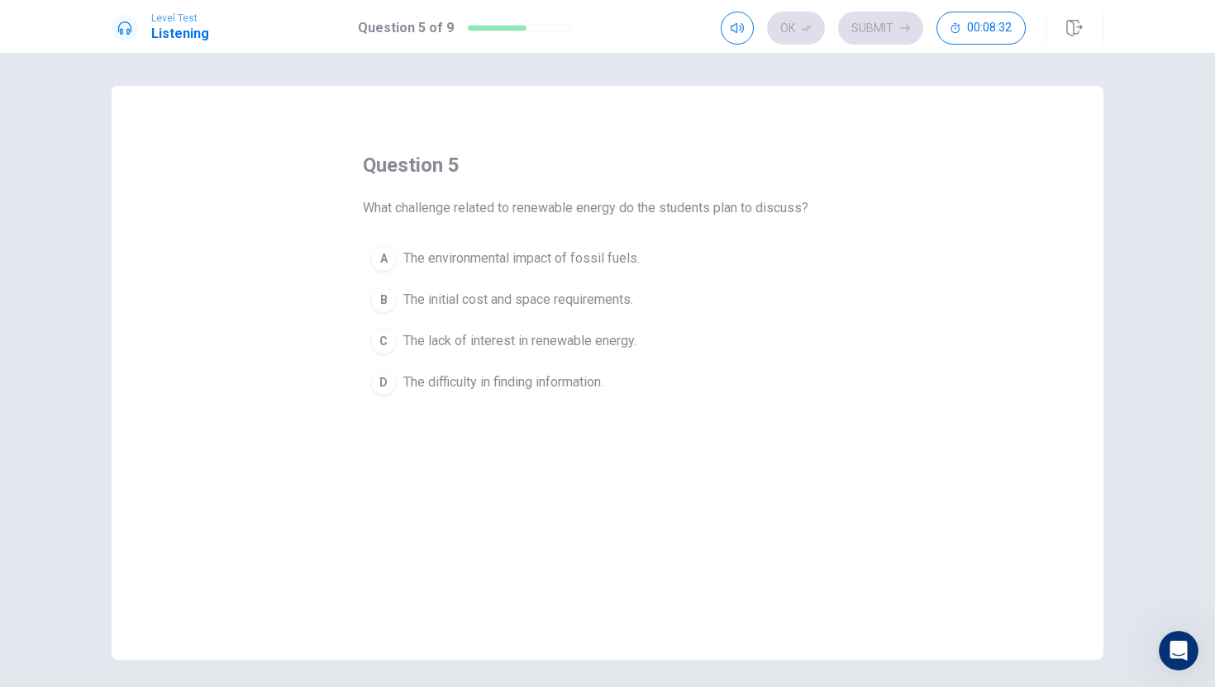
click at [466, 303] on span "The initial cost and space requirements." at bounding box center [518, 300] width 230 height 20
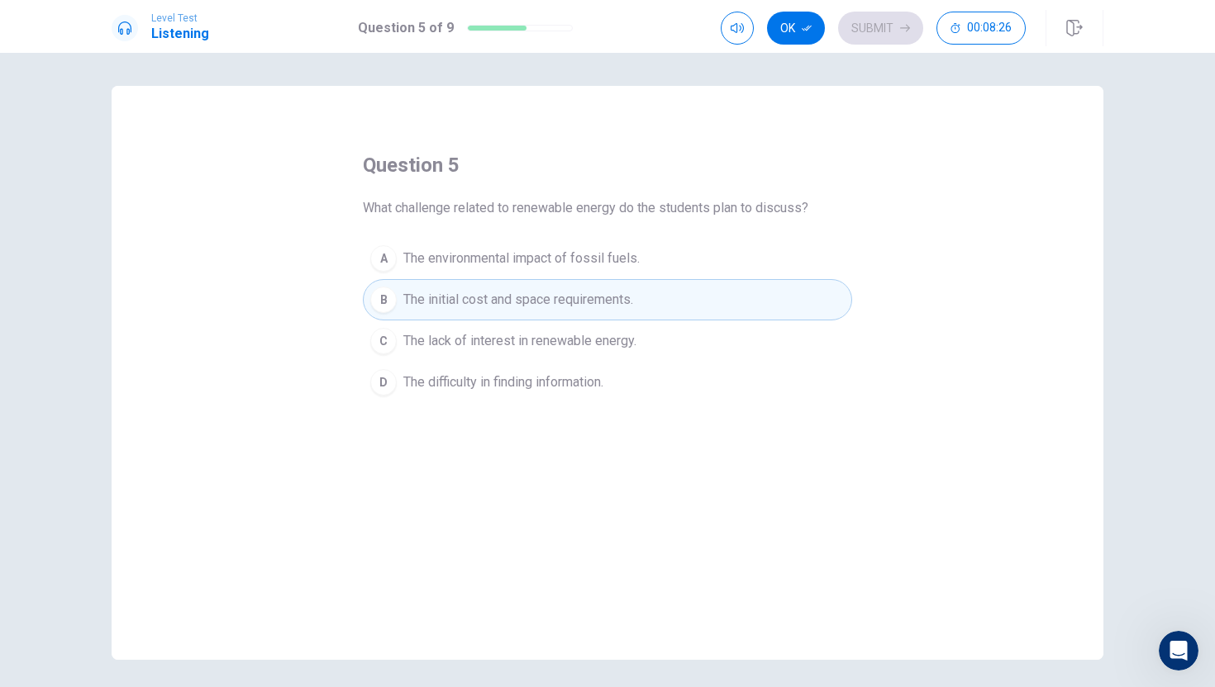
click at [636, 339] on span "The lack of interest in renewable energy." at bounding box center [519, 341] width 233 height 20
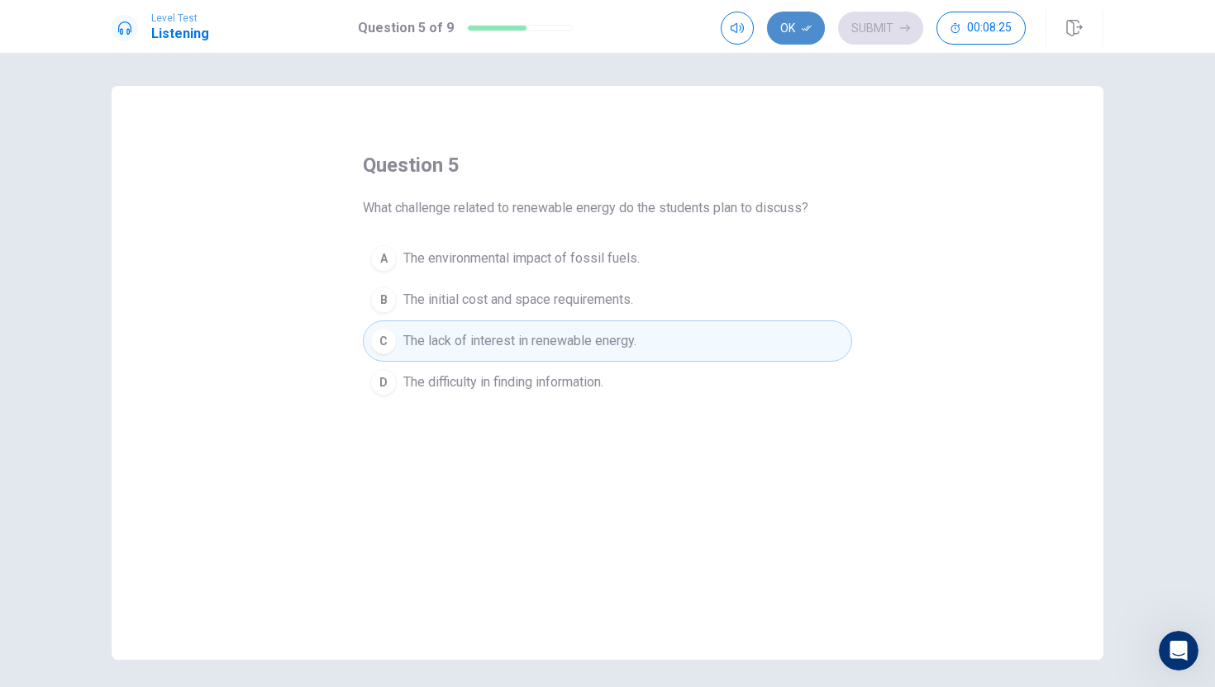
click at [801, 36] on button "Ok" at bounding box center [796, 28] width 58 height 33
click at [893, 12] on button "Submit" at bounding box center [880, 28] width 85 height 33
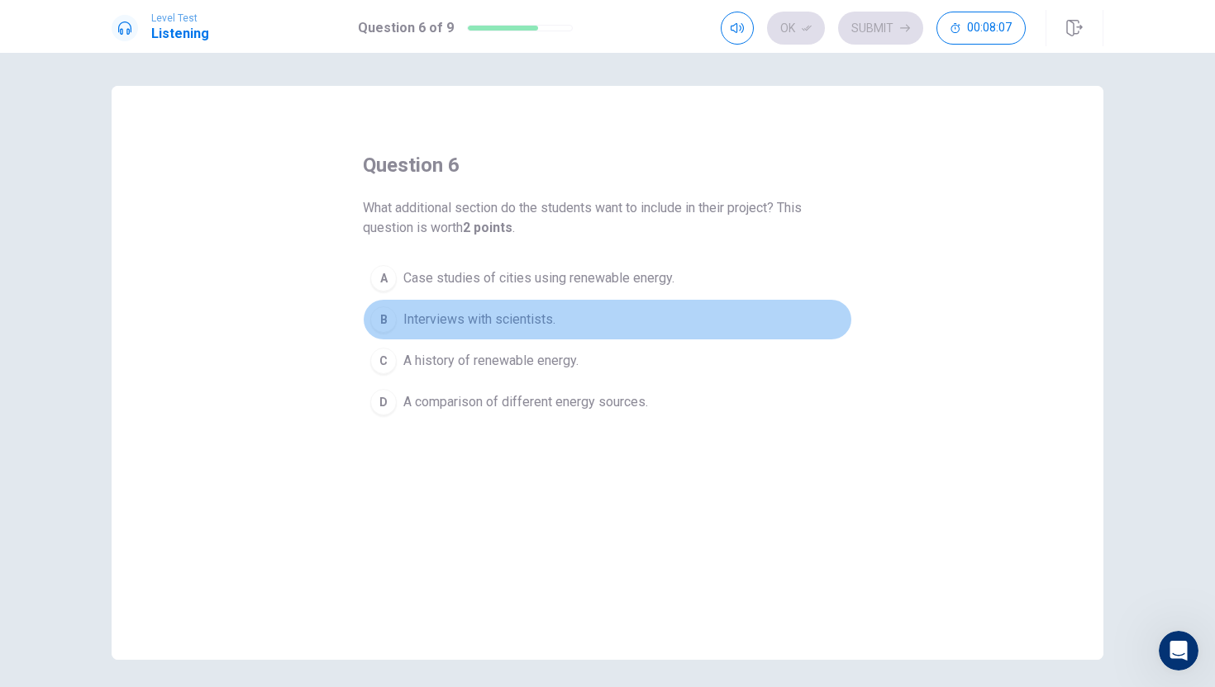
click at [459, 316] on span "Interviews with scientists." at bounding box center [479, 320] width 152 height 20
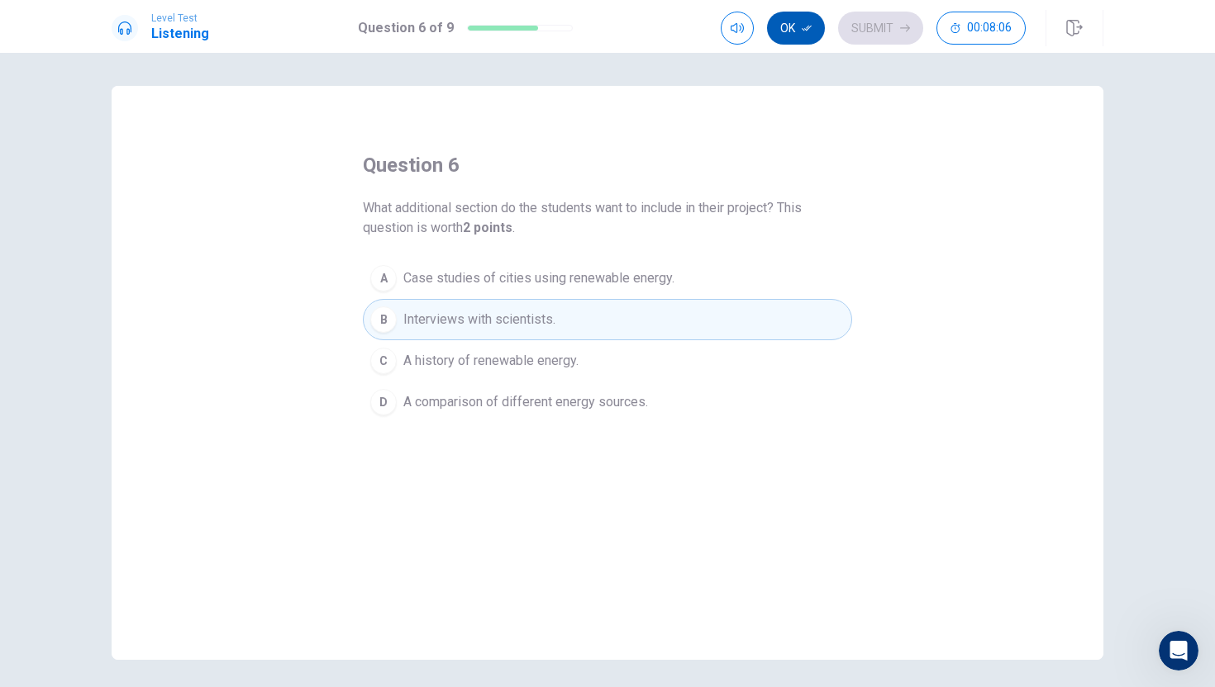
click at [801, 39] on button "Ok" at bounding box center [796, 28] width 58 height 33
click at [846, 35] on button "Submit" at bounding box center [880, 28] width 85 height 33
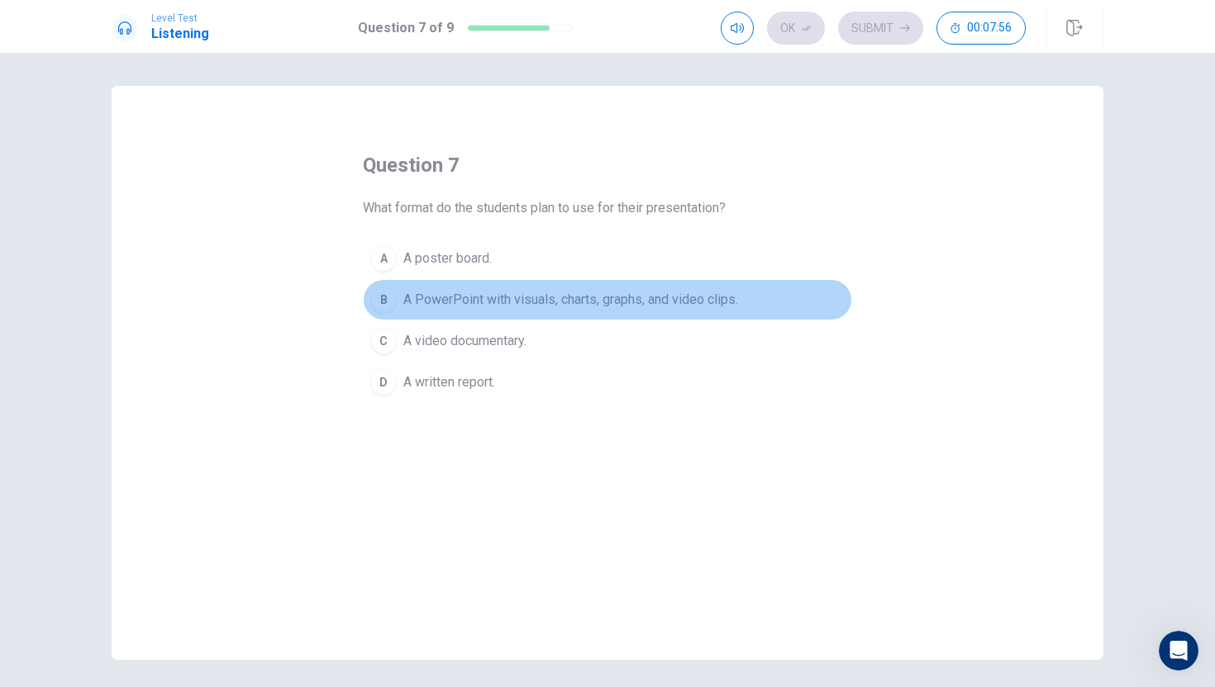
click at [439, 297] on span "A PowerPoint with visuals, charts, graphs, and video clips." at bounding box center [570, 300] width 335 height 20
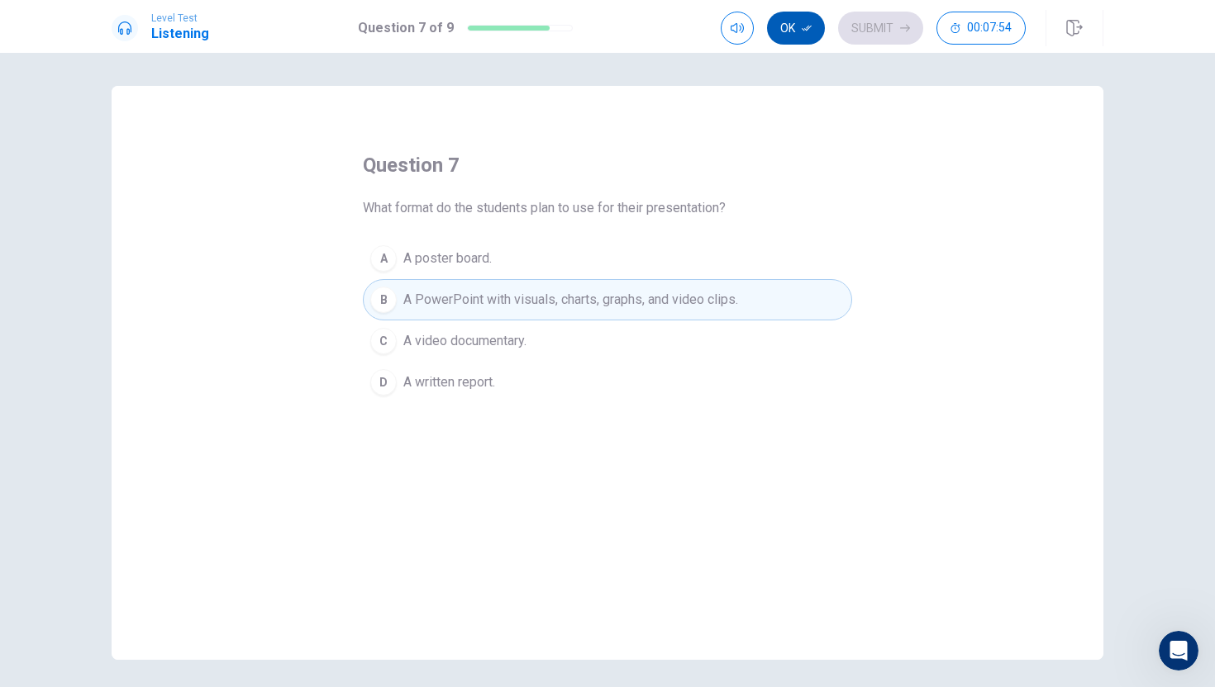
click at [820, 36] on button "Ok" at bounding box center [796, 28] width 58 height 33
click at [862, 36] on button "Submit" at bounding box center [880, 28] width 85 height 33
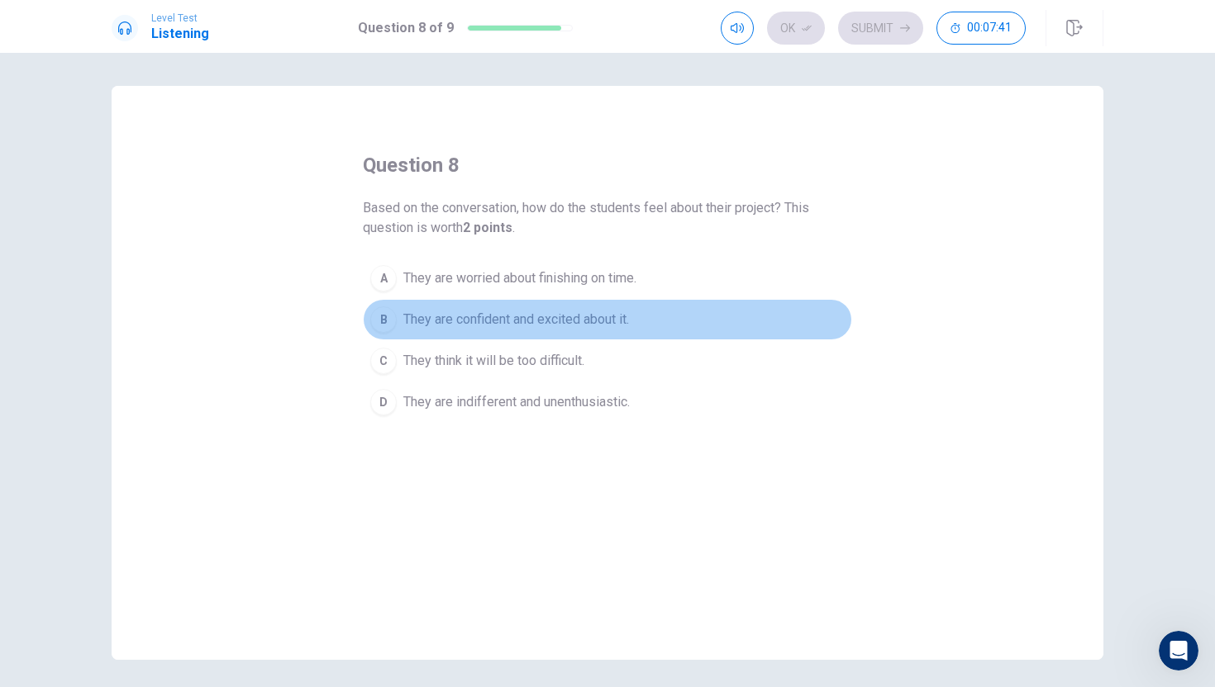
click at [428, 318] on span "They are confident and excited about it." at bounding box center [516, 320] width 226 height 20
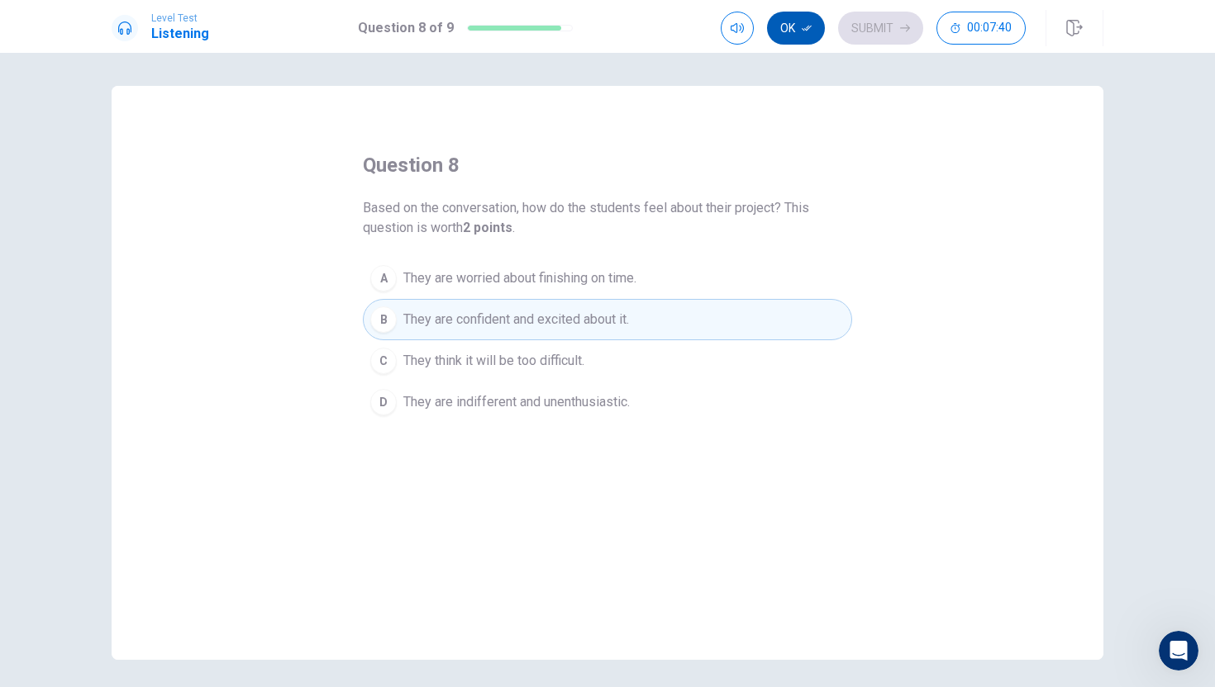
click at [783, 21] on button "Ok" at bounding box center [796, 28] width 58 height 33
click at [864, 21] on button "Submit" at bounding box center [880, 28] width 85 height 33
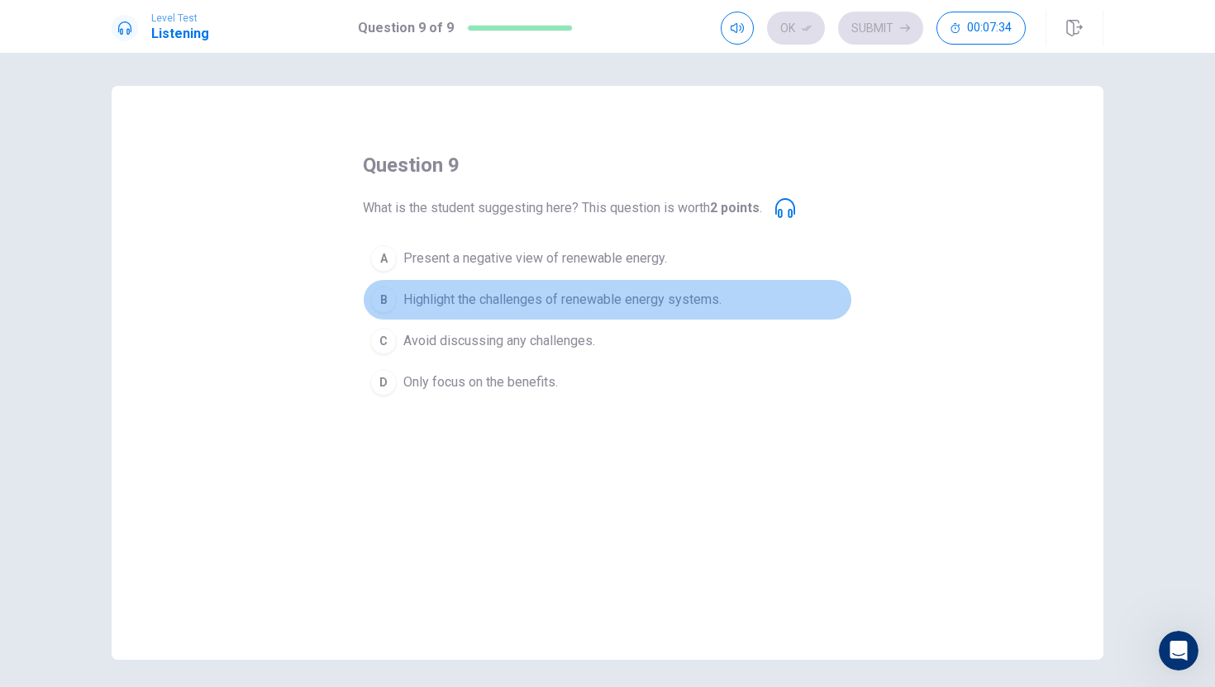
click at [495, 301] on span "Highlight the challenges of renewable energy systems." at bounding box center [562, 300] width 318 height 20
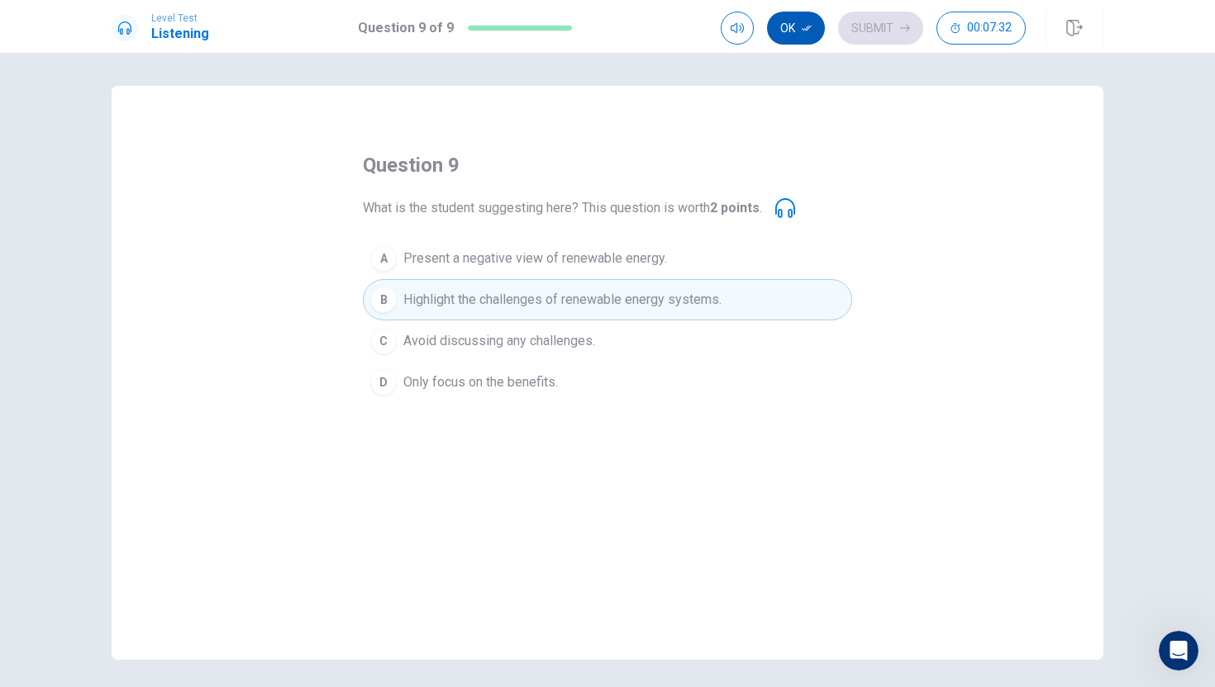
click at [810, 24] on icon "button" at bounding box center [806, 28] width 10 height 10
click at [916, 37] on button "Submit" at bounding box center [880, 28] width 85 height 33
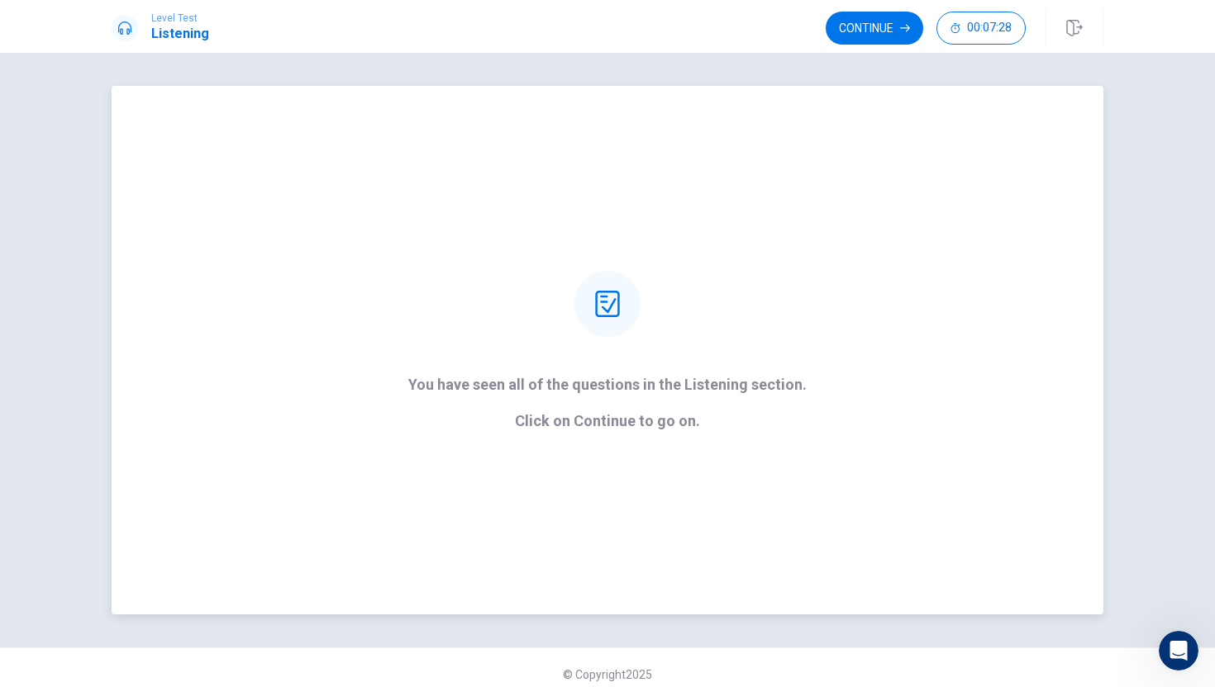
click at [638, 315] on div at bounding box center [607, 304] width 66 height 66
click at [856, 25] on button "Continue" at bounding box center [873, 28] width 97 height 33
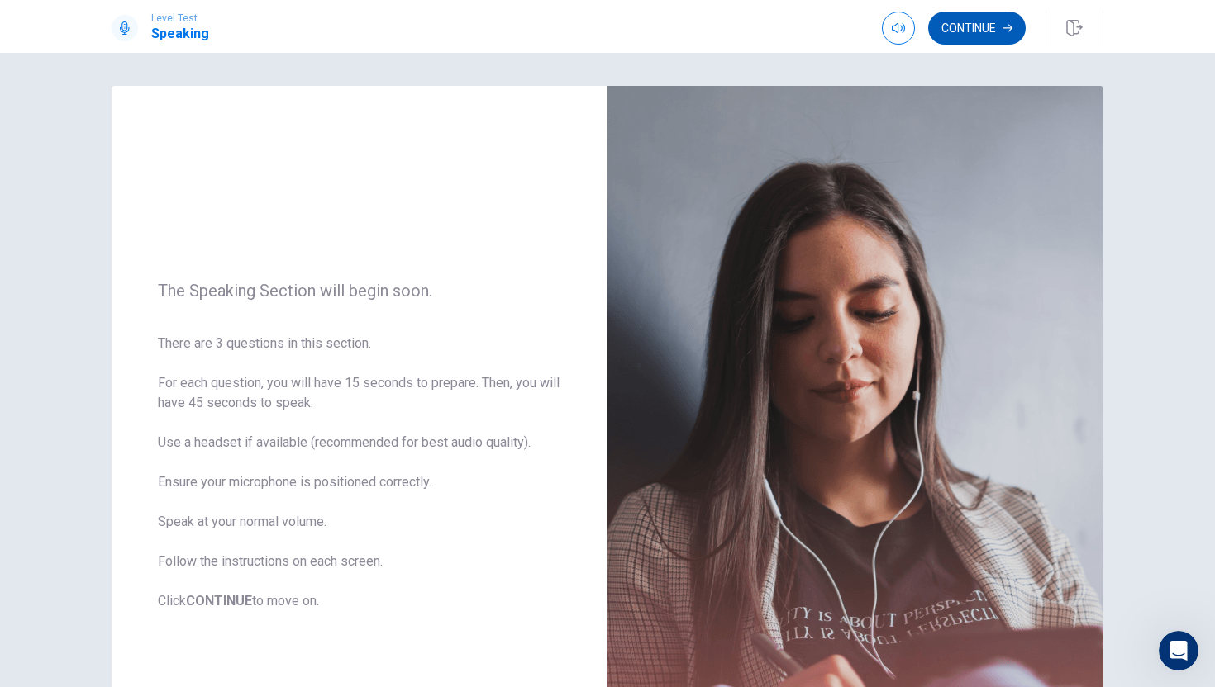
click at [971, 31] on button "Continue" at bounding box center [976, 28] width 97 height 33
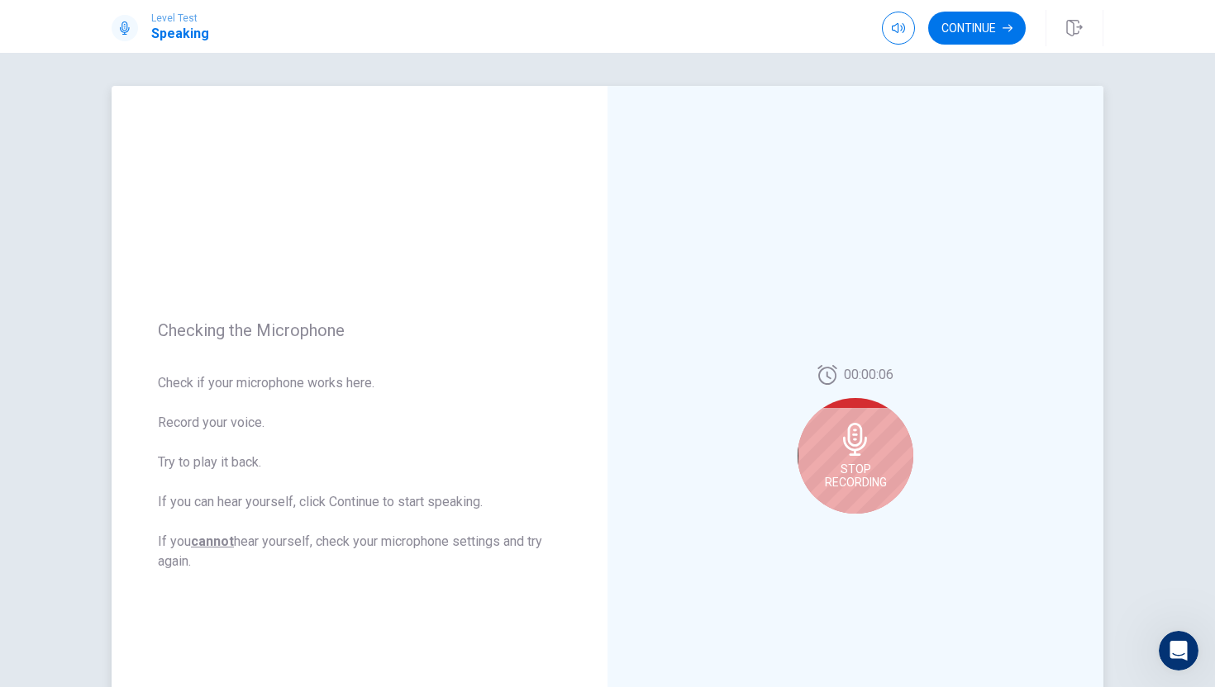
click at [876, 459] on div "Stop Recording" at bounding box center [855, 456] width 116 height 116
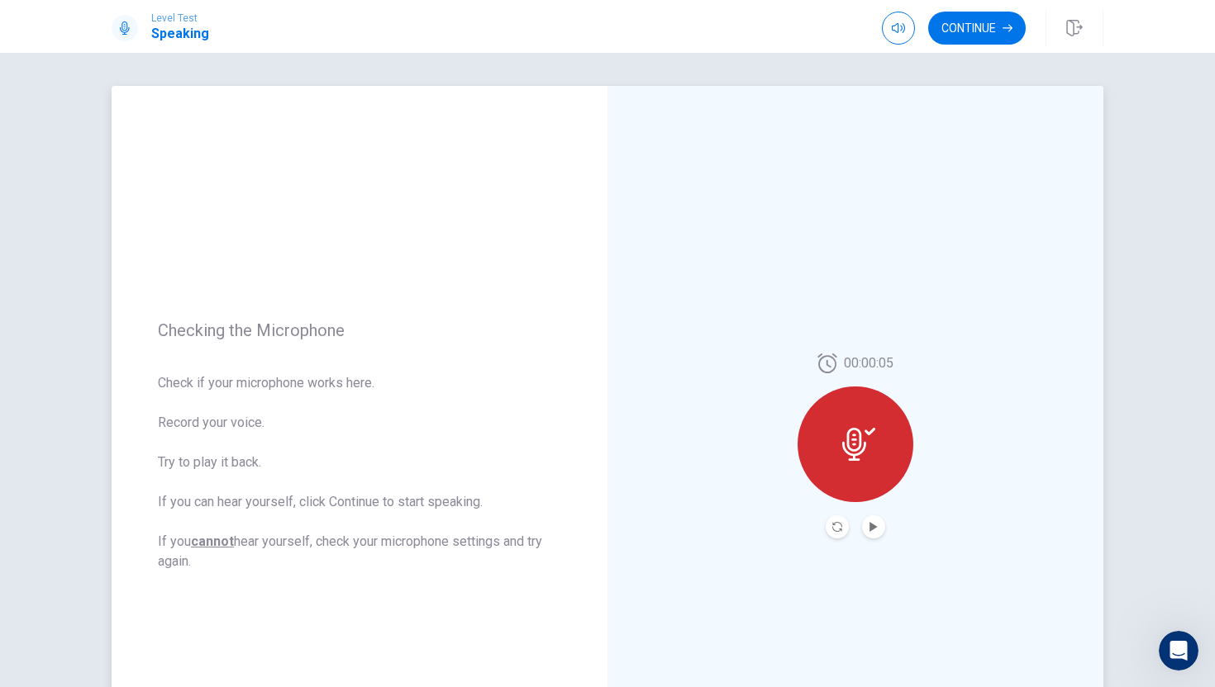
click at [874, 537] on button "Play Audio" at bounding box center [873, 527] width 23 height 23
click at [978, 21] on button "Continue" at bounding box center [976, 28] width 97 height 33
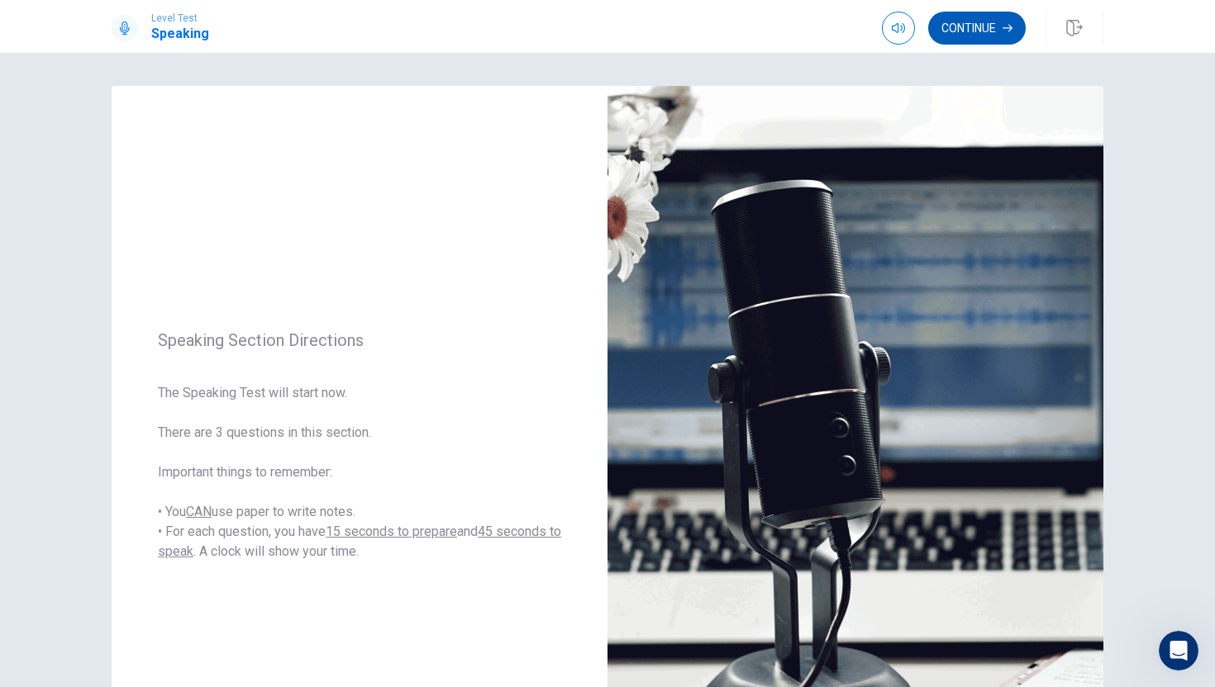
click at [996, 19] on button "Continue" at bounding box center [976, 28] width 97 height 33
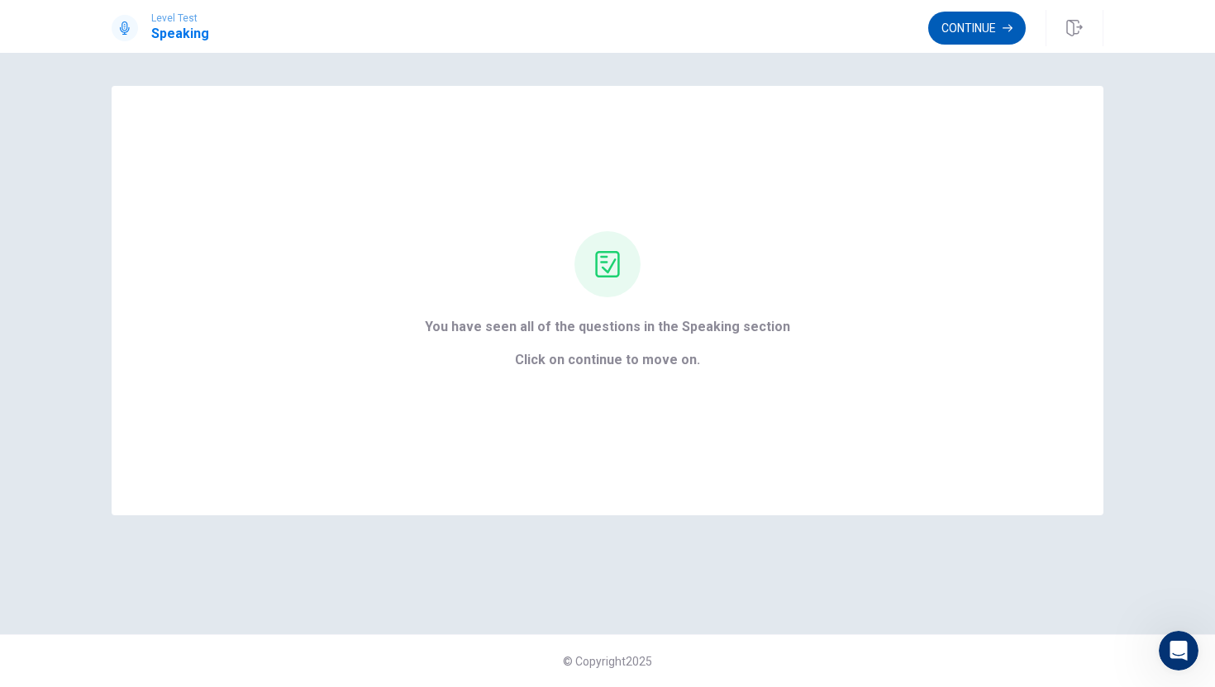
click at [953, 26] on button "Continue" at bounding box center [976, 28] width 97 height 33
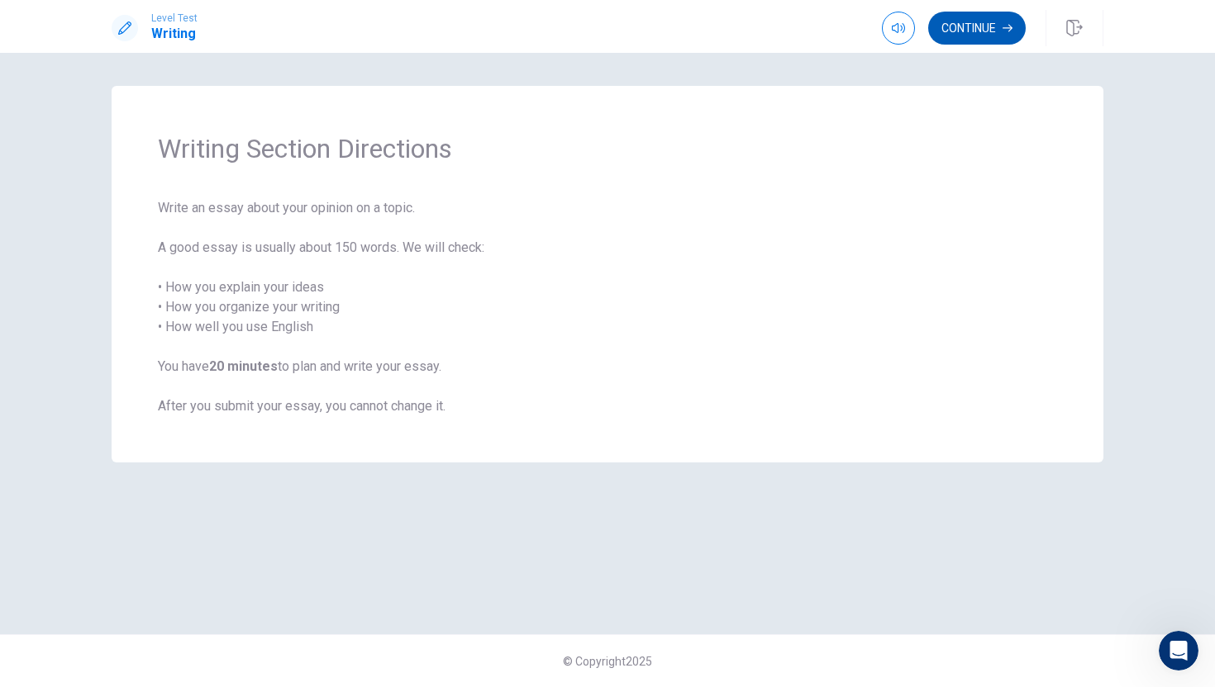
click at [966, 28] on button "Continue" at bounding box center [976, 28] width 97 height 33
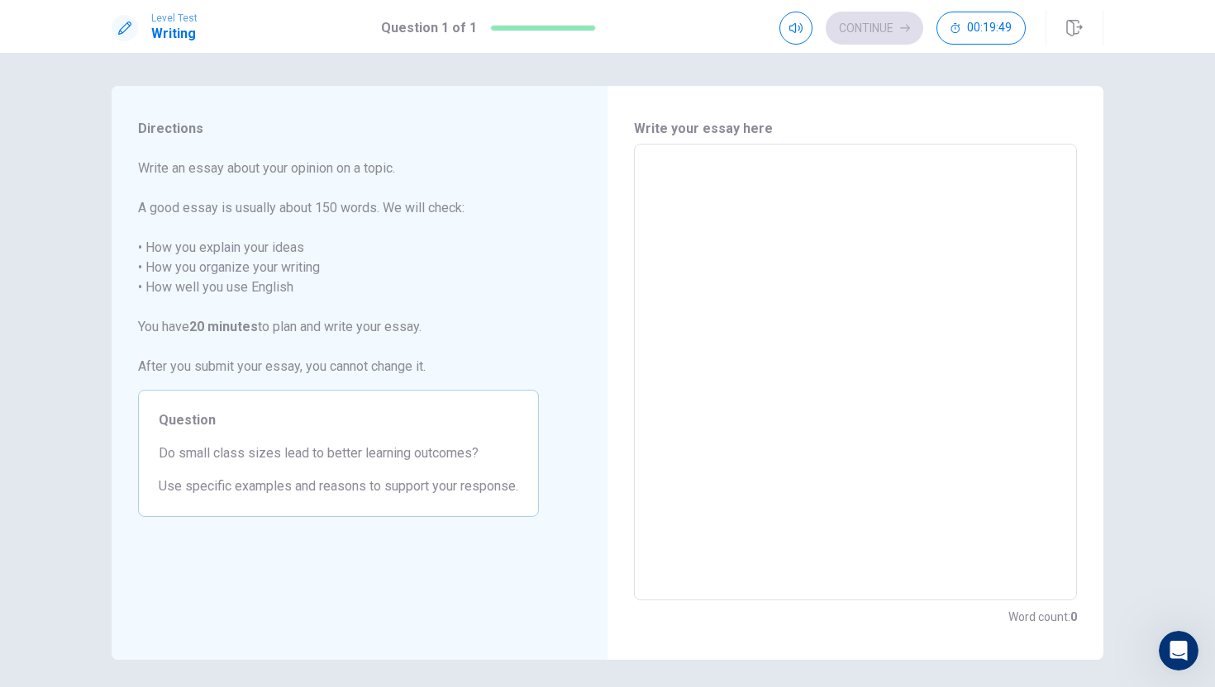
click at [688, 191] on textarea at bounding box center [855, 373] width 420 height 430
click at [687, 178] on textarea "To enrich screen reader interactions, please activate Accessibility in Grammarl…" at bounding box center [855, 373] width 420 height 430
type textarea "n"
type textarea "x"
type textarea "no"
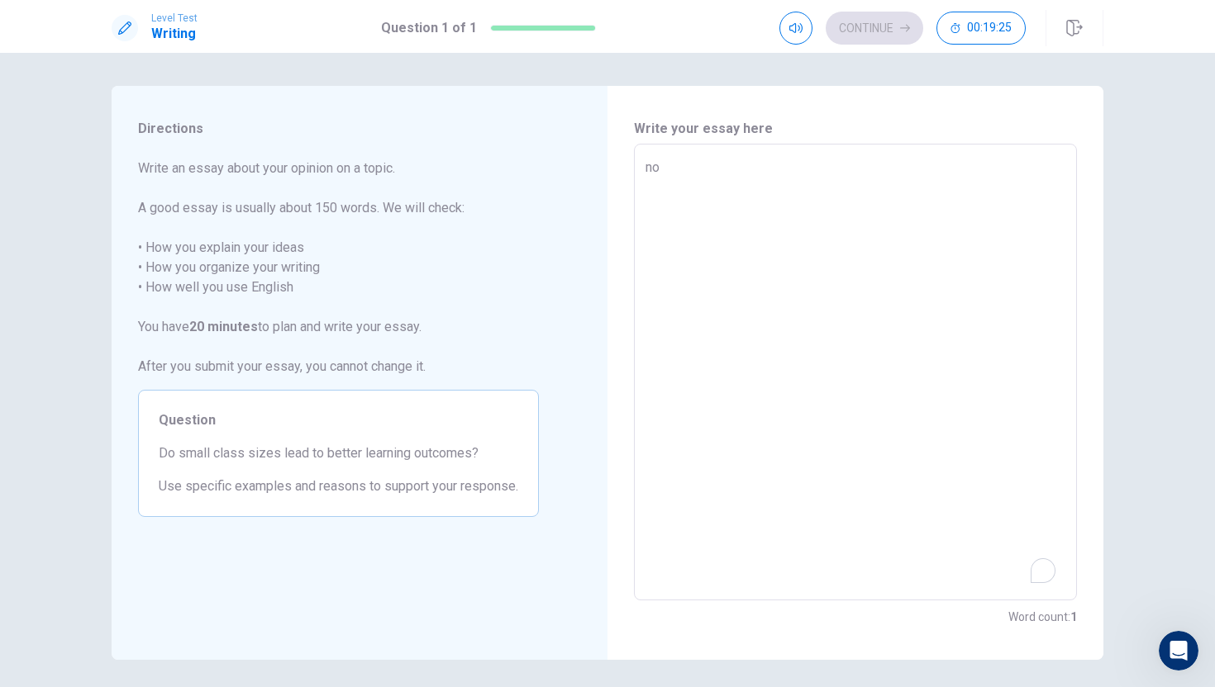
type textarea "x"
type textarea "no,"
click at [654, 170] on textarea "no," at bounding box center [855, 373] width 420 height 430
type textarea "x"
type textarea "o,"
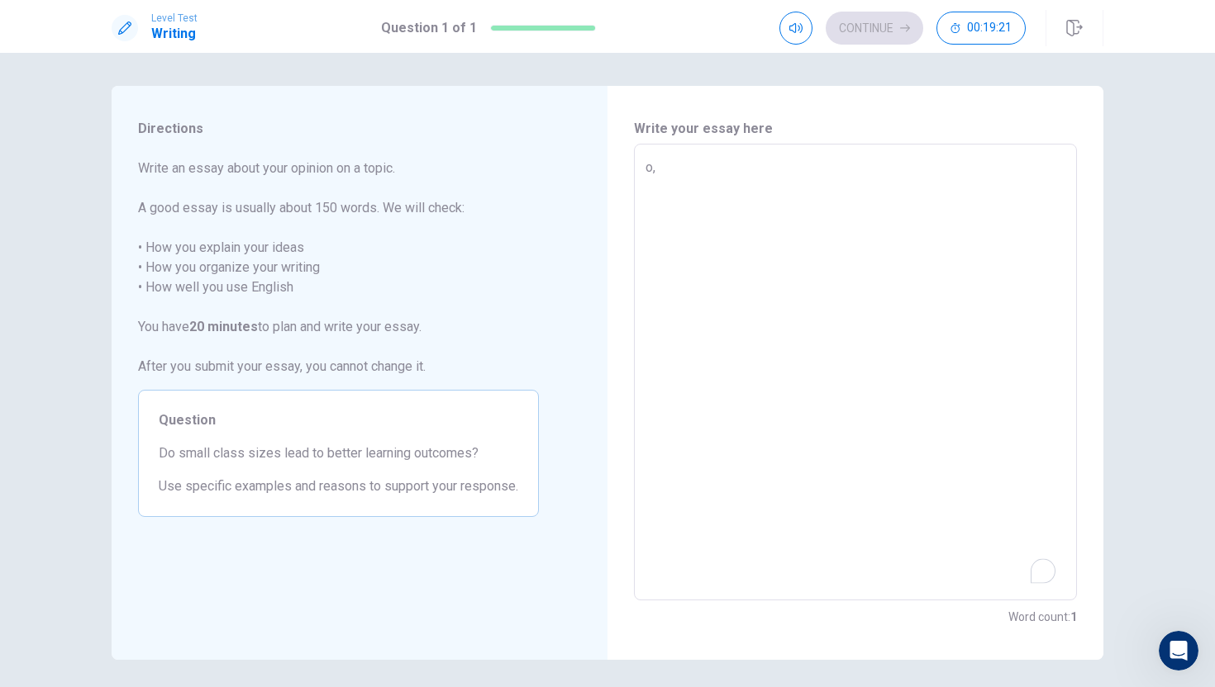
type textarea "x"
type textarea "No,"
click at [677, 171] on textarea "No," at bounding box center [855, 373] width 420 height 430
type textarea "x"
type textarea "No,t"
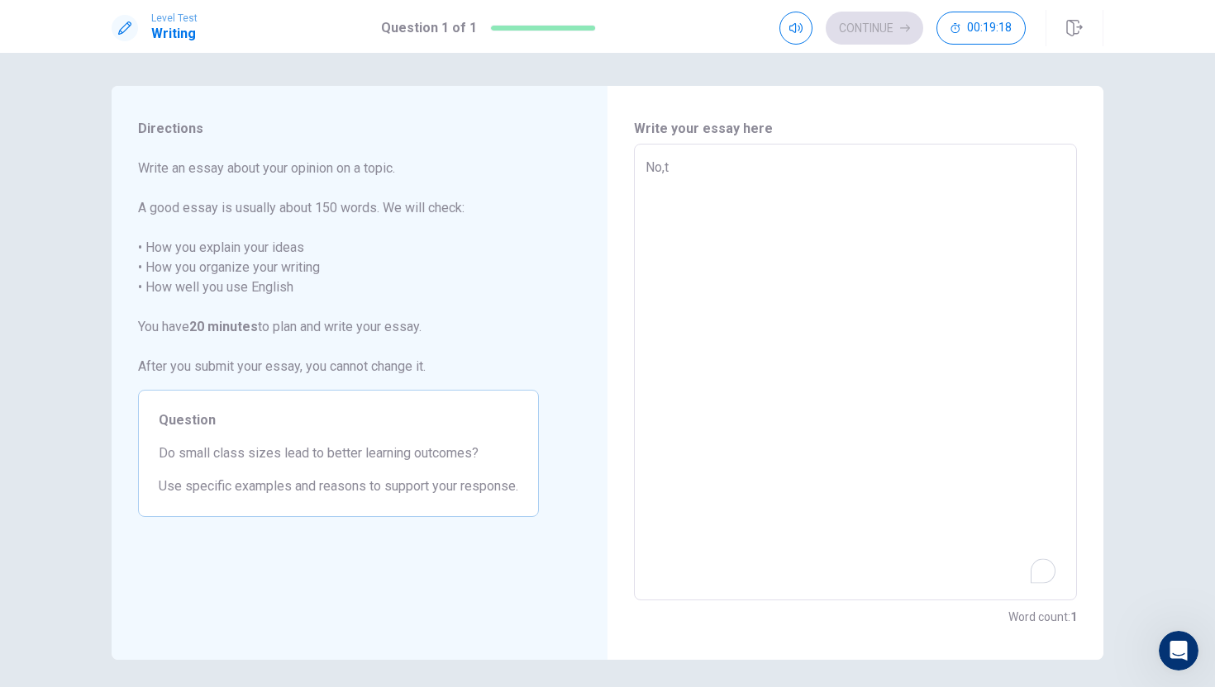
type textarea "x"
type textarea "No,to"
type textarea "x"
type textarea "No,to"
type textarea "x"
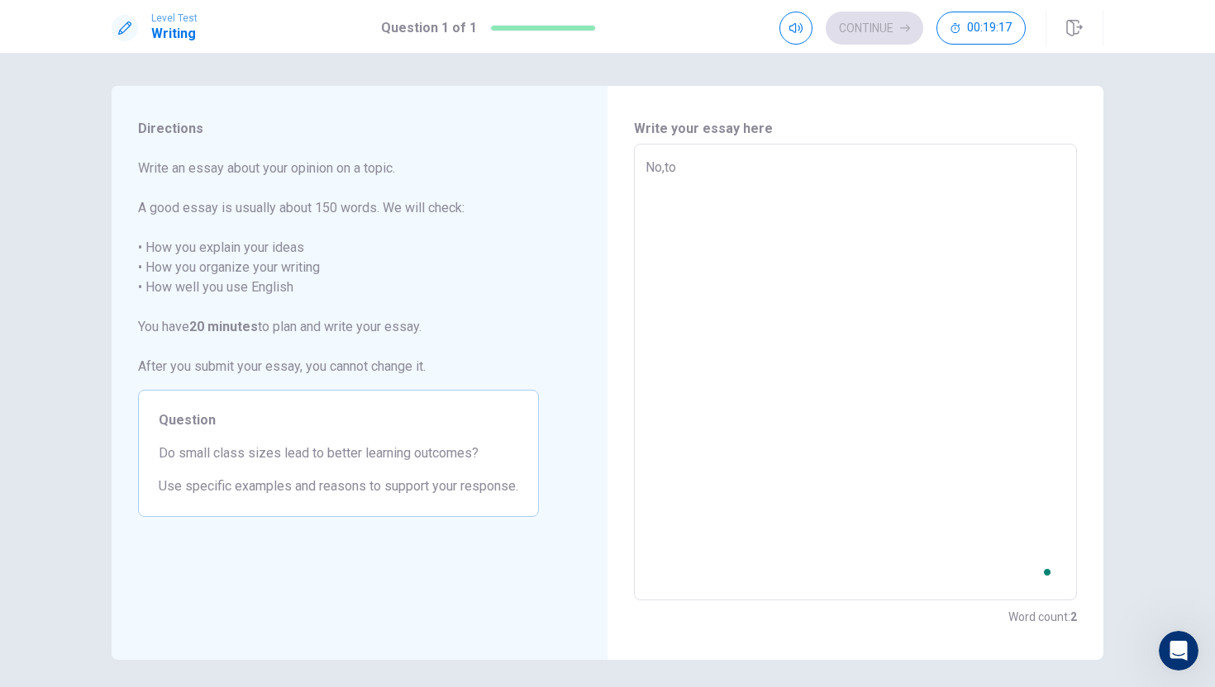
type textarea "No,to m"
type textarea "x"
type textarea "No,to me"
type textarea "x"
type textarea "No,to me"
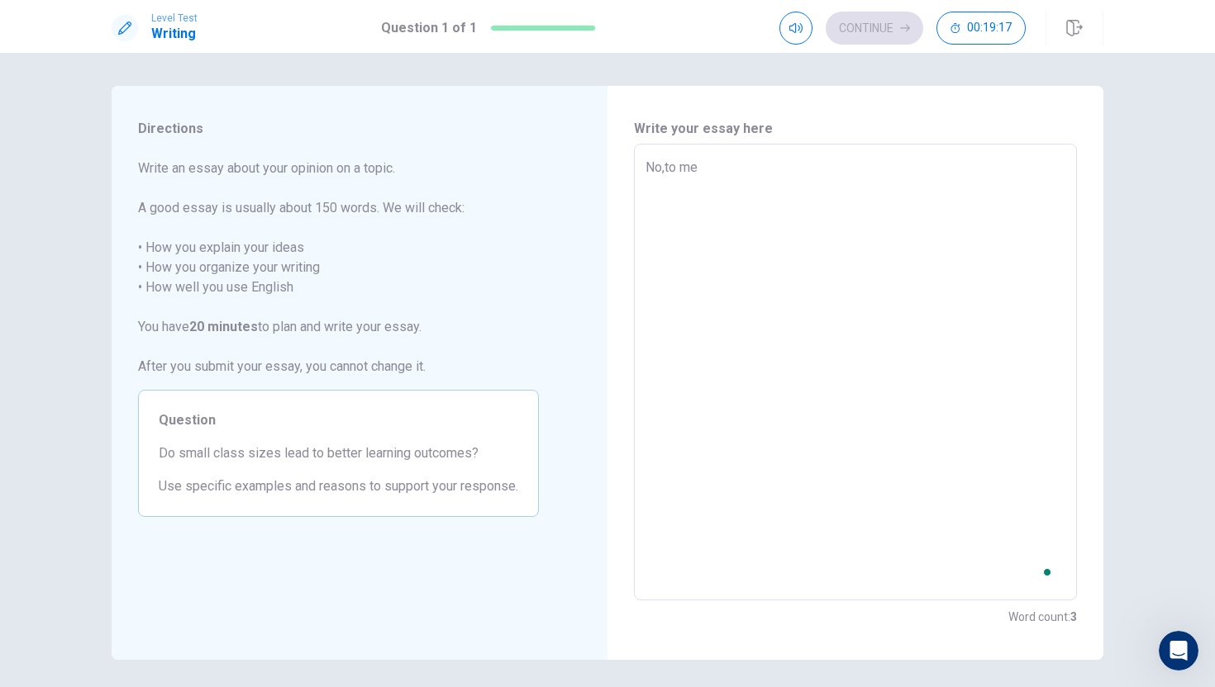
type textarea "x"
type textarea "No,to me i"
type textarea "x"
type textarea "No,to me i"
type textarea "x"
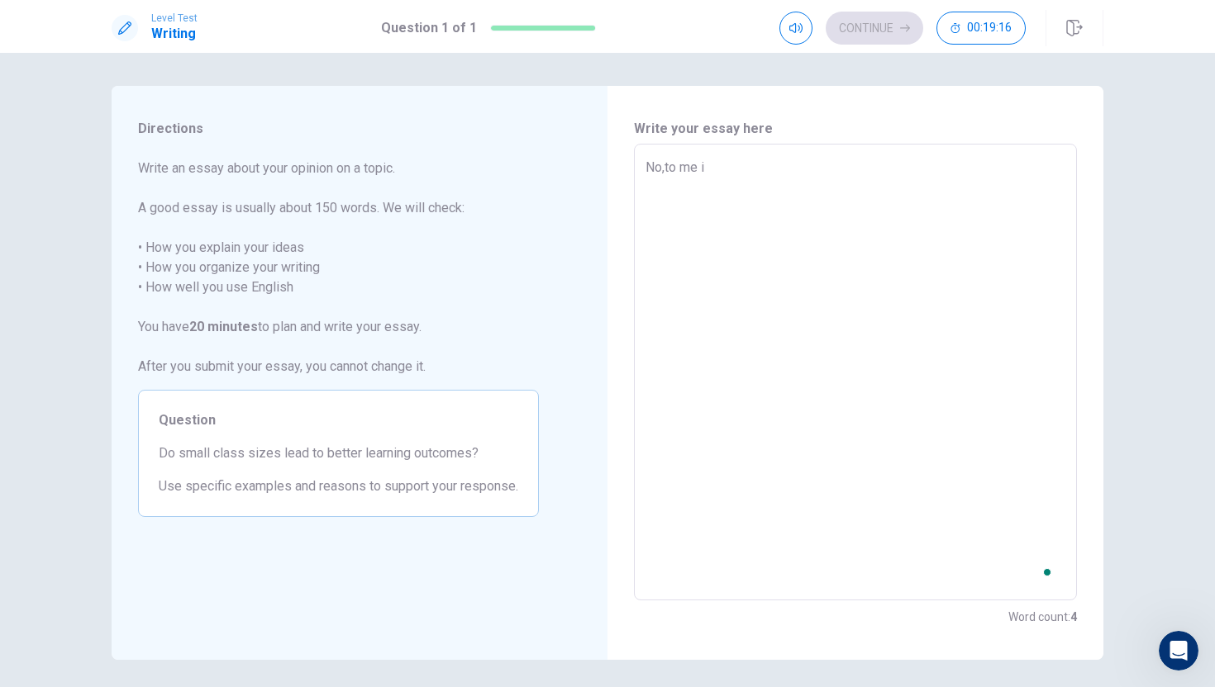
type textarea "No,to me i t"
type textarea "x"
type textarea "No,to me i th"
type textarea "x"
type textarea "No,to me i thi"
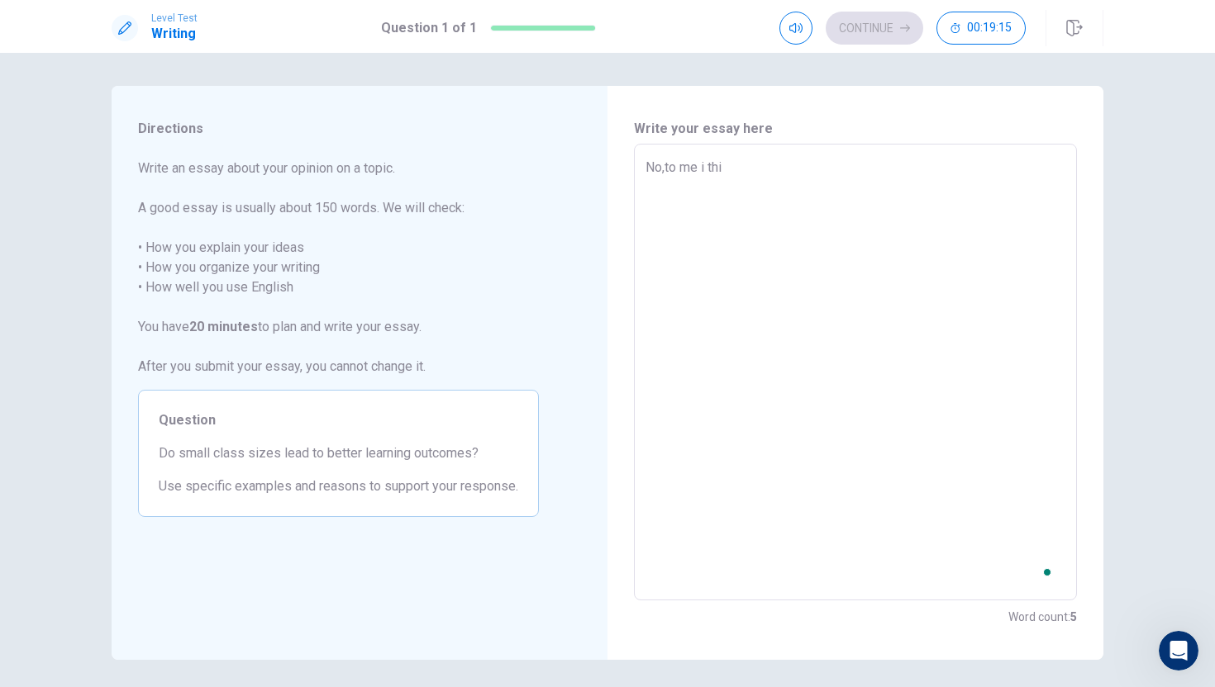
type textarea "x"
type textarea "No,to me i thin"
type textarea "x"
type textarea "No,to me i think"
type textarea "x"
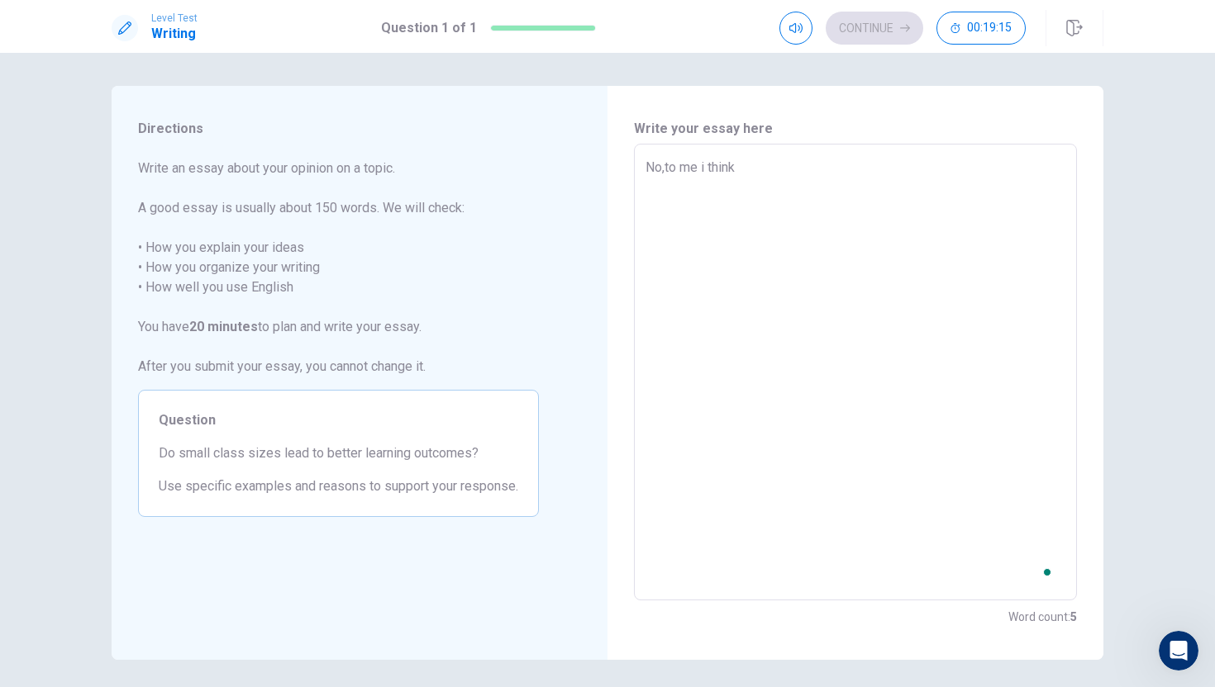
type textarea "No,to me i think"
type textarea "x"
type textarea "No,to me i think h"
type textarea "x"
type textarea "No,to me i think ha"
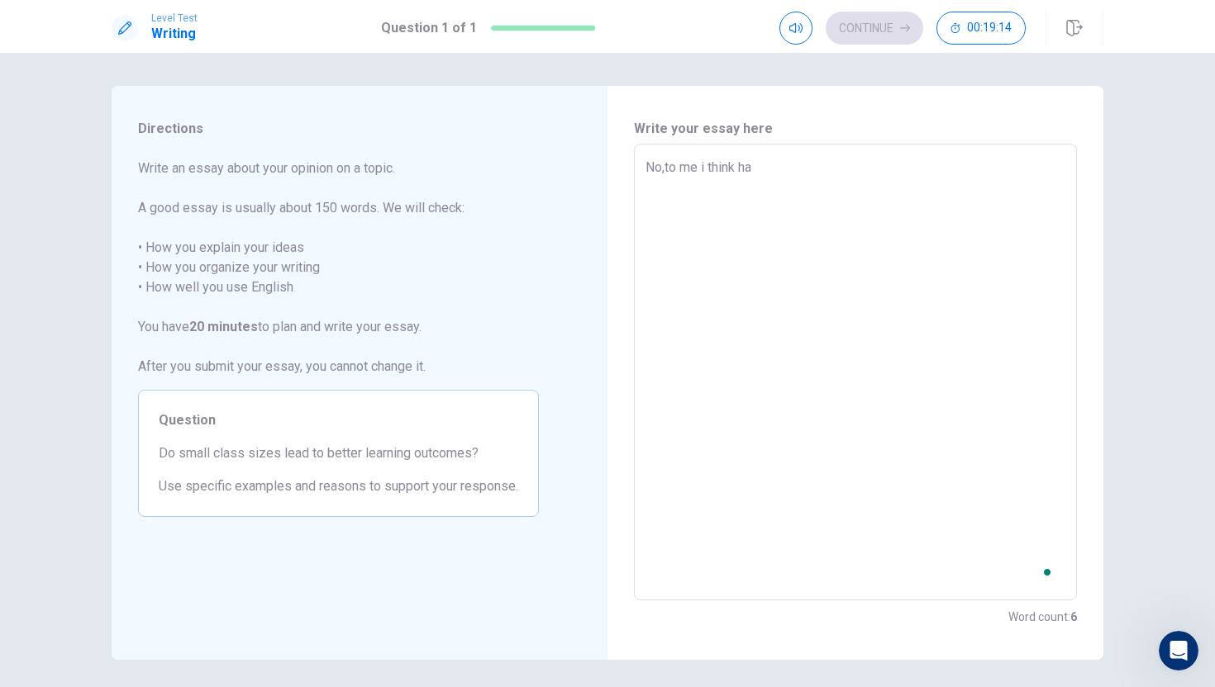
type textarea "x"
type textarea "No,to me i think hav"
type textarea "x"
type textarea "No,to me i think havi"
type textarea "x"
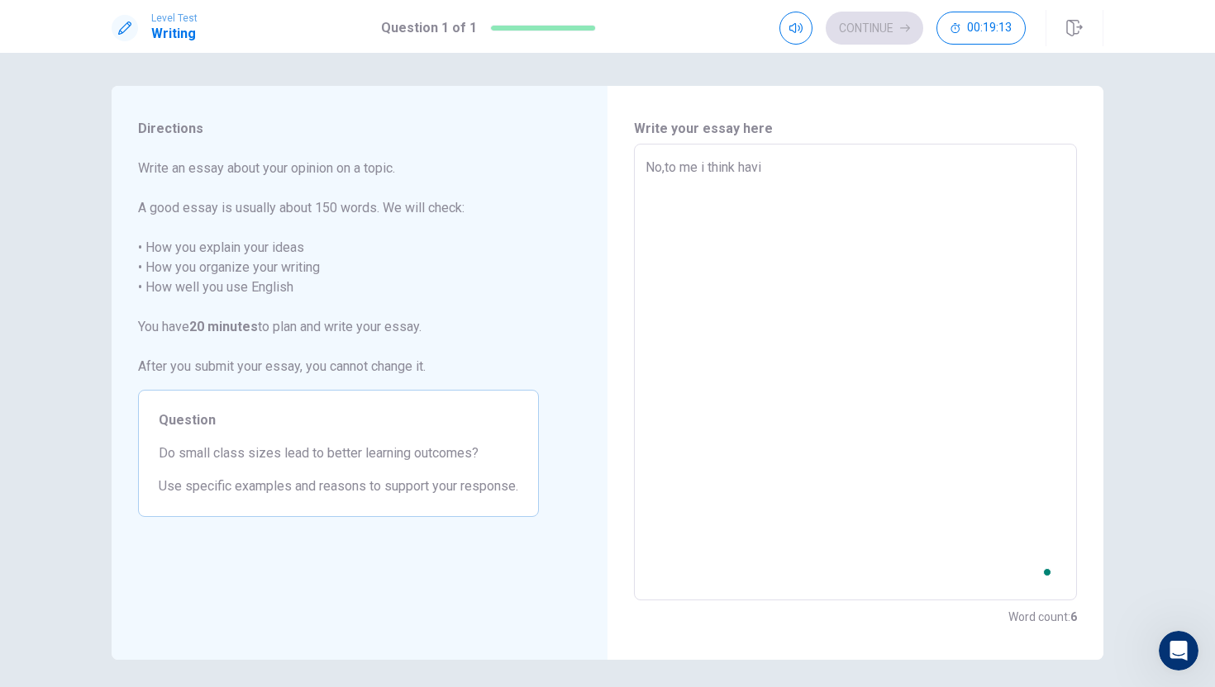
type textarea "No,to me i think havin"
type textarea "x"
type textarea "No,to me i think having"
type textarea "x"
type textarea "No,to me i think having"
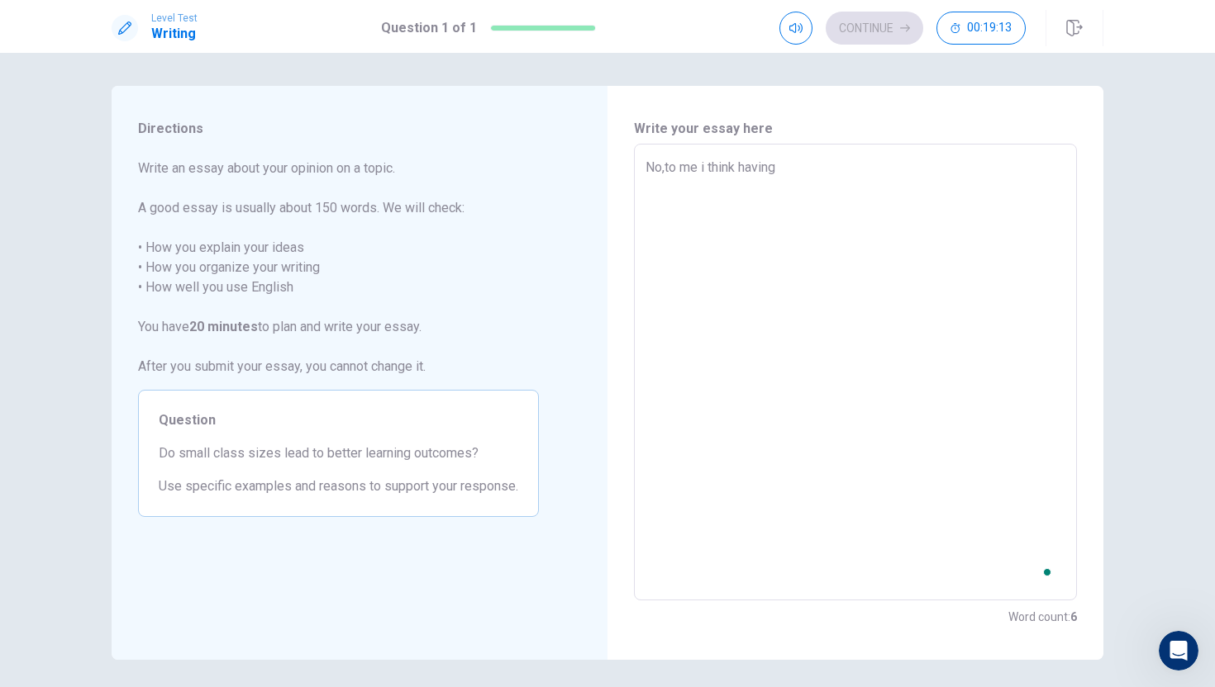
type textarea "x"
type textarea "No,to me i think having s"
type textarea "x"
type textarea "No,to me i think having sm"
type textarea "x"
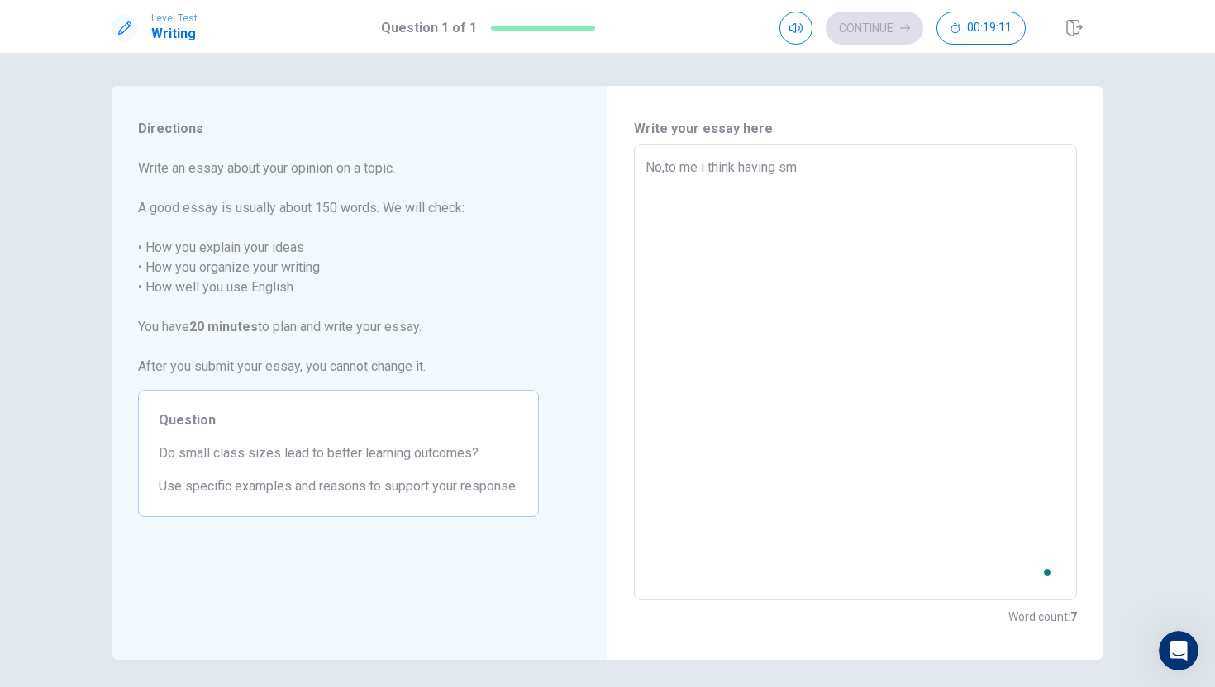
type textarea "No,to me i think having sma"
type textarea "x"
type textarea "No,to me i think having smal"
type textarea "x"
type textarea "No,to me i think having small"
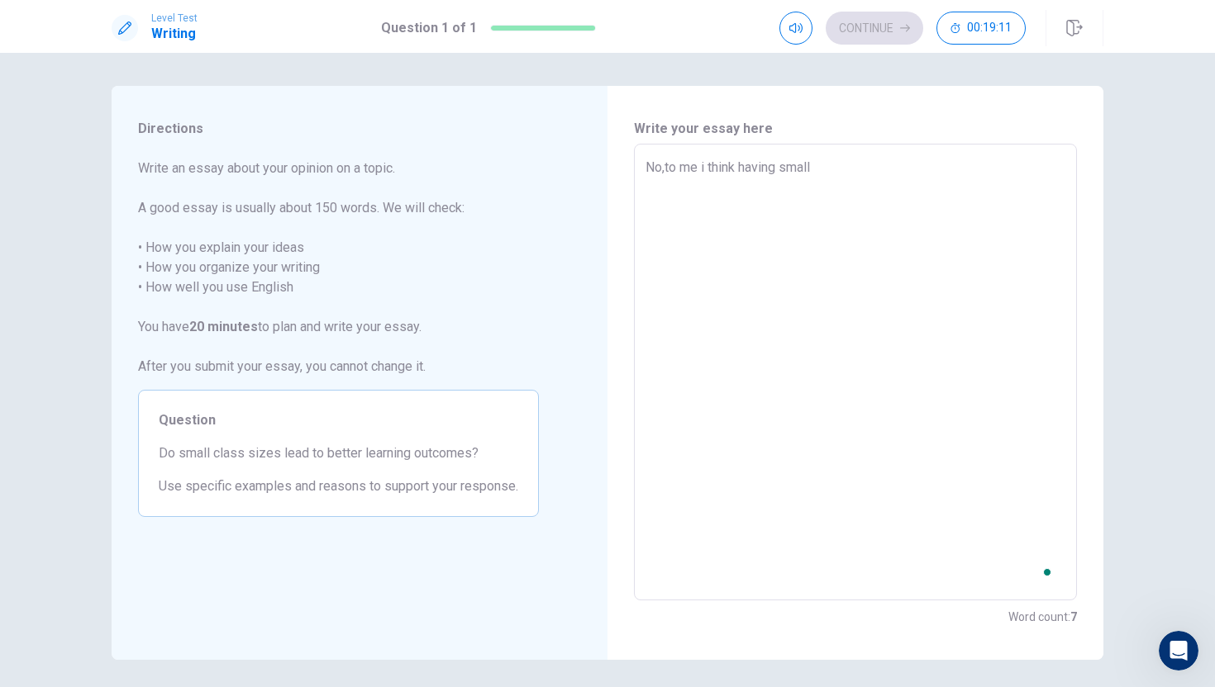
type textarea "x"
type textarea "No,to me i think having small"
type textarea "x"
type textarea "No,to me i think having small c"
type textarea "x"
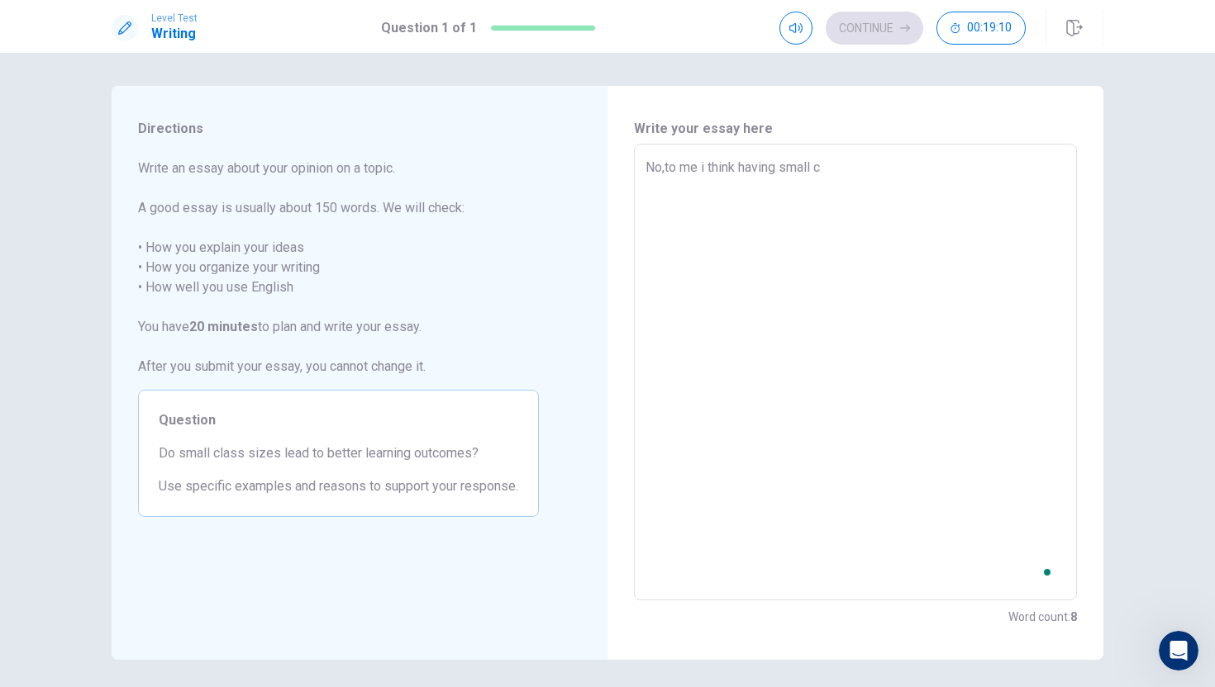
type textarea "No,to me i think having small cl"
type textarea "x"
type textarea "No,to me i think having small cla"
type textarea "x"
type textarea "No,to me i think having small clas"
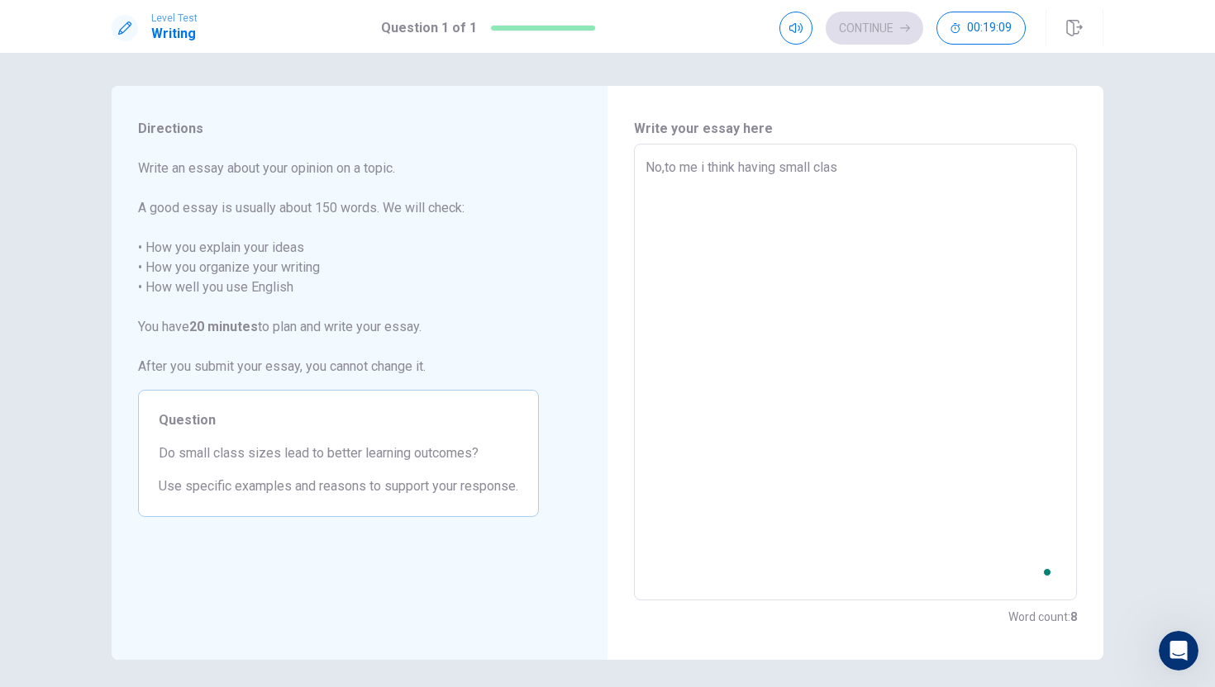
type textarea "x"
type textarea "No,to me i think having small class"
type textarea "x"
type textarea "No,to me i think having small class"
type textarea "x"
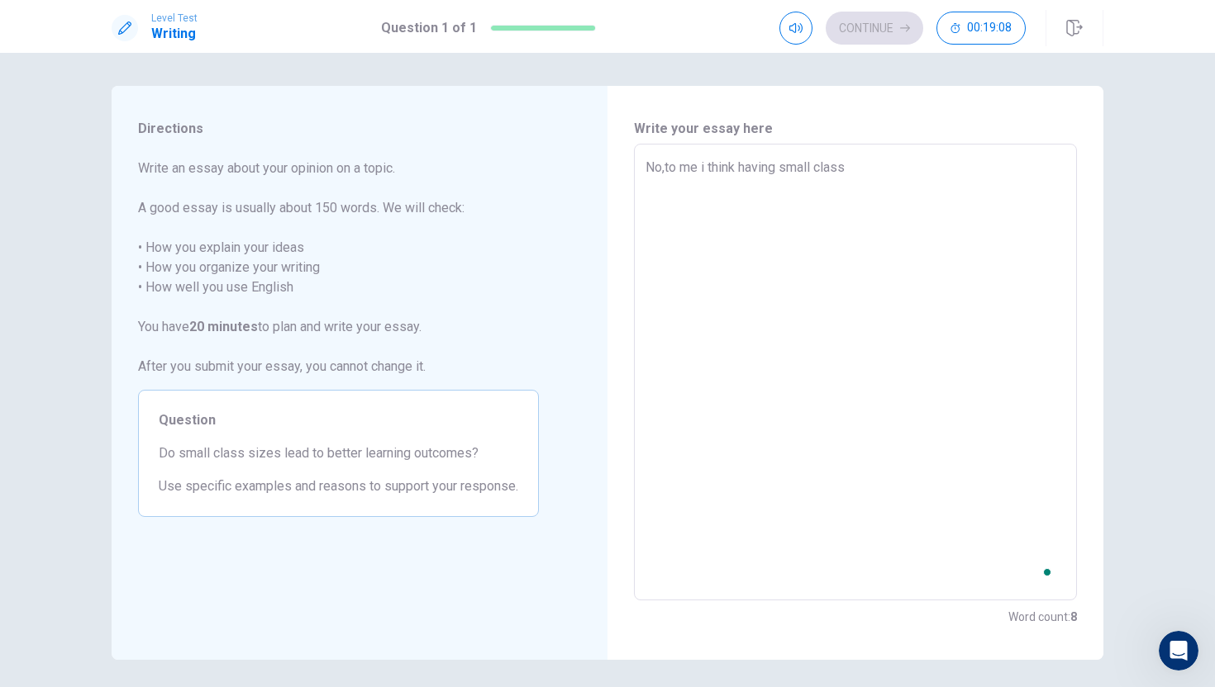
type textarea "No,to me i think having small class s"
type textarea "x"
type textarea "No,to me i think having small class su"
type textarea "x"
type textarea "No,to me i think having small class s"
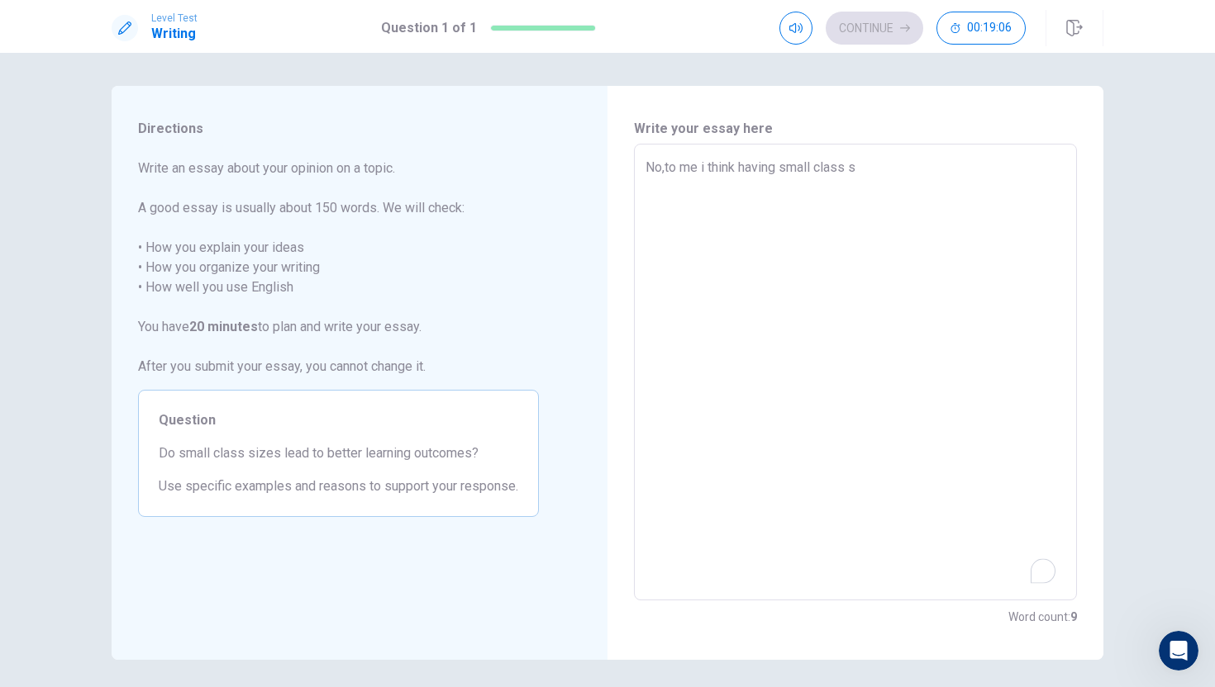
type textarea "x"
type textarea "No,to me i think having small class so"
type textarea "x"
type textarea "No,to me i think having small class s"
type textarea "x"
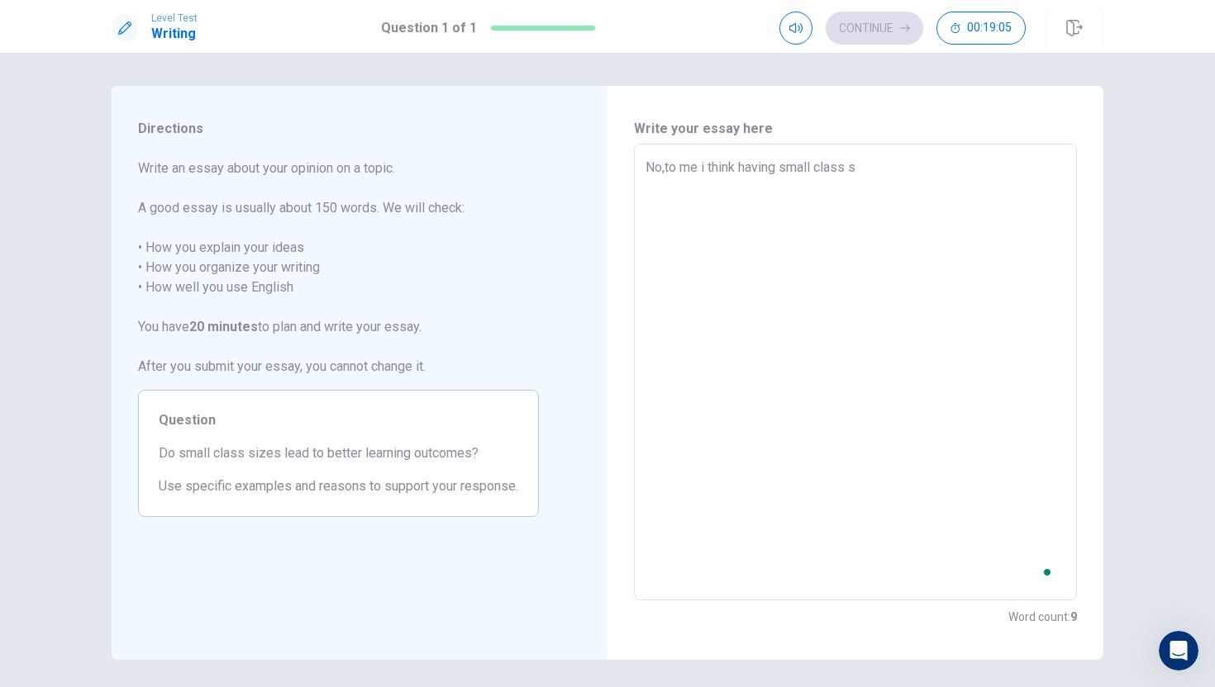
type textarea "No,to me i think having small class si"
type textarea "x"
type textarea "No,to me i think having small class siz"
type textarea "x"
type textarea "No,to me i think having small class size"
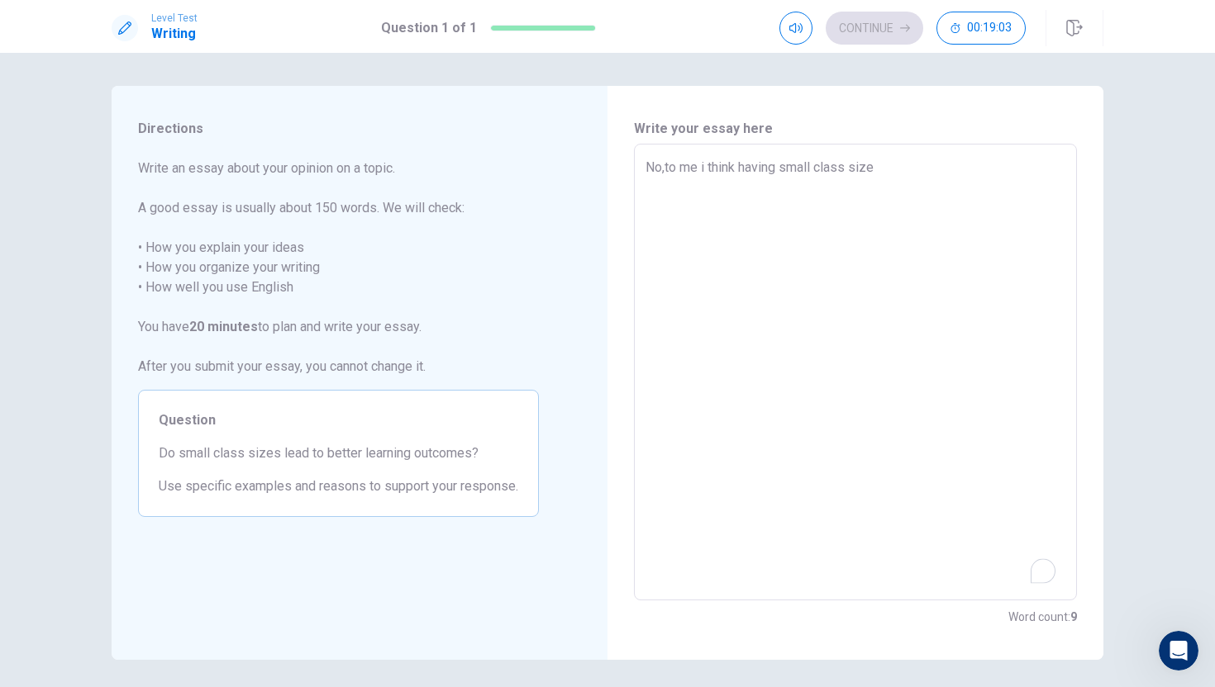
type textarea "x"
type textarea "No,to me i think having small class sizes"
type textarea "x"
type textarea "No,to me i think having small class sizes"
type textarea "x"
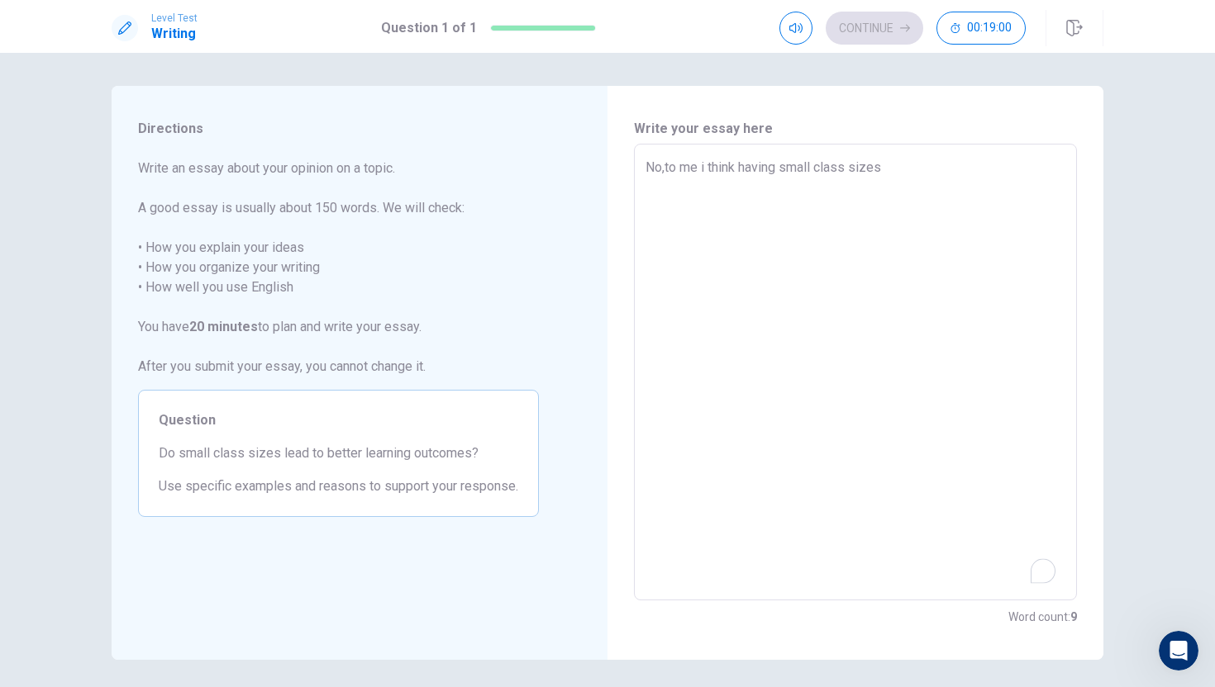
type textarea "No,to me i think having small class sizes d"
type textarea "x"
type textarea "No,to me i think having small class sizes do"
type textarea "x"
type textarea "No,to me i think having small class sizes doe"
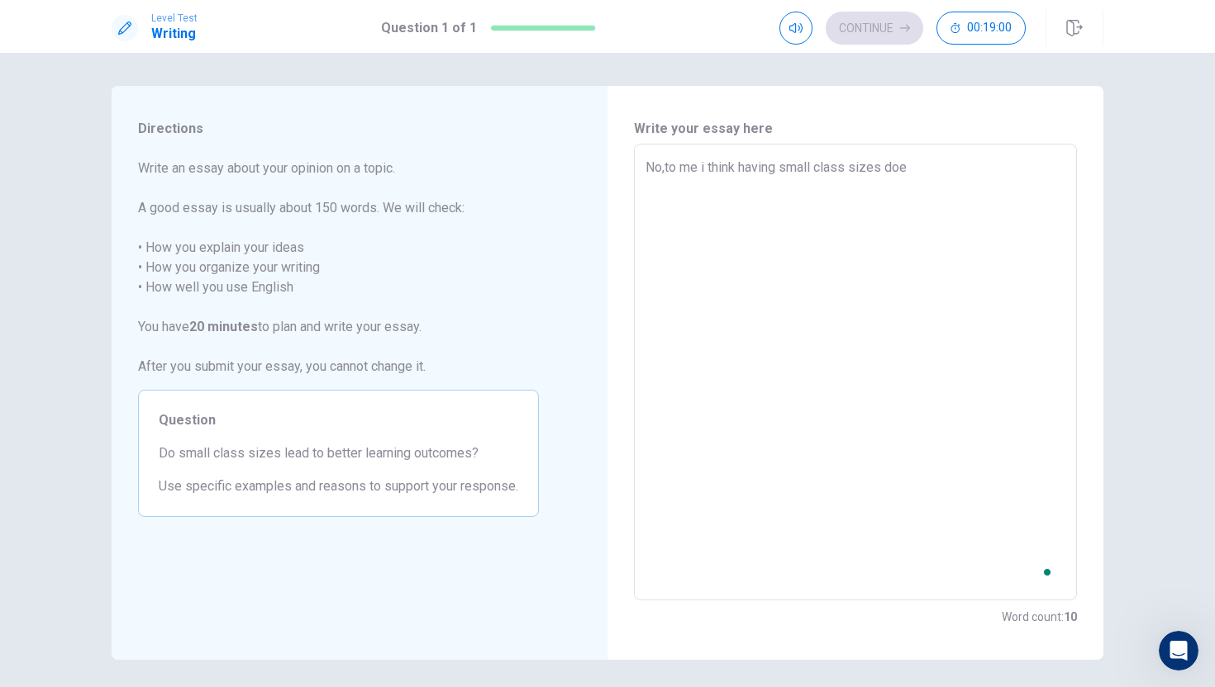
type textarea "x"
type textarea "No,to me i think having small class sizes does"
type textarea "x"
type textarea "No,to me i think having small class sizes doesn"
type textarea "x"
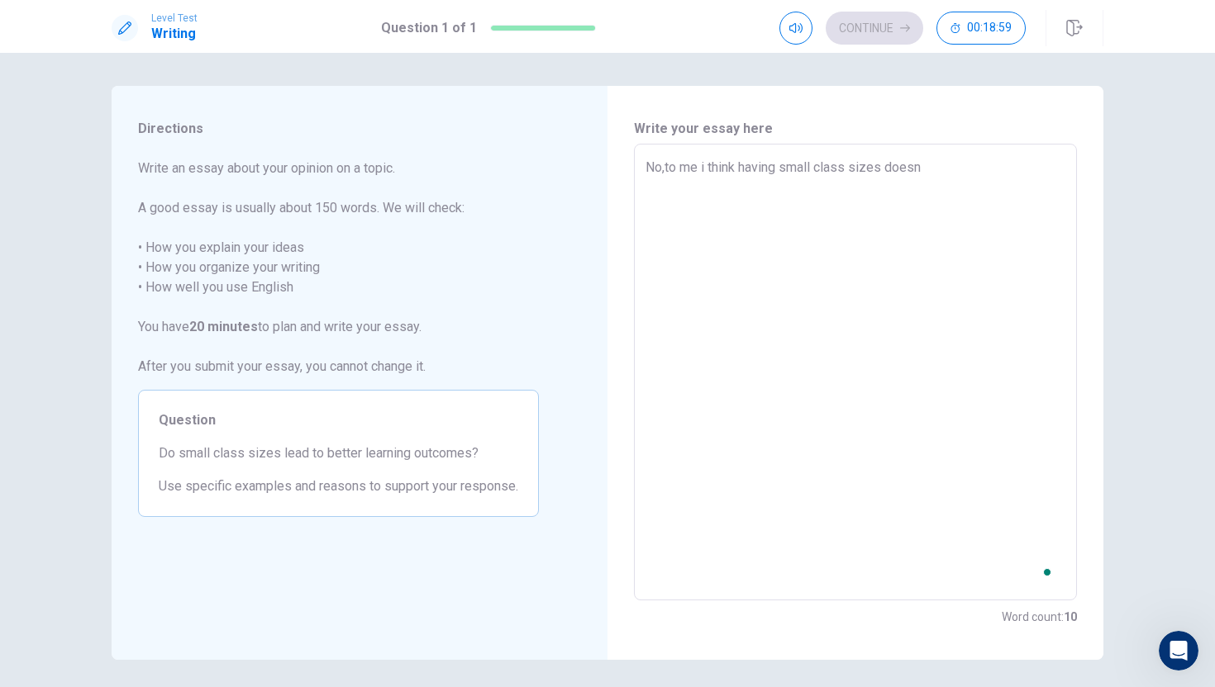
type textarea "No,to me i think having small class sizes doesnt"
type textarea "x"
type textarea "No,to me i think having small class sizes doesnt"
type textarea "x"
type textarea "No,to me i think having small class sizes doesnt"
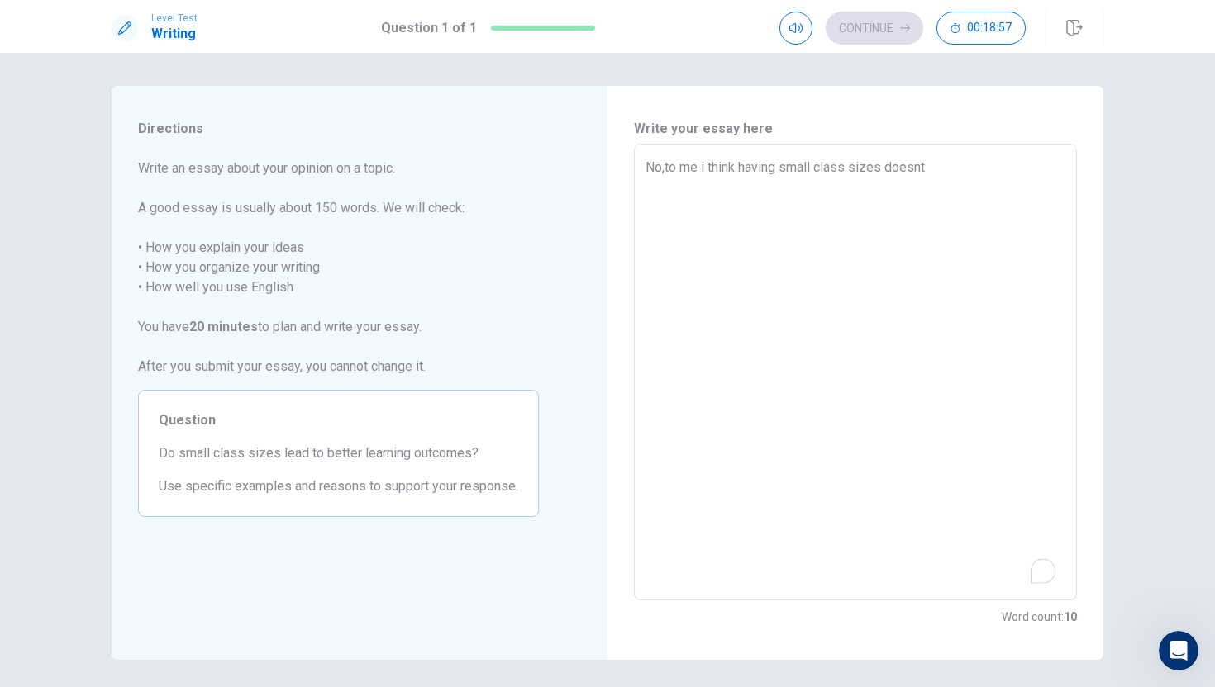
type textarea "x"
type textarea "No,to me i think having small class sizes doesn"
type textarea "x"
type textarea "No,to me i think having small class sizes doesn'"
type textarea "x"
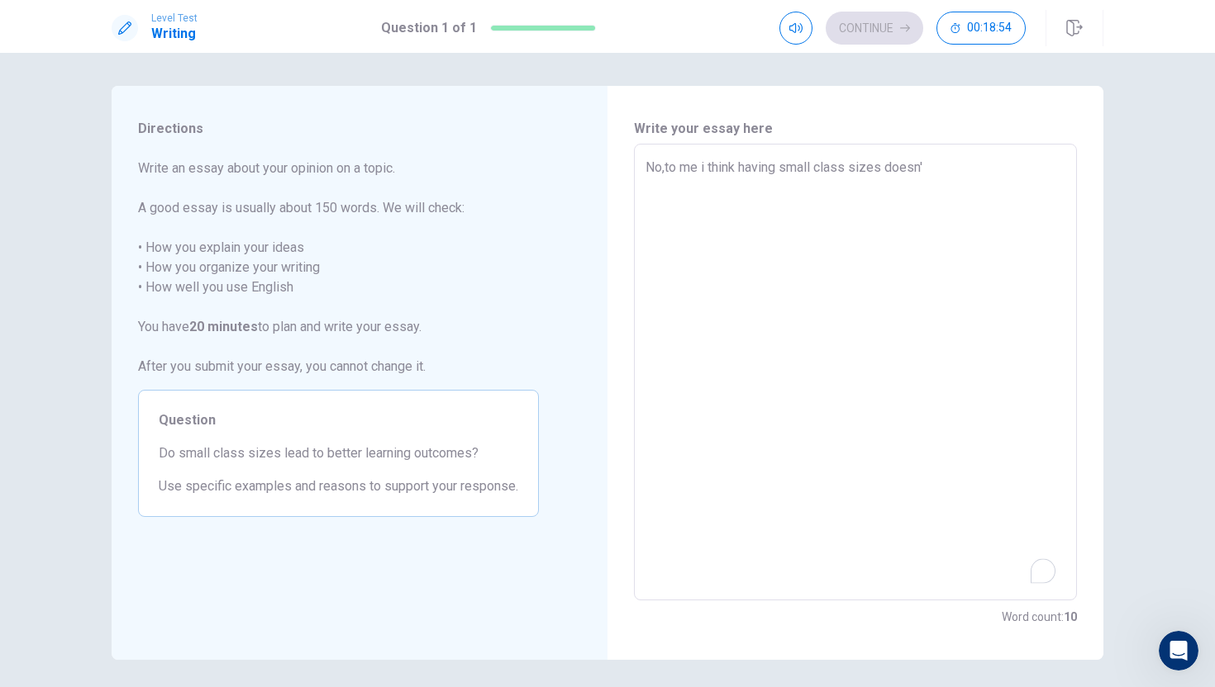
type textarea "No,to me i think having small class sizes doesn't"
type textarea "x"
type textarea "No,to me i think having small class sizes doesn't"
type textarea "x"
type textarea "No,to me i think having small class sizes doesn't l"
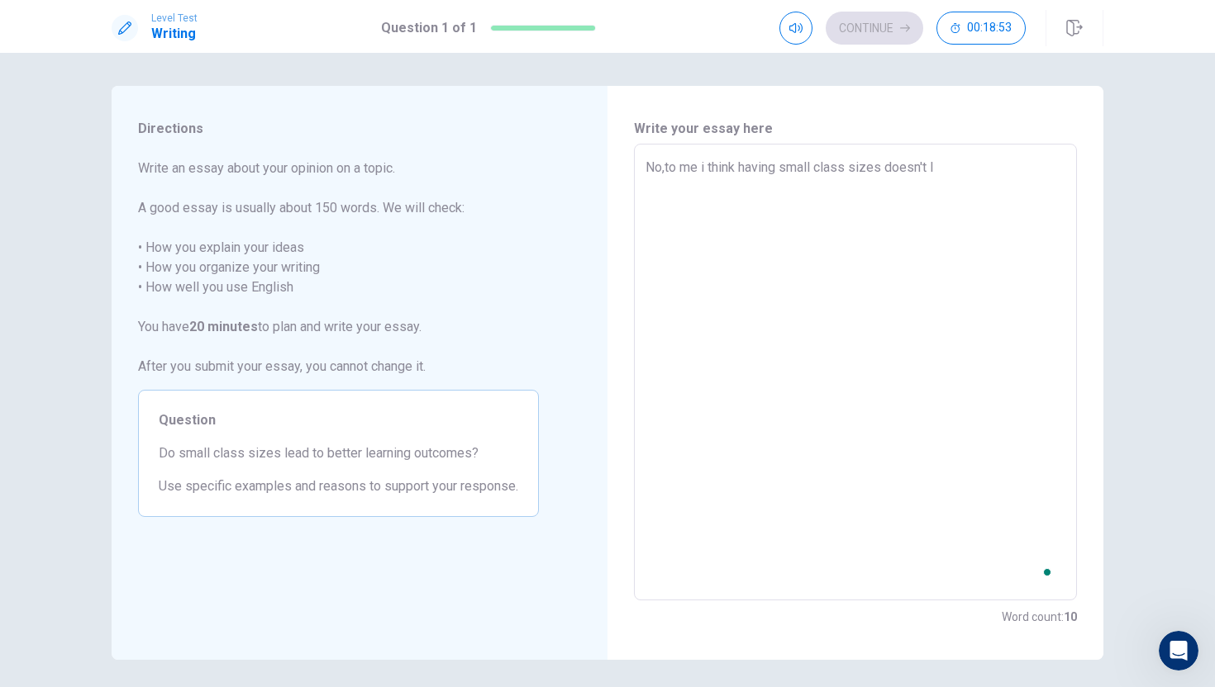
type textarea "x"
type textarea "No,to me i think having small class sizes doesn't le"
type textarea "x"
type textarea "No,to me i think having small class sizes doesn't lea"
type textarea "x"
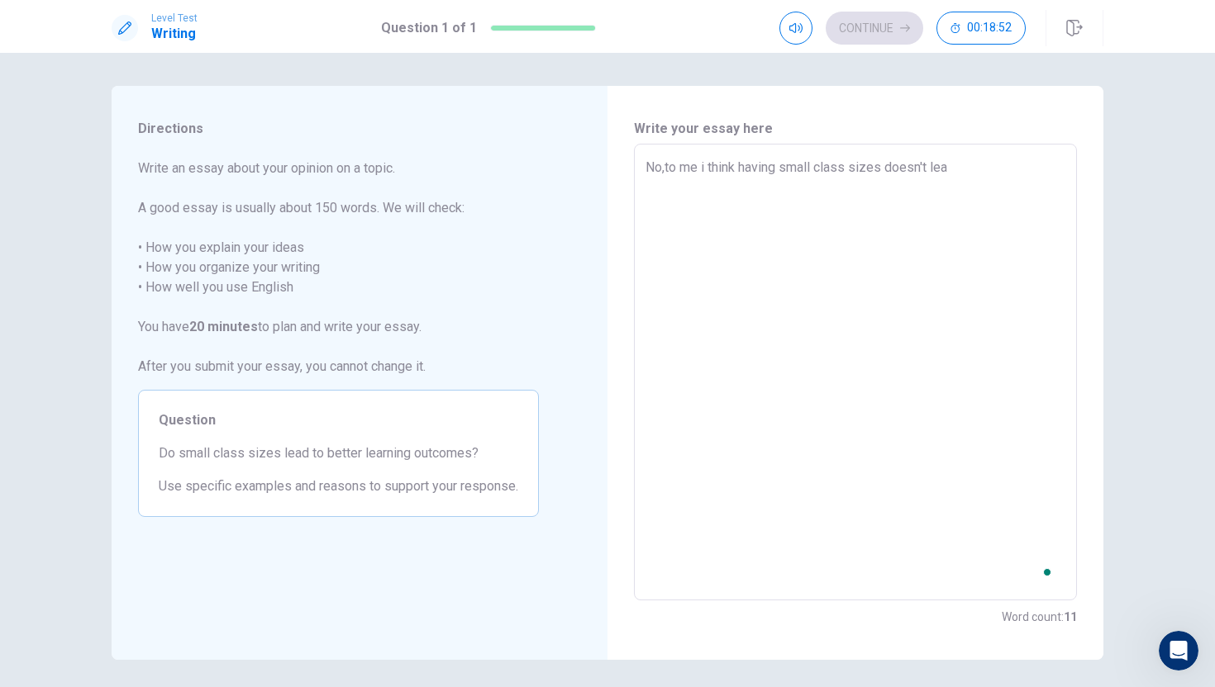
type textarea "No,to me i think having small class sizes doesn't lead"
type textarea "x"
type textarea "No,to me i think having small class sizes doesn't lead"
type textarea "x"
type textarea "No,to me i think having small class sizes doesn't lead t"
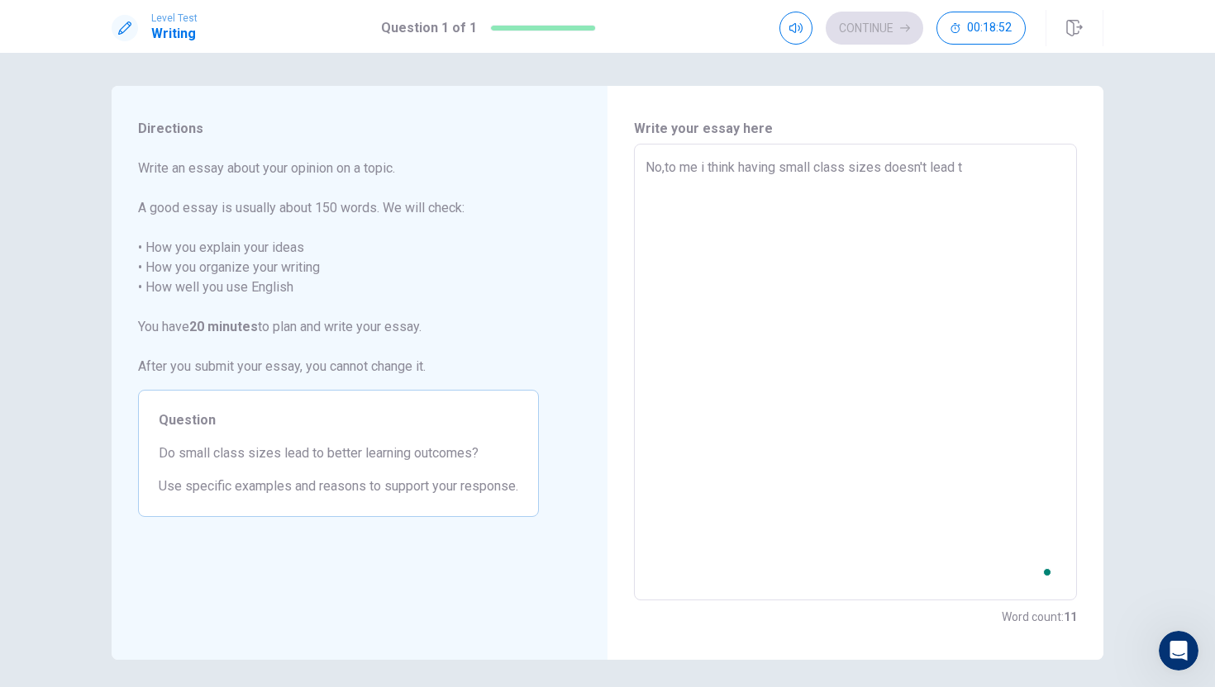
type textarea "x"
type textarea "No,to me i think having small class sizes doesn't lead to"
type textarea "x"
type textarea "No,to me i think having small class sizes doesn't lead to"
type textarea "x"
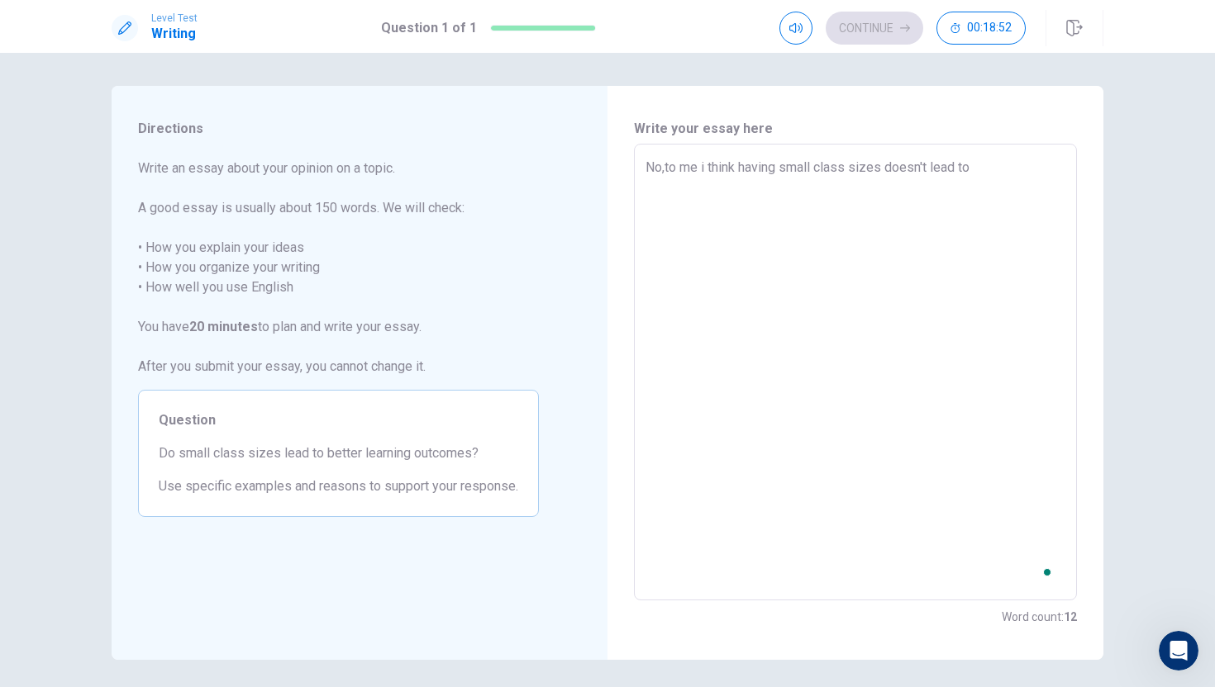
type textarea "No,to me i think having small class sizes doesn't lead to b"
type textarea "x"
type textarea "No,to me i think having small class sizes doesn't lead to be"
type textarea "x"
type textarea "No,to me i think having small class sizes doesn't lead to bet"
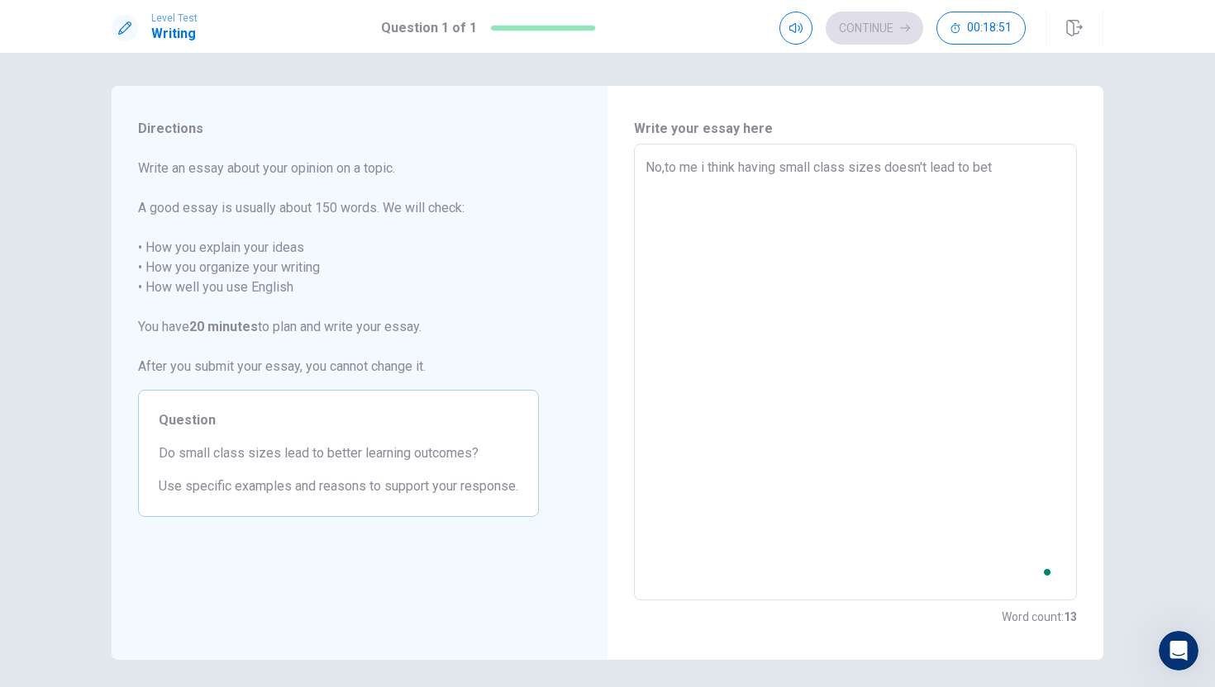
type textarea "x"
type textarea "No,to me i think having small class sizes doesn't lead to bett"
type textarea "x"
type textarea "No,to me i think having small class sizes doesn't lead to [PERSON_NAME]"
type textarea "x"
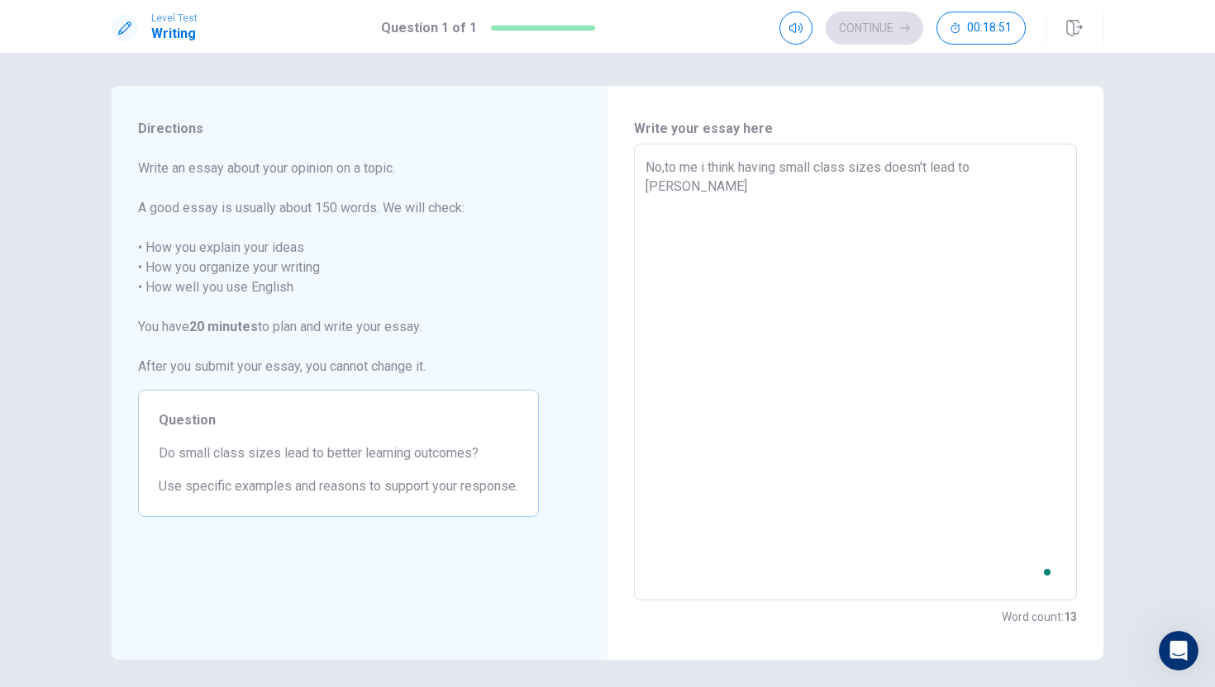
type textarea "No,to me i think having small class sizes doesn't lead to better"
type textarea "x"
type textarea "No,to me i think having small class sizes doesn't lead to better"
type textarea "x"
type textarea "No,to me i think having small class sizes doesn't lead to better l"
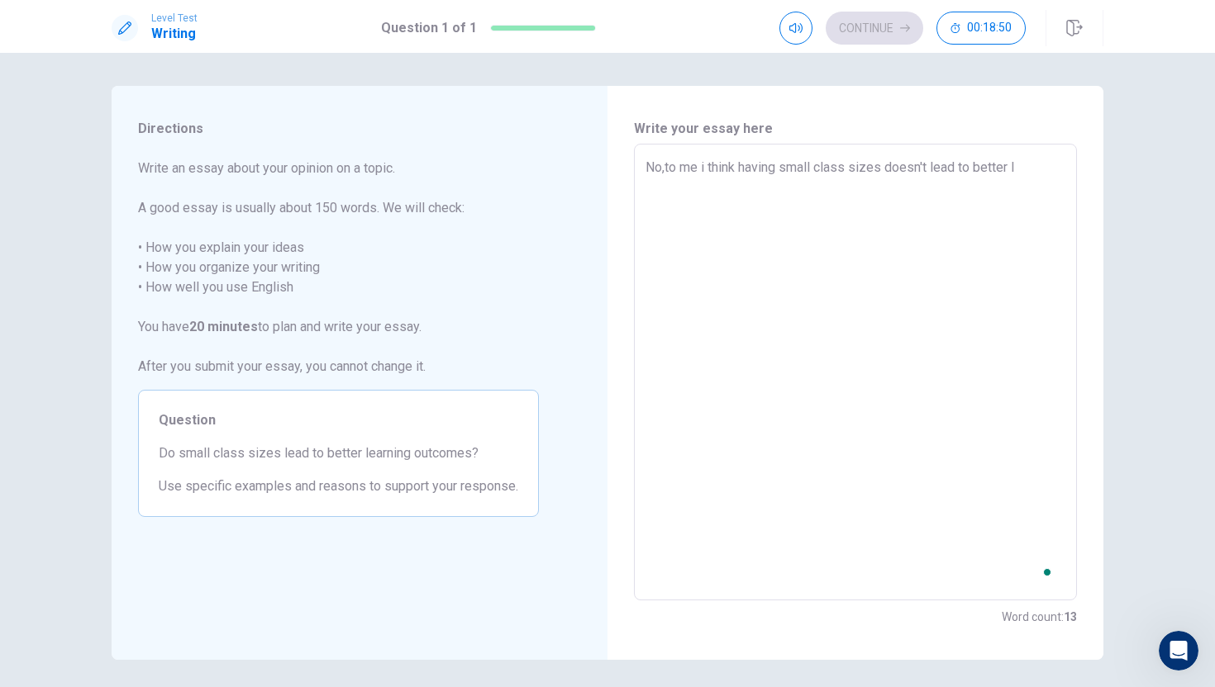
type textarea "x"
type textarea "No,to me i think having small class sizes doesn't lead to better le"
type textarea "x"
type textarea "No,to me i think having small class sizes doesn't lead to better lea"
type textarea "x"
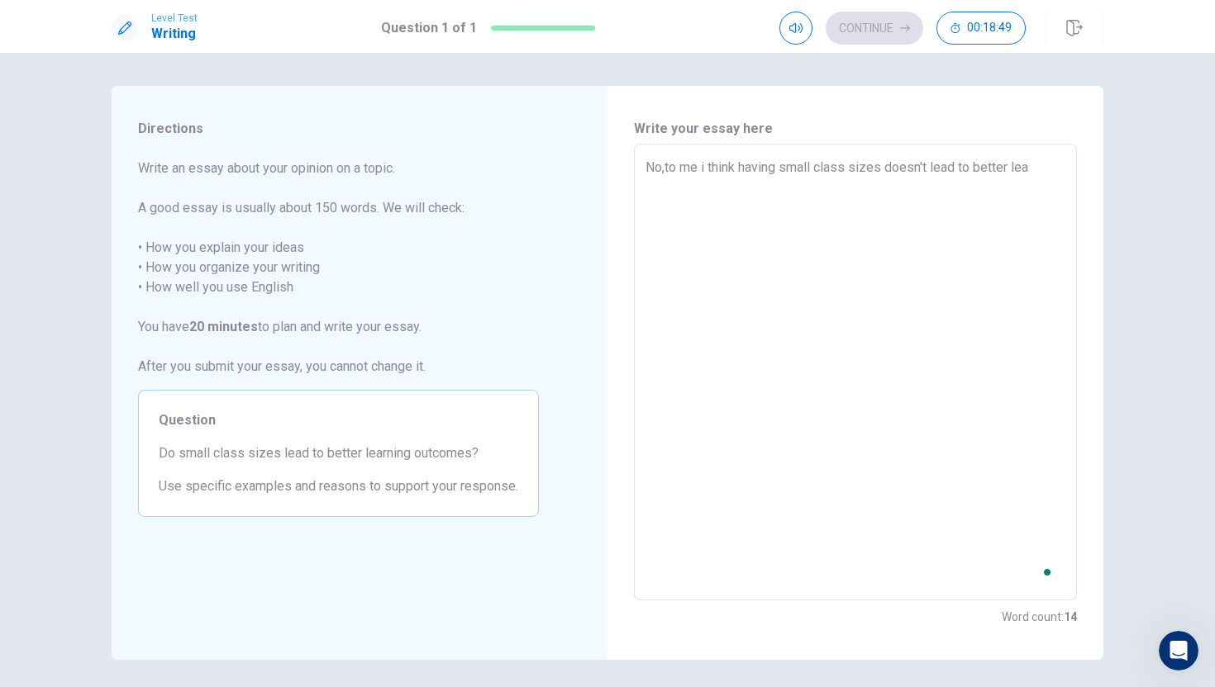
type textarea "No,to me i think having small class sizes doesn't lead to better [PERSON_NAME]"
type textarea "x"
type textarea "No,to me i think having small class sizes doesn't lead to better learn"
type textarea "x"
type textarea "No,to me i think having small class sizes doesn't lead to better learni"
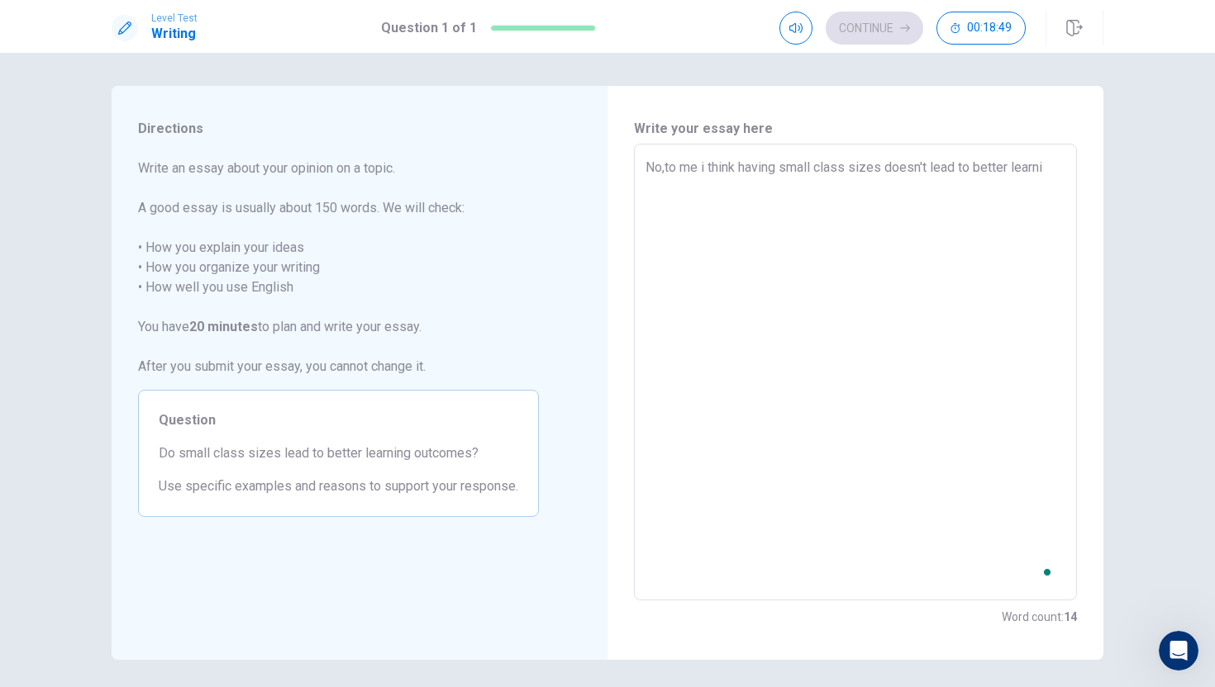
type textarea "x"
type textarea "No,to me i think having small class sizes doesn't lead to better learnin"
type textarea "x"
type textarea "No,to me i think having small class sizes doesn't lead to better learning"
type textarea "x"
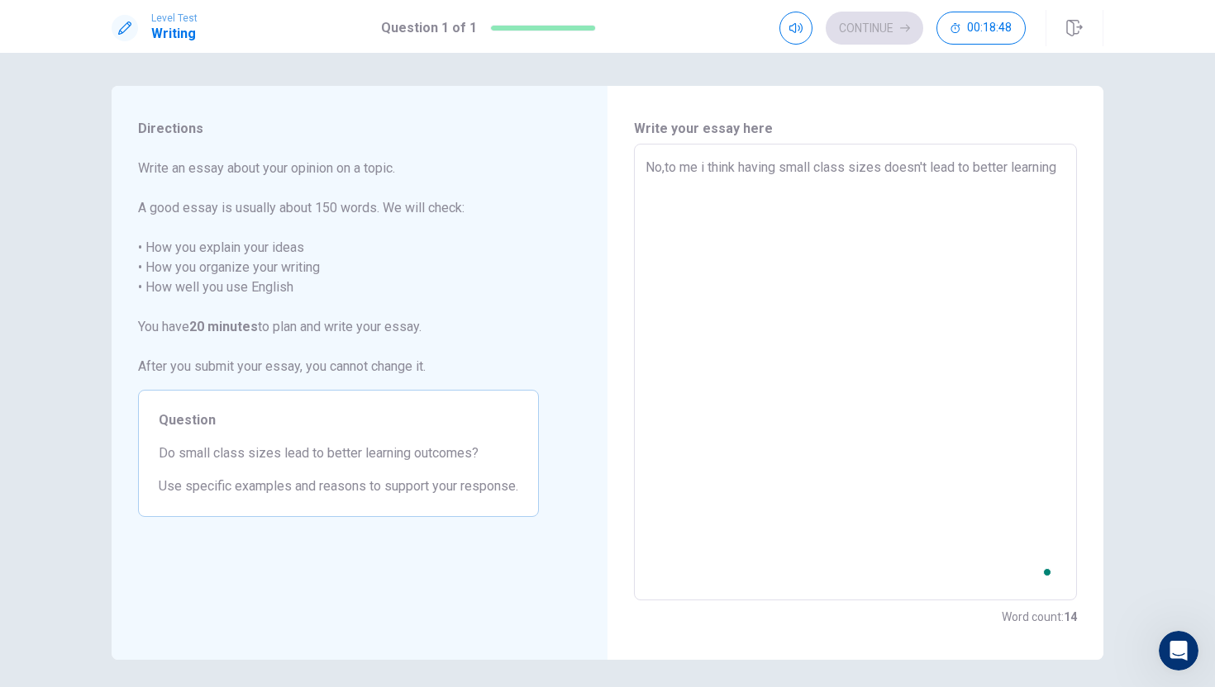
type textarea "No,to me i think having small class sizes doesn't lead to better learning"
type textarea "x"
type textarea "No,to me i think having small class sizes doesn't lead to better learning o"
type textarea "x"
type textarea "No,to me i think having small class sizes doesn't lead to better learning ou"
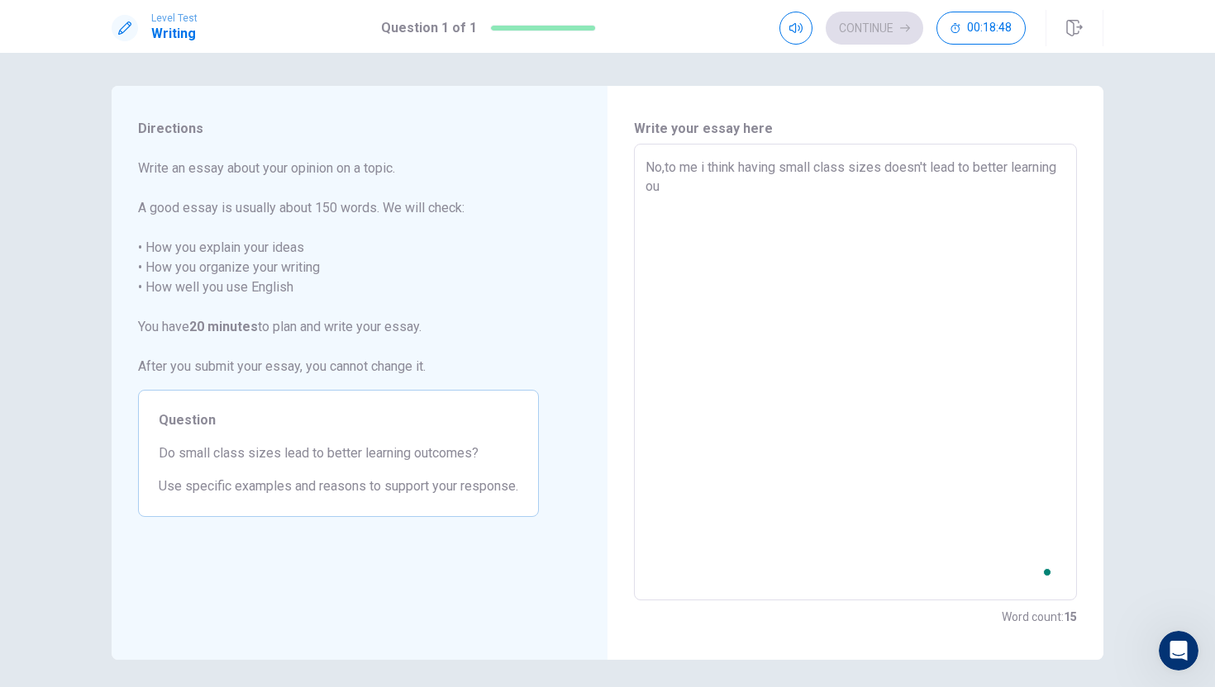
type textarea "x"
type textarea "No,to me i think having small class sizes doesn't lead to better learning out"
type textarea "x"
type textarea "No,to me i think having small class sizes doesn't lead to better learning outc"
type textarea "x"
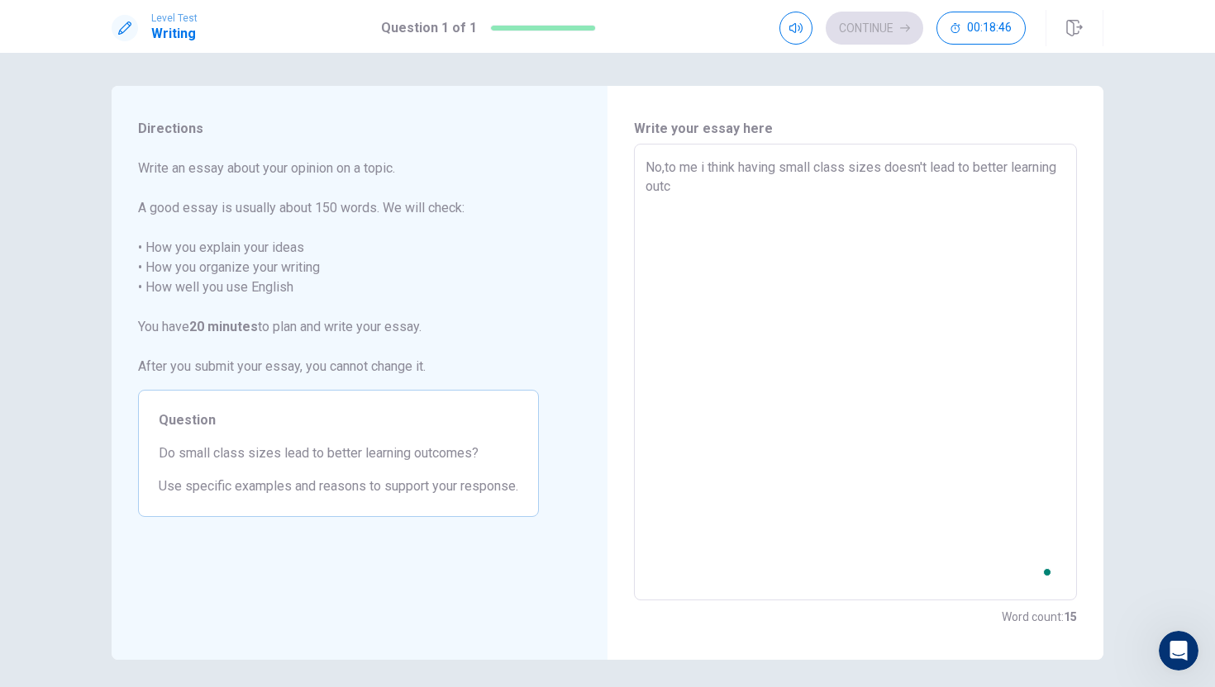
type textarea "No,to me i think having small class sizes doesn't lead to better learning outci"
type textarea "x"
type textarea "No,to me i think having small class sizes doesn't lead to better learning outcio"
type textarea "x"
type textarea "No,to me i think having small class sizes doesn't lead to better learning outci"
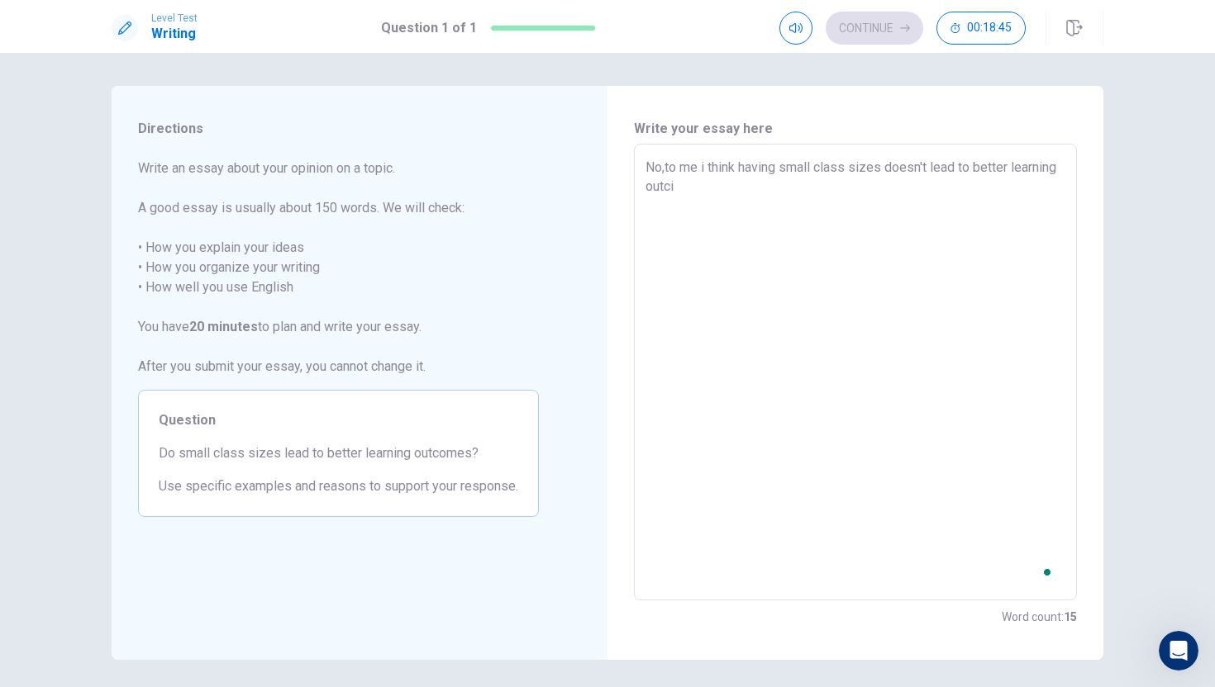
type textarea "x"
type textarea "No,to me i think having small class sizes doesn't lead to better learning outc"
type textarea "x"
type textarea "No,to me i think having small class sizes doesn't lead to better learning outco"
type textarea "x"
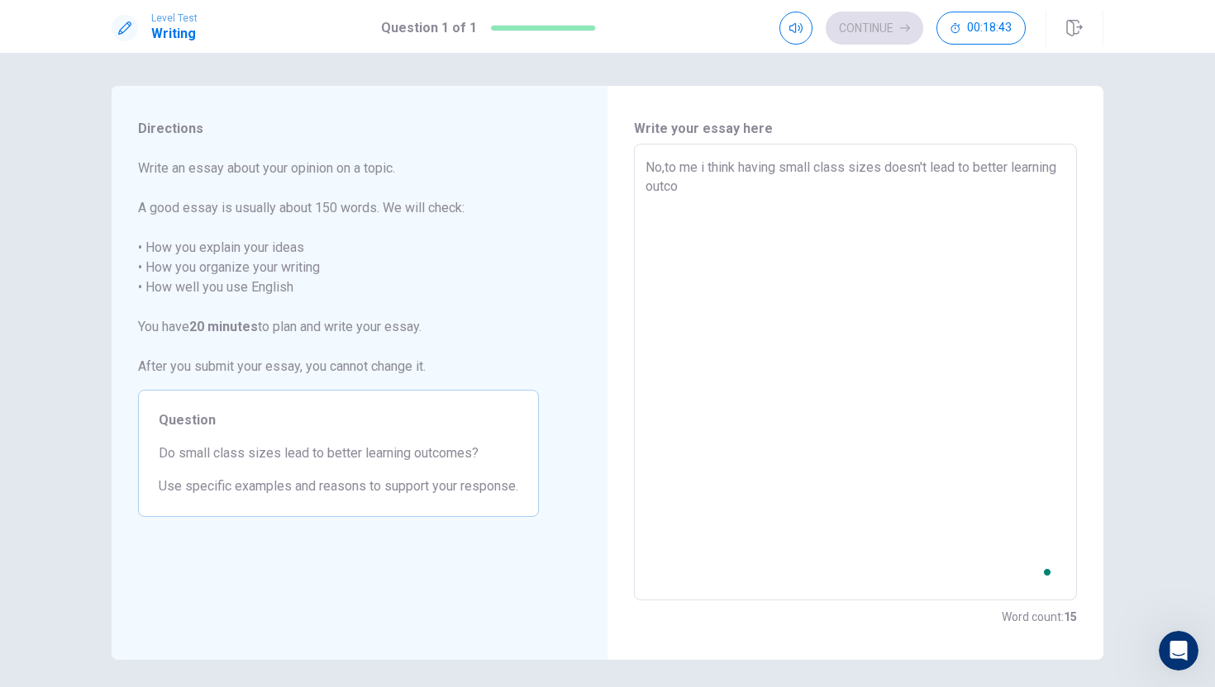
type textarea "No,to me i think having small class sizes doesn't lead to better learning outcom"
type textarea "x"
type textarea "No,to me i think having small class sizes doesn't lead to better learning outco…"
type textarea "x"
type textarea "No,to me i think having small class sizes doesn't lead to better learning outco…"
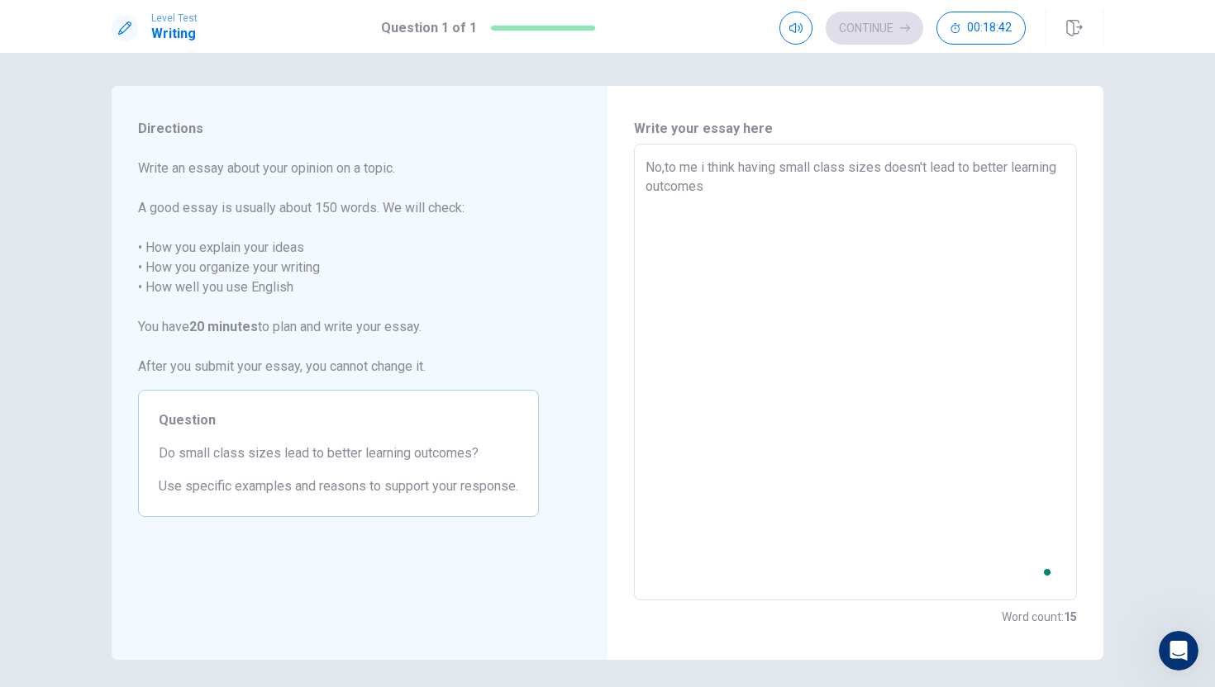
type textarea "x"
type textarea "No,to me i think having small class sizes doesn't lead to better learning outco…"
type textarea "x"
type textarea "No,to me i think having small class sizes doesn't lead to better learning outco…"
type textarea "x"
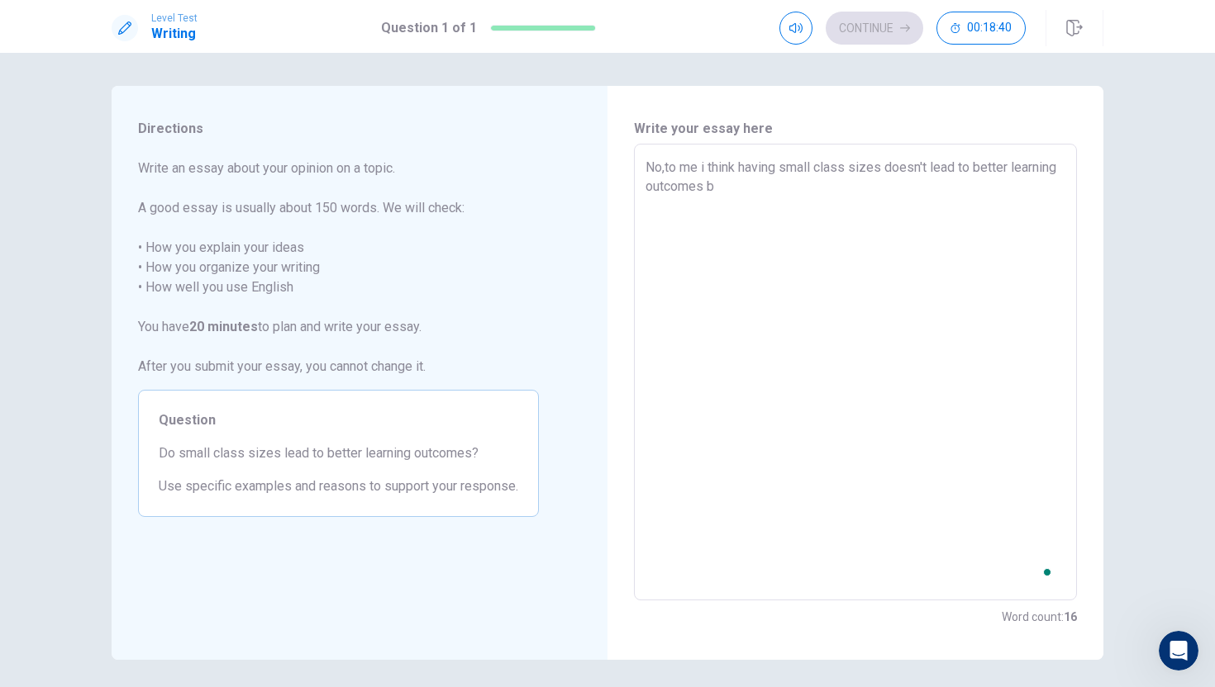
type textarea "No,to me i think having small class sizes doesn't lead to better learning outco…"
type textarea "x"
type textarea "No,to me i think having small class sizes doesn't lead to better learning outco…"
type textarea "x"
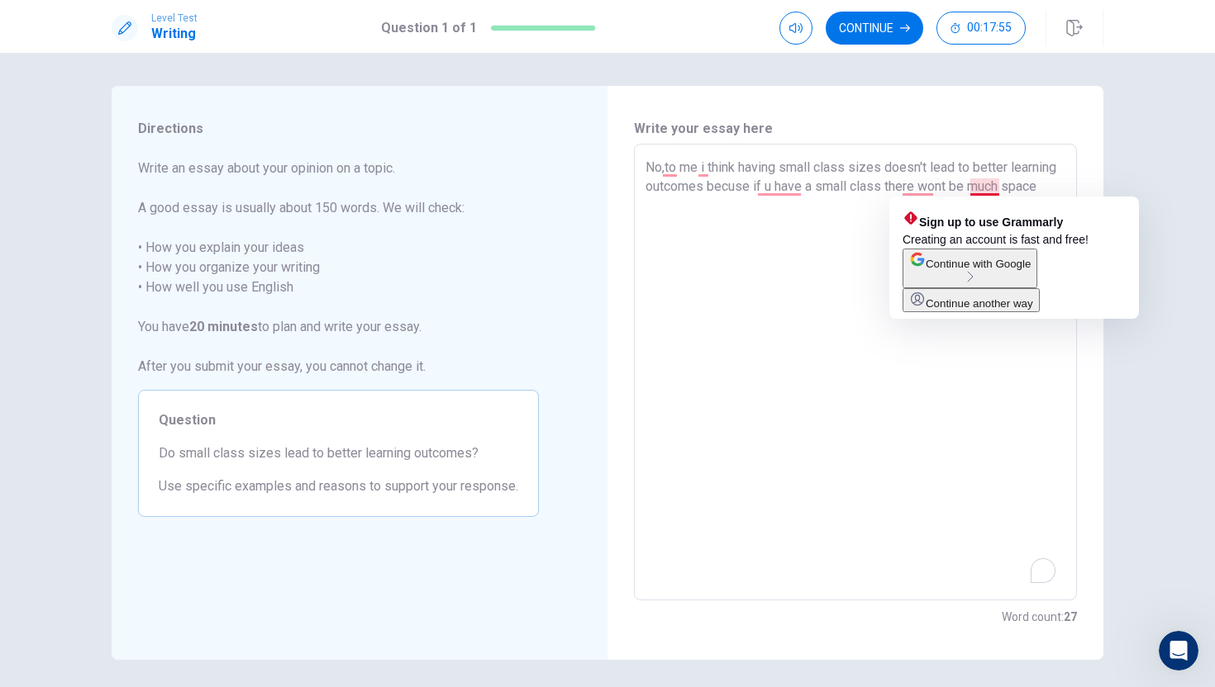
click at [989, 180] on textarea "No,to me i think having small class sizes doesn't lead to better learning outco…" at bounding box center [855, 373] width 420 height 430
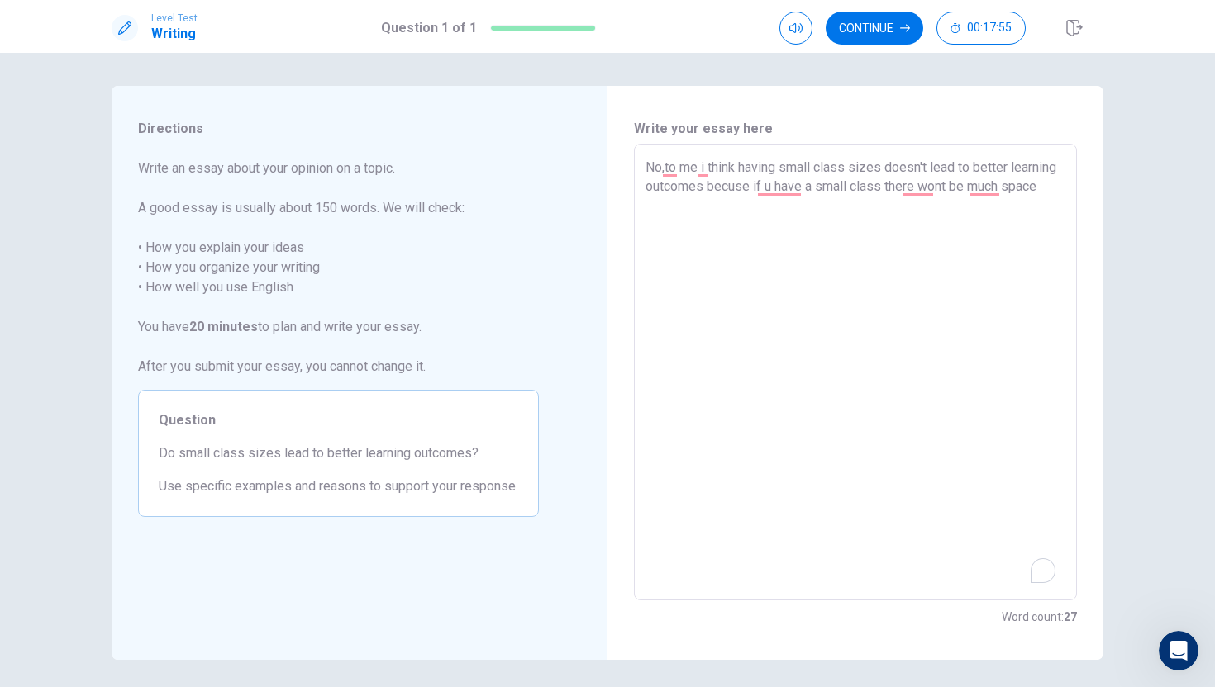
click at [995, 181] on textarea "No,to me i think having small class sizes doesn't lead to better learning outco…" at bounding box center [855, 373] width 420 height 430
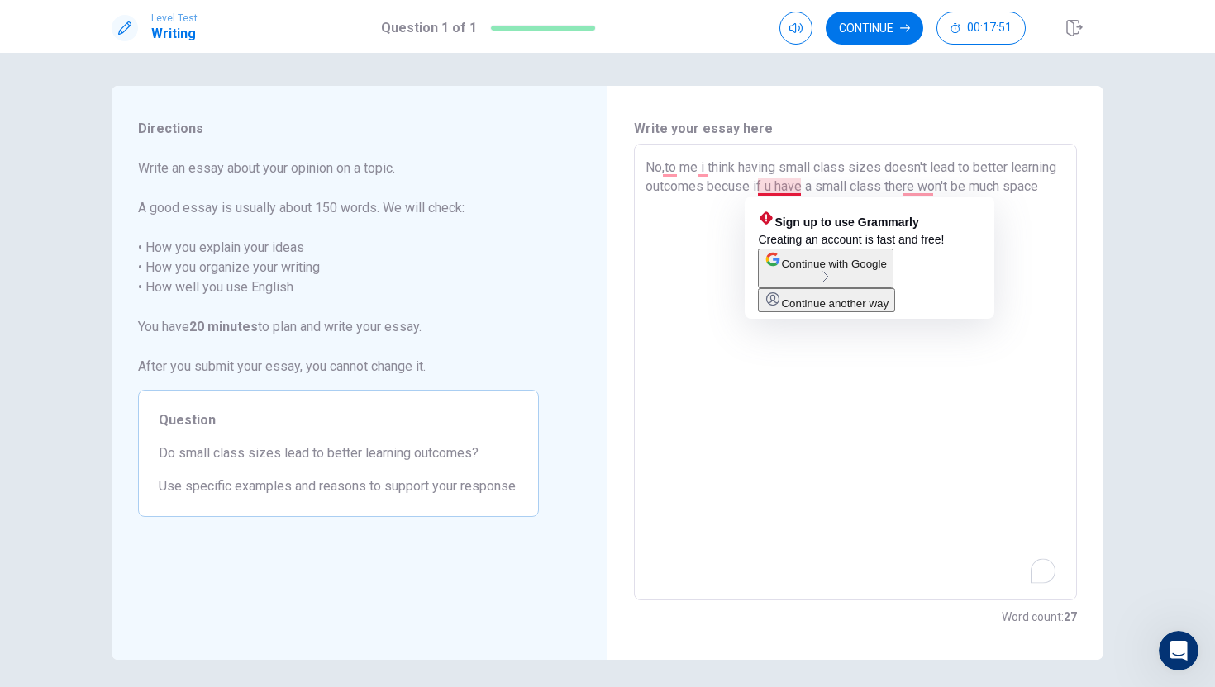
click at [782, 190] on textarea "No,to me i think having small class sizes doesn't lead to better learning outco…" at bounding box center [855, 373] width 420 height 430
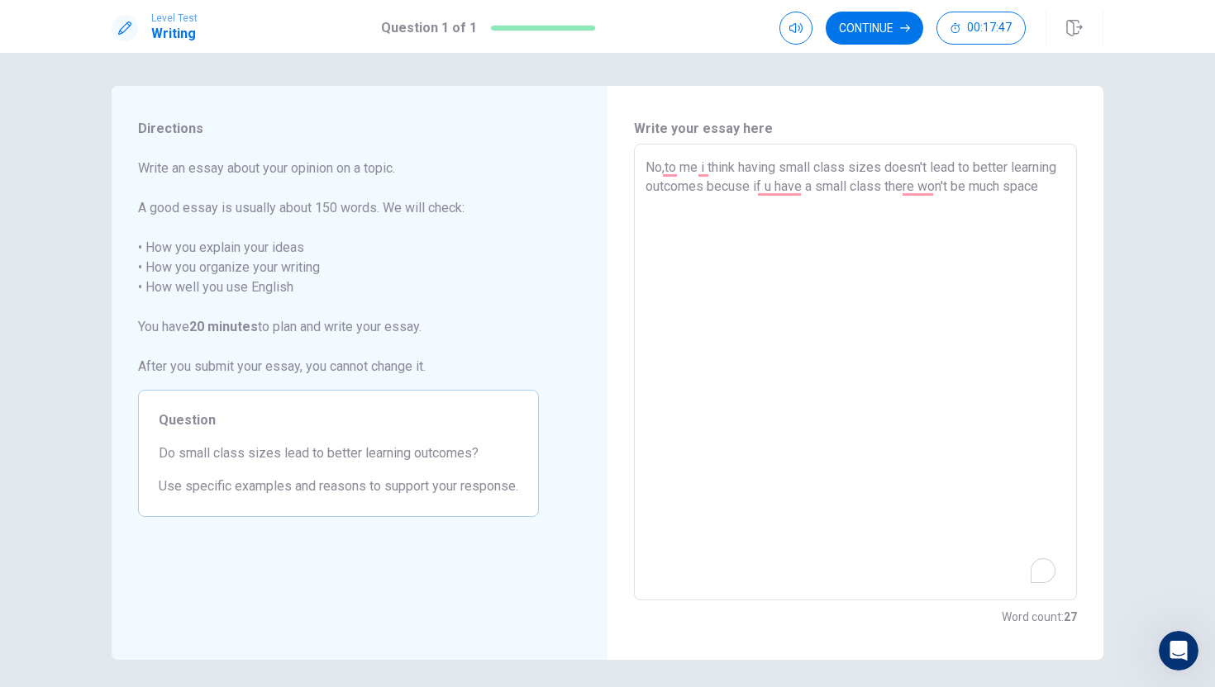
click at [718, 269] on textarea "No,to me i think having small class sizes doesn't lead to better learning outco…" at bounding box center [855, 373] width 420 height 430
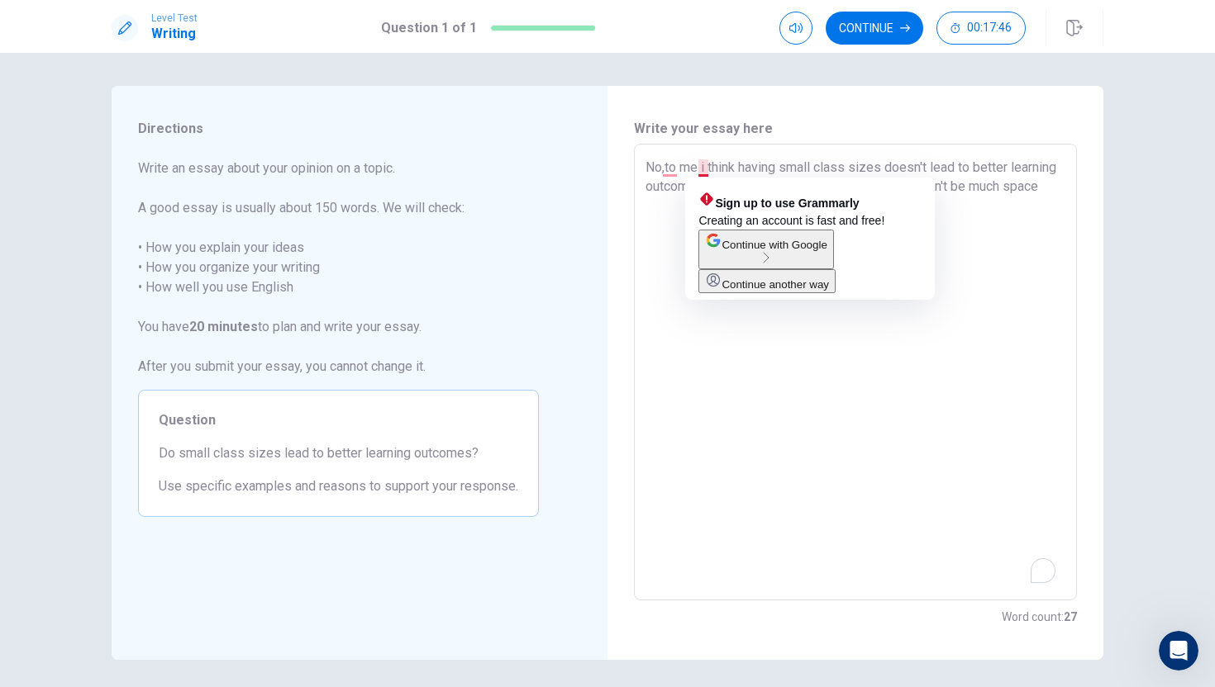
click at [705, 171] on textarea "No,to me i think having small class sizes doesn't lead to better learning outco…" at bounding box center [855, 373] width 420 height 430
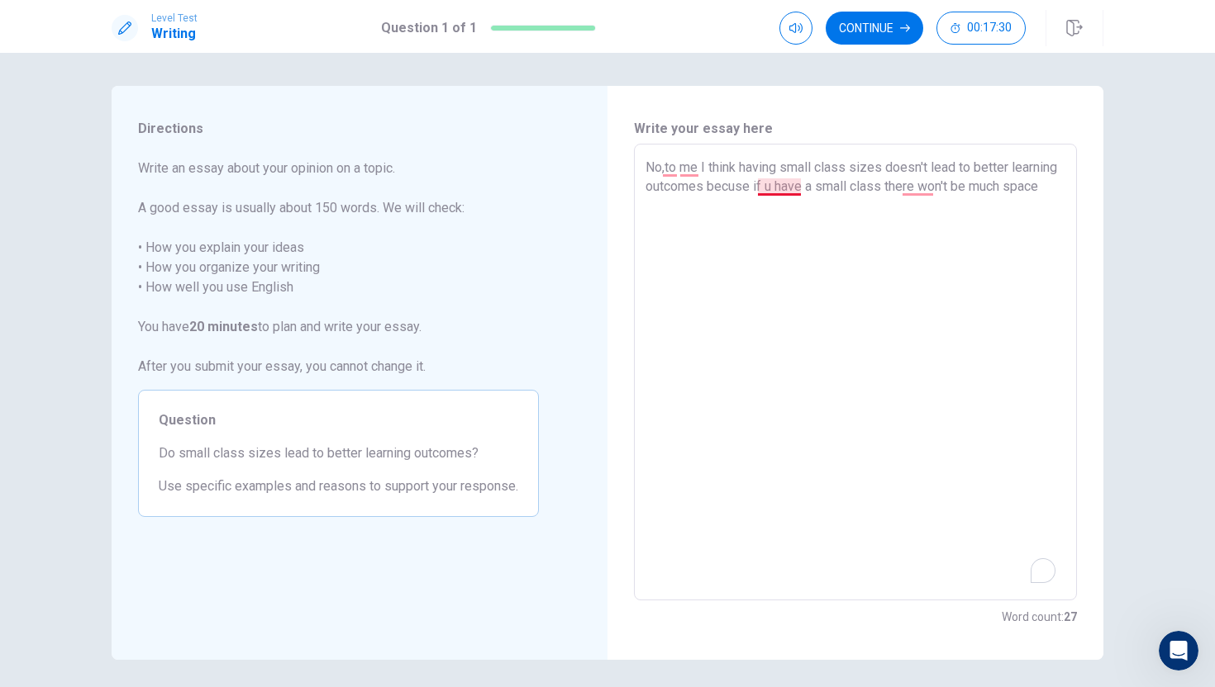
click at [799, 189] on textarea "No,to me I think having small class sizes doesn't lead to better learning outco…" at bounding box center [855, 373] width 420 height 430
click at [733, 204] on textarea "No,to me I think having small class sizes doesn't lead to better learning outco…" at bounding box center [855, 373] width 420 height 430
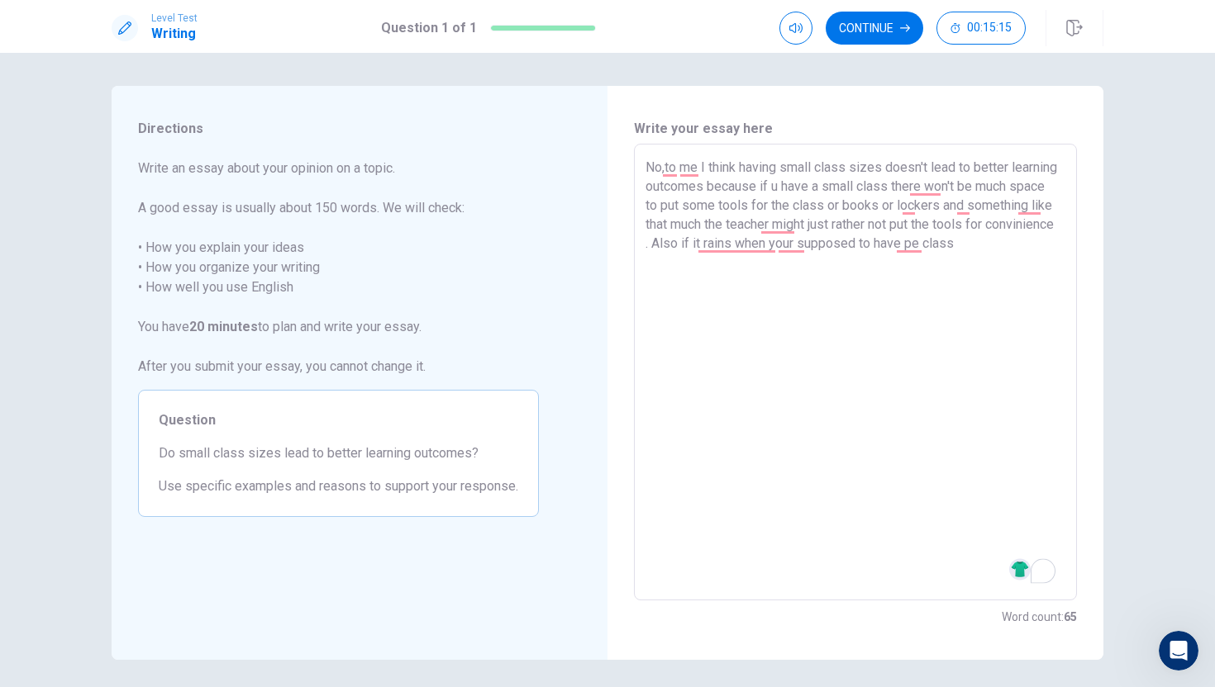
click at [1029, 579] on div at bounding box center [1020, 569] width 23 height 29
click at [1043, 575] on div "11" at bounding box center [1043, 571] width 18 height 18
click at [1043, 575] on html "Level Test Writing Question 1 of 1 Continue 00:15:14 Question 1 of 1 Continue 0…" at bounding box center [607, 343] width 1215 height 687
click at [701, 277] on textarea "No,to me I think having small class sizes doesn't lead to better learning outco…" at bounding box center [855, 373] width 420 height 430
click at [969, 288] on textarea "No,to me I think having small class sizes doesn't lead to better learning outco…" at bounding box center [855, 373] width 420 height 430
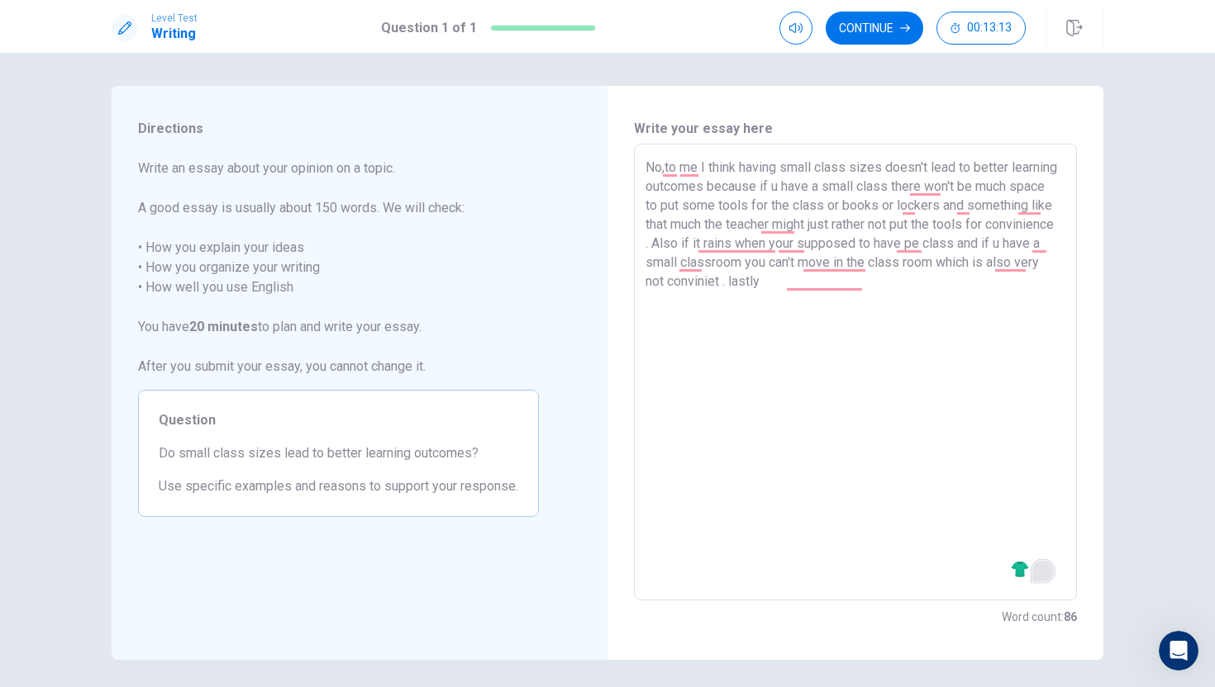
click at [876, 288] on textarea "No,to me I think having small class sizes doesn't lead to better learning outco…" at bounding box center [855, 373] width 420 height 430
click at [920, 287] on textarea "No,to me I think having small class sizes doesn't lead to better learning outco…" at bounding box center [855, 373] width 420 height 430
drag, startPoint x: 811, startPoint y: 189, endPoint x: 1041, endPoint y: 311, distance: 260.5
click at [1041, 312] on textarea "No,to me I think having small class sizes doesn't lead to better learning outco…" at bounding box center [855, 373] width 420 height 430
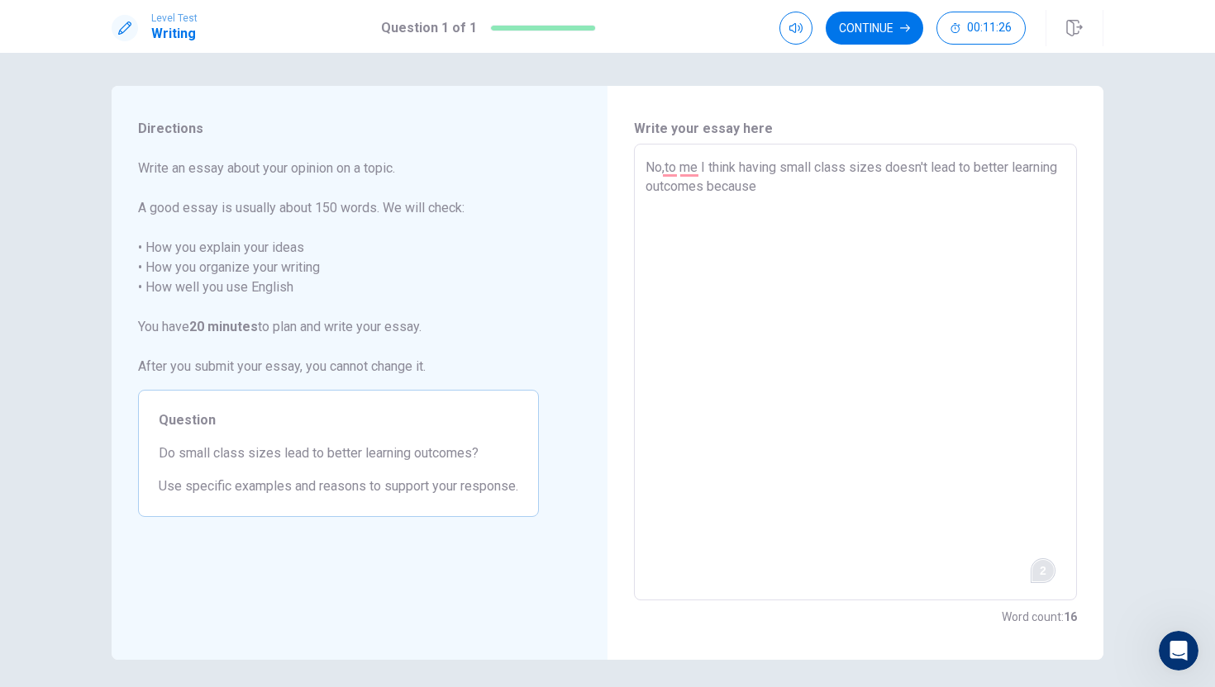
click at [928, 169] on textarea "No,to me I think having small class sizes doesn't lead to better learning outco…" at bounding box center [855, 373] width 420 height 430
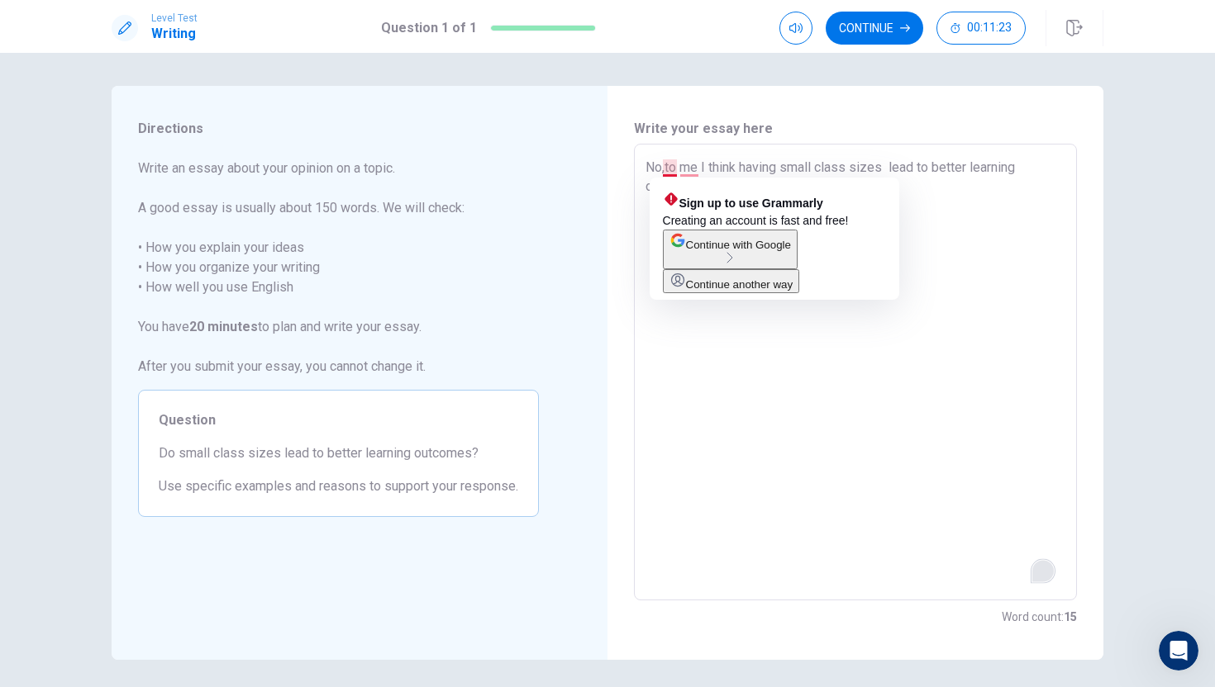
click at [663, 168] on textarea "No,to me I think having small class sizes lead to better learning outcomes beca…" at bounding box center [855, 373] width 420 height 430
click at [658, 168] on textarea "No,to me I think having small class sizes lead to better learning outcomes beca…" at bounding box center [855, 373] width 420 height 430
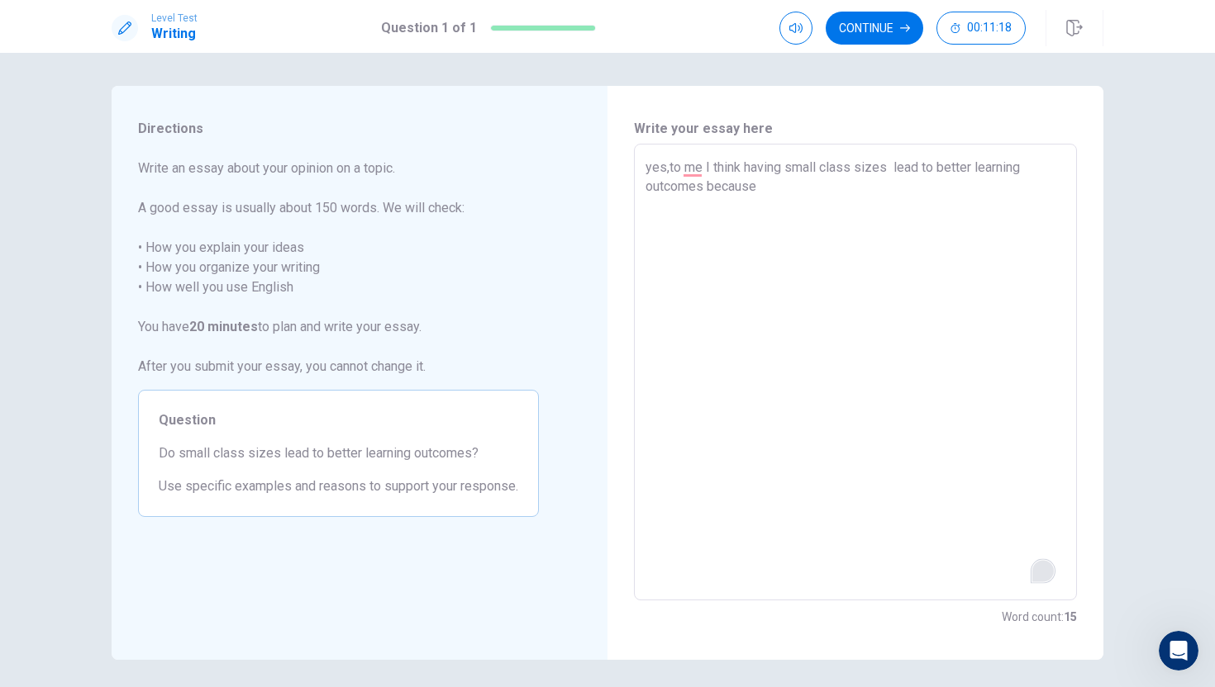
click at [765, 188] on textarea "yes,to me I think having small class sizes lead to better learning outcomes bec…" at bounding box center [855, 373] width 420 height 430
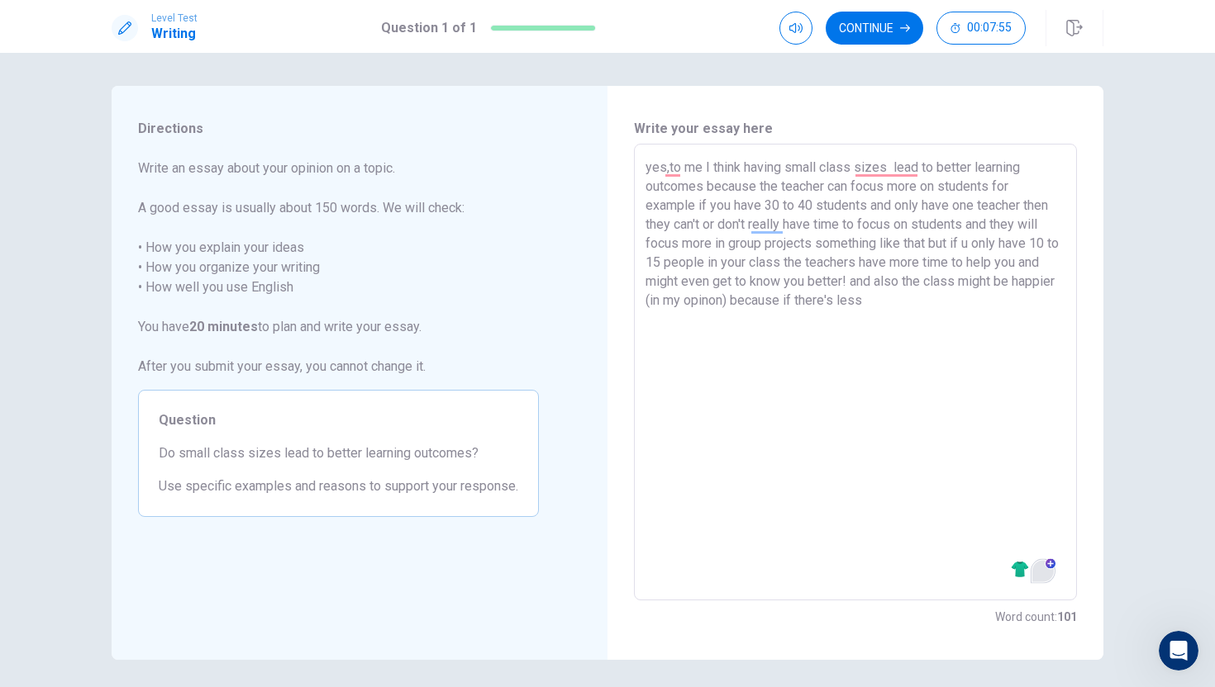
click at [765, 188] on textarea "yes,to me I think having small class sizes lead to better learning outcomes bec…" at bounding box center [855, 373] width 420 height 430
click at [918, 302] on textarea "yes,to me I think having small class sizes lead to better learning outcomes bec…" at bounding box center [855, 373] width 420 height 430
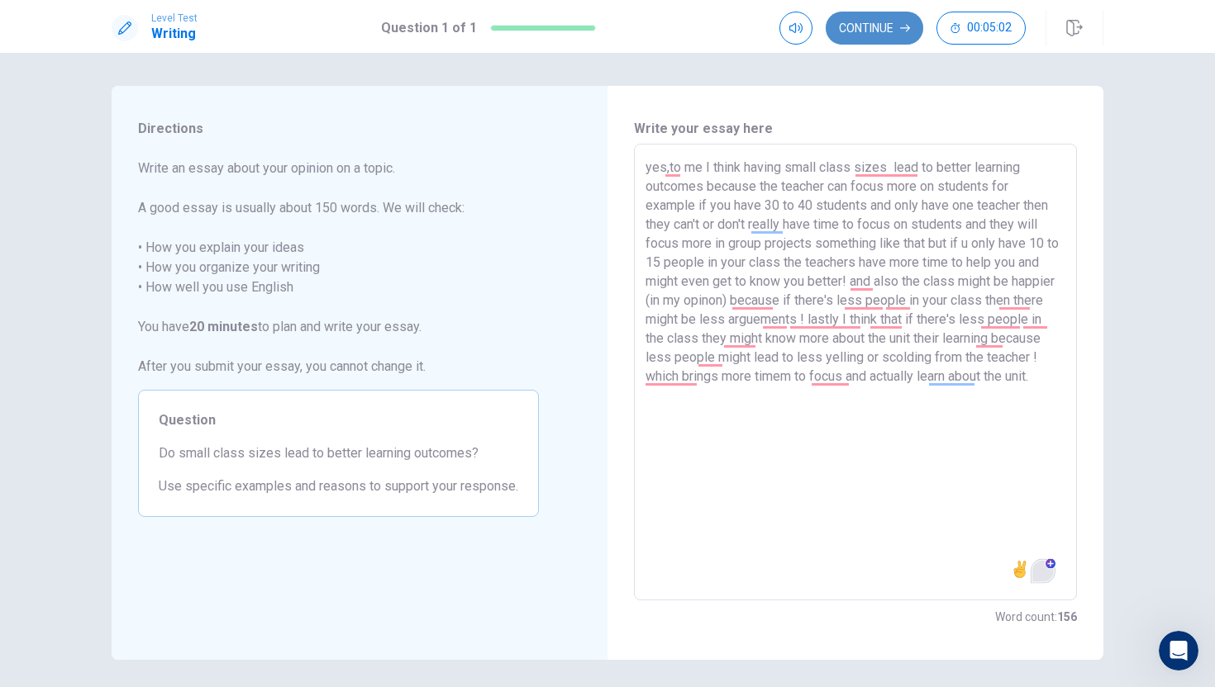
click at [890, 24] on button "Continue" at bounding box center [873, 28] width 97 height 33
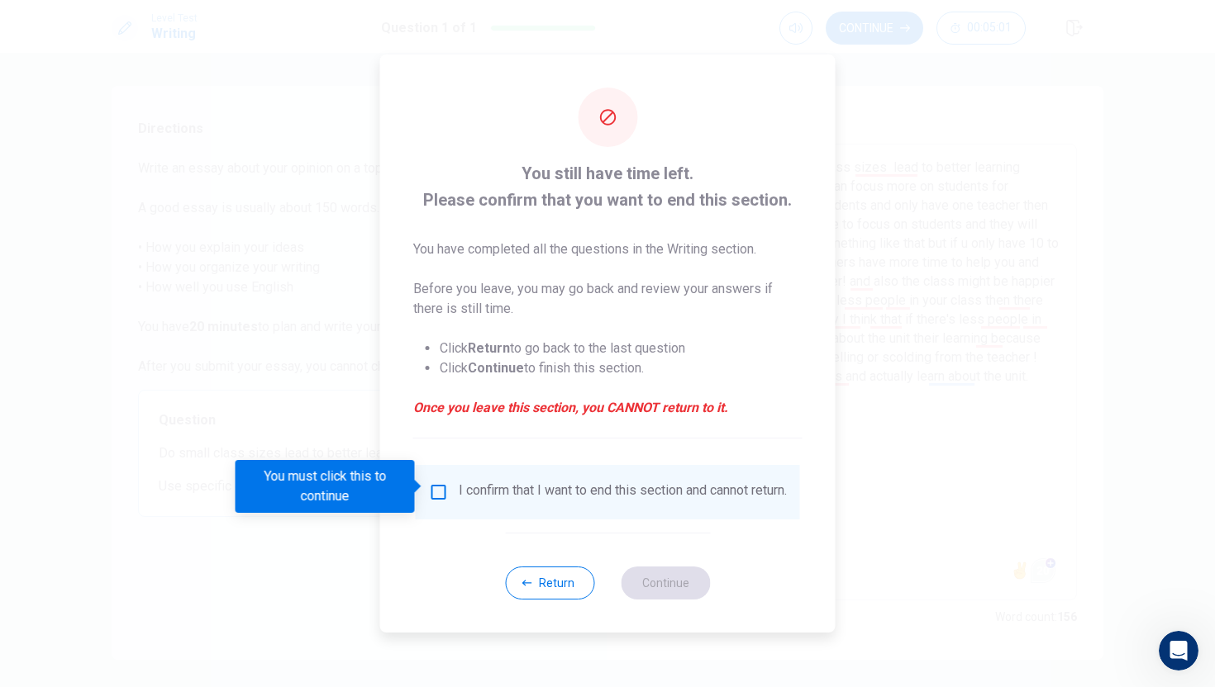
click at [440, 488] on input "You must click this to continue" at bounding box center [439, 493] width 20 height 20
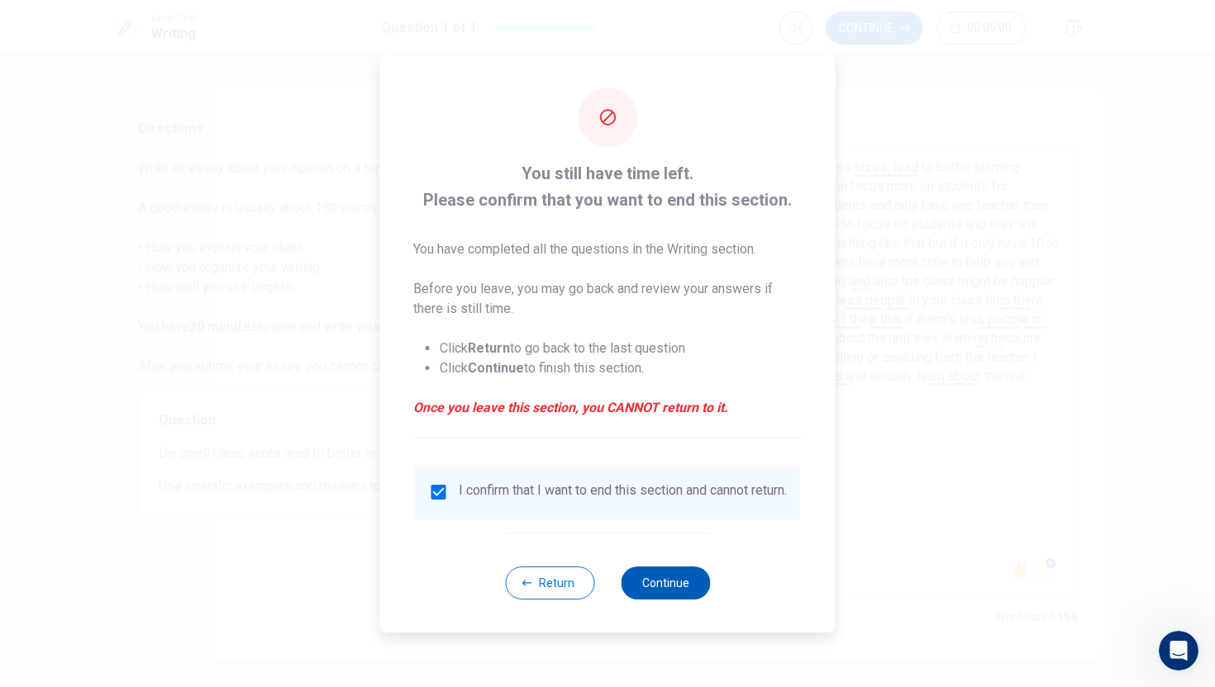
click at [644, 581] on button "Continue" at bounding box center [664, 583] width 89 height 33
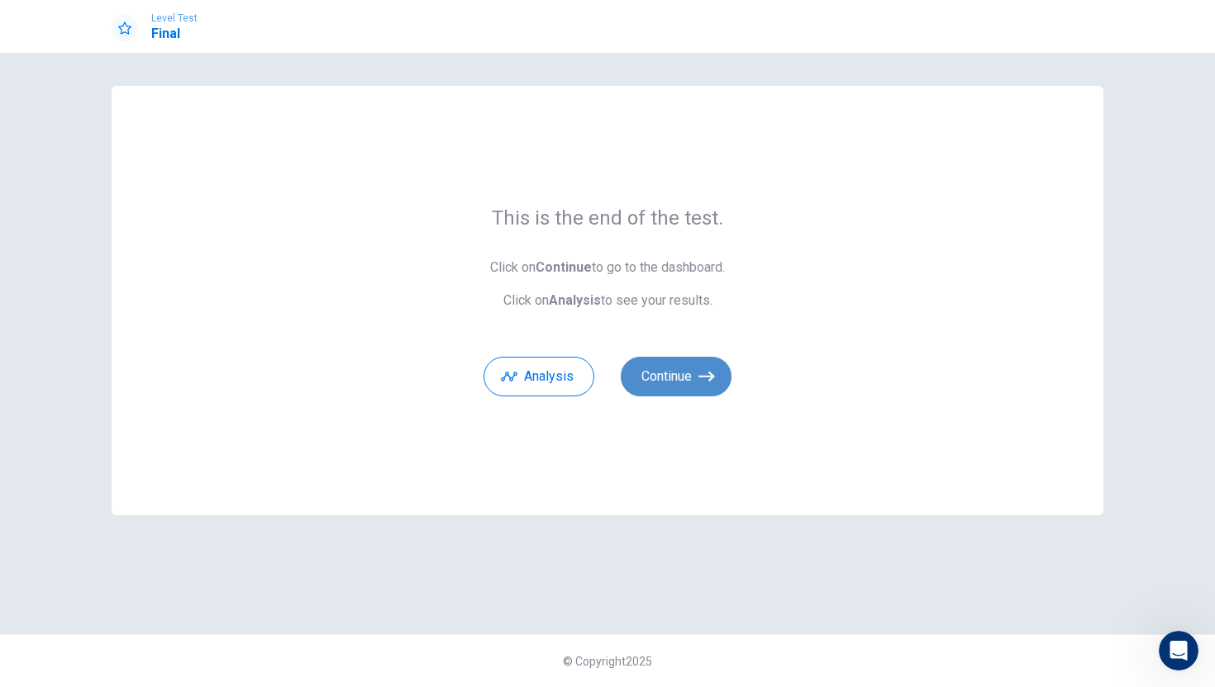
click at [688, 383] on button "Continue" at bounding box center [675, 377] width 111 height 40
